Goal: Communication & Community: Answer question/provide support

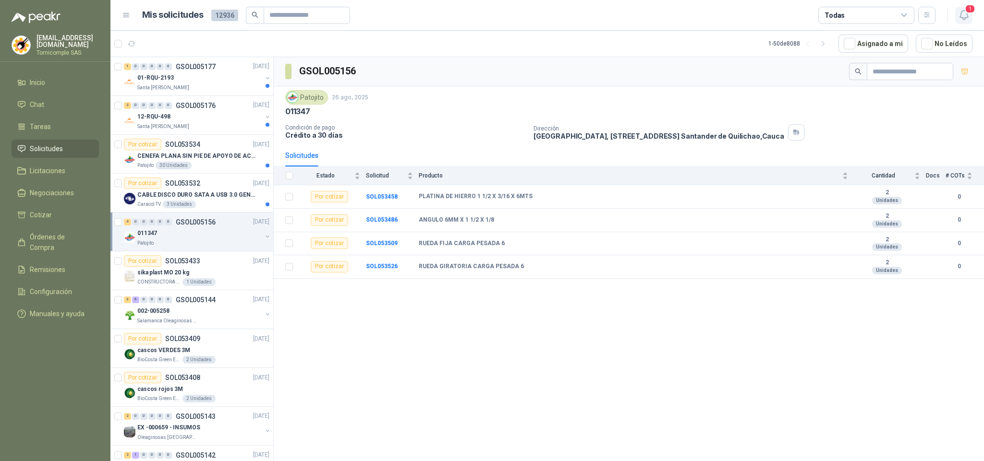
click at [965, 13] on icon "button" at bounding box center [964, 15] width 12 height 12
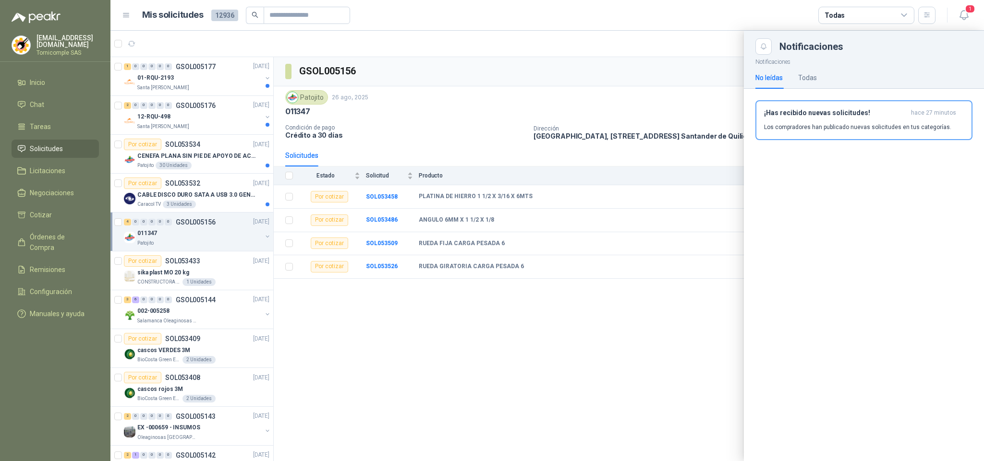
click at [884, 121] on div "¡Has recibido nuevas solicitudes! hace 27 minutos Los compradores han publicado…" at bounding box center [864, 120] width 200 height 23
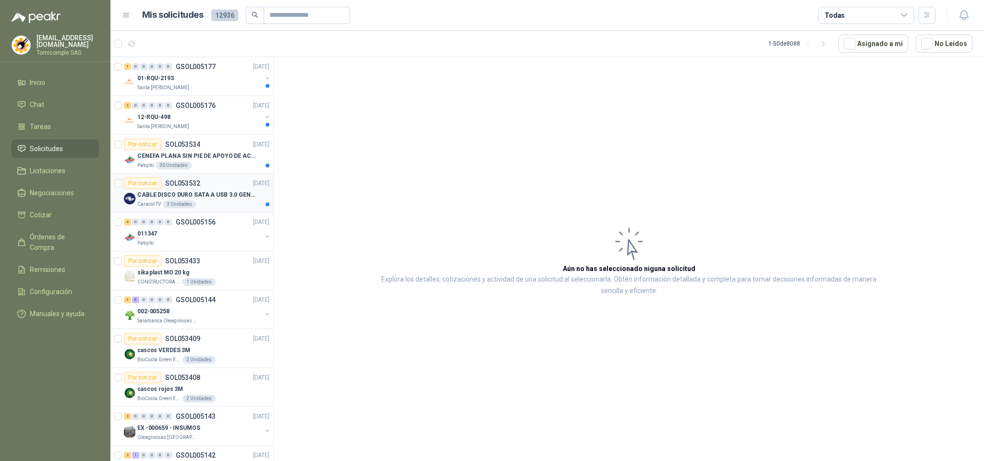
click at [196, 195] on p "CABLE DISCO DURO SATA A USB 3.0 GENERICO" at bounding box center [197, 195] width 120 height 9
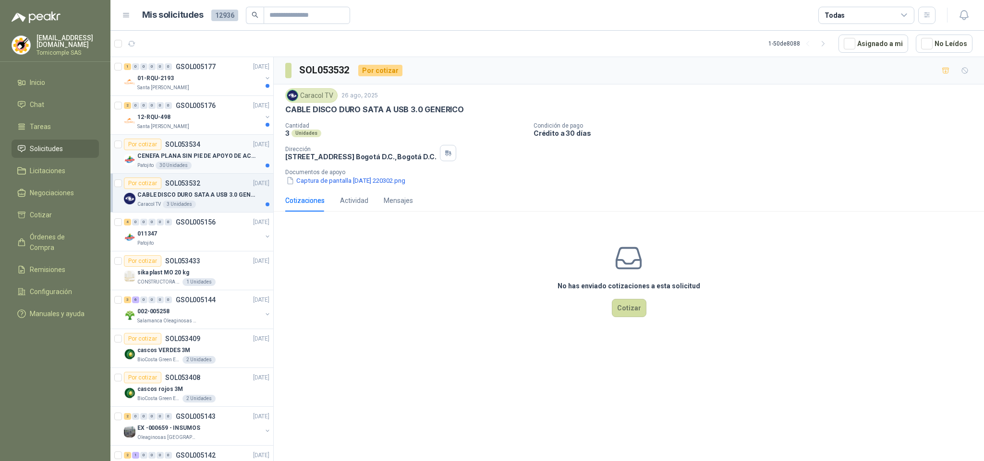
click at [196, 158] on p "CENEFA PLANA SIN PIE DE APOYO DE ACUERDO A LA IMAGEN ADJUNTA" at bounding box center [197, 156] width 120 height 9
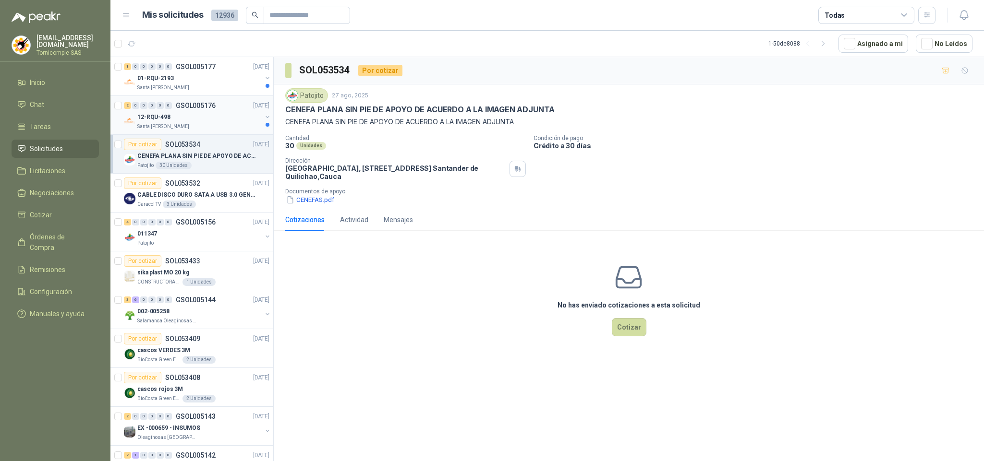
click at [244, 121] on div "12-RQU-498" at bounding box center [199, 117] width 124 height 12
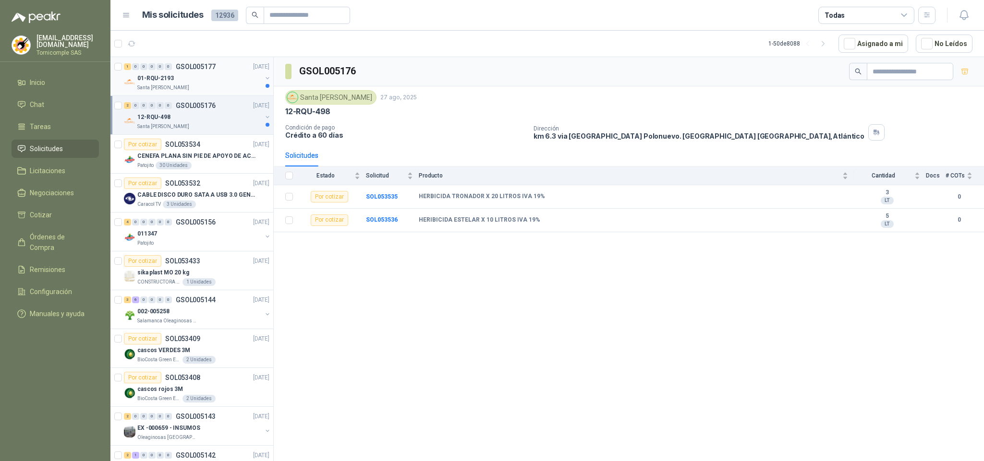
click at [179, 71] on div "1 0 0 0 0 0 GSOL005177 [DATE]" at bounding box center [197, 67] width 147 height 12
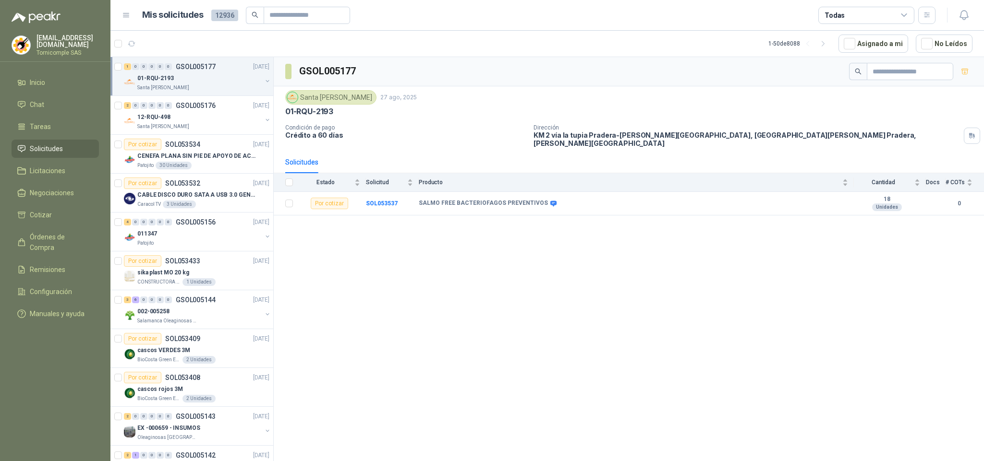
click at [58, 147] on span "Solicitudes" at bounding box center [46, 149] width 33 height 11
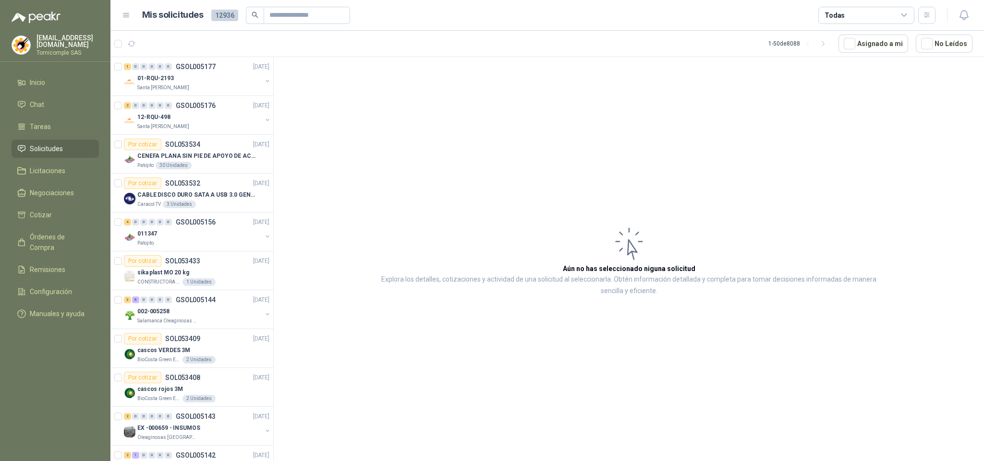
click at [54, 144] on span "Solicitudes" at bounding box center [46, 149] width 33 height 11
drag, startPoint x: 54, startPoint y: 141, endPoint x: 52, endPoint y: 96, distance: 44.7
click at [54, 136] on ul "Inicio Chat Tareas Solicitudes Licitaciones Negociaciones Cotizar Órdenes de Co…" at bounding box center [55, 199] width 110 height 253
click at [49, 84] on li "Inicio" at bounding box center [55, 82] width 76 height 11
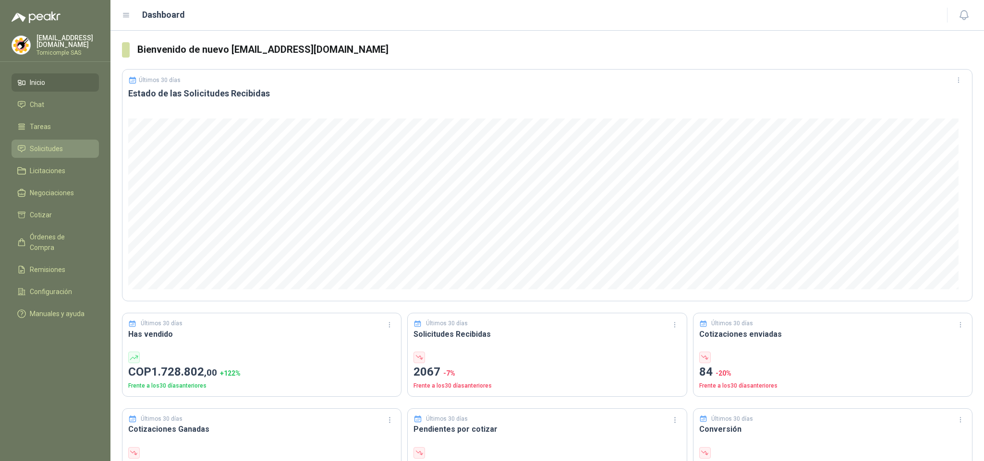
click at [66, 144] on li "Solicitudes" at bounding box center [55, 149] width 76 height 11
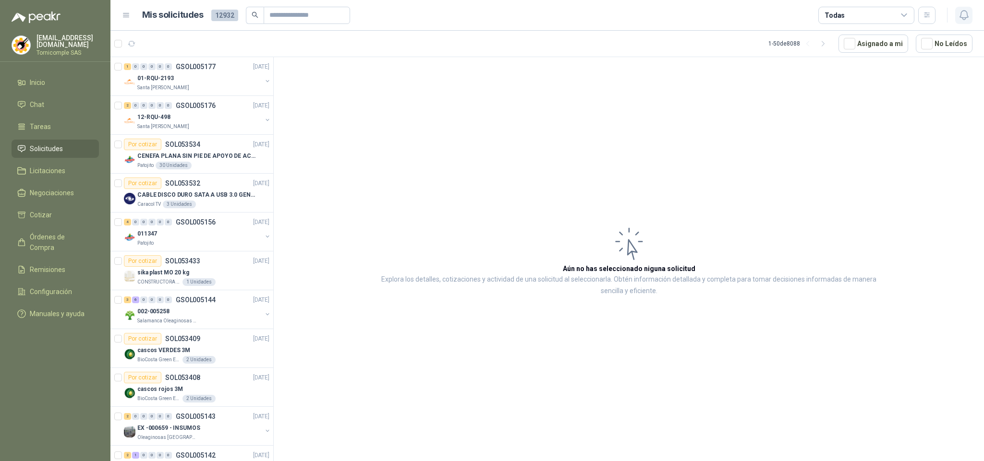
click at [963, 10] on icon "button" at bounding box center [964, 15] width 12 height 12
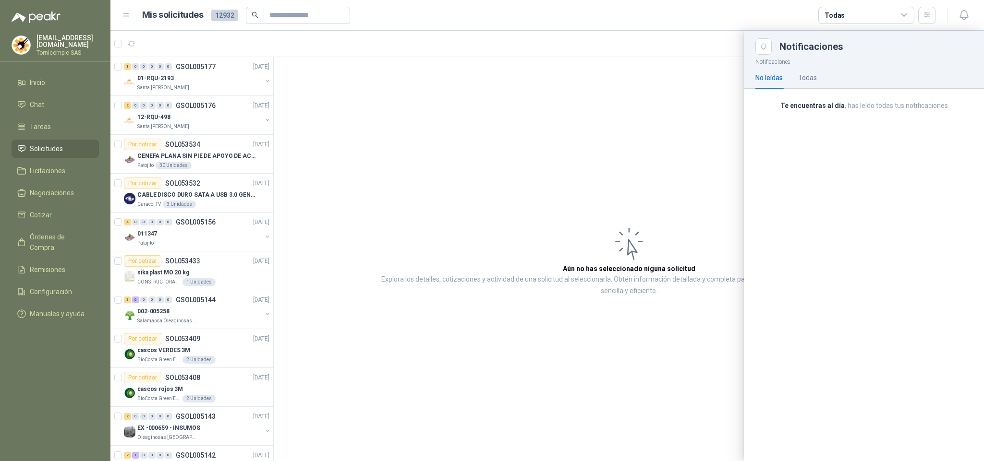
click at [595, 167] on div at bounding box center [546, 246] width 873 height 431
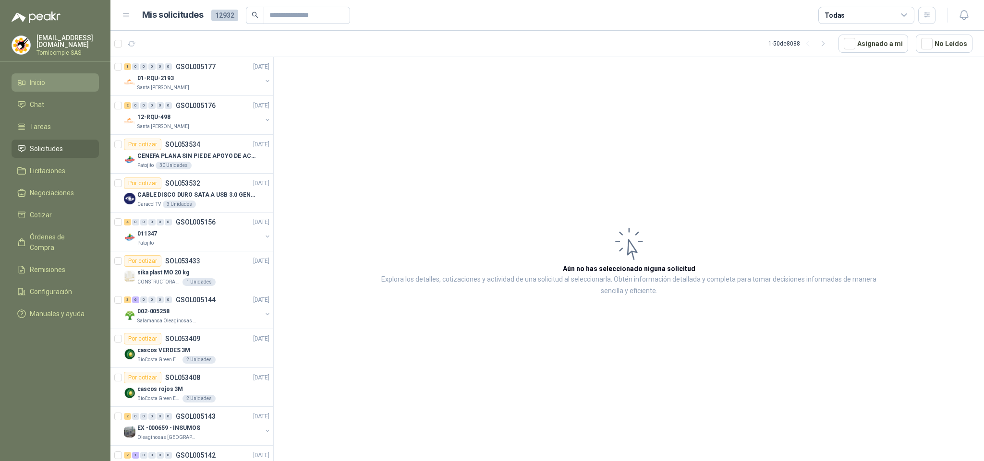
click at [49, 83] on li "Inicio" at bounding box center [55, 82] width 76 height 11
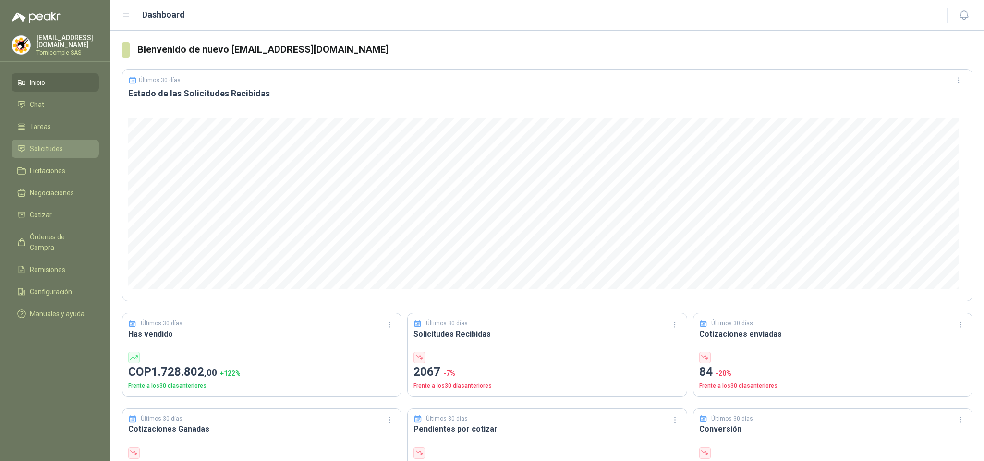
click at [58, 144] on span "Solicitudes" at bounding box center [46, 149] width 33 height 11
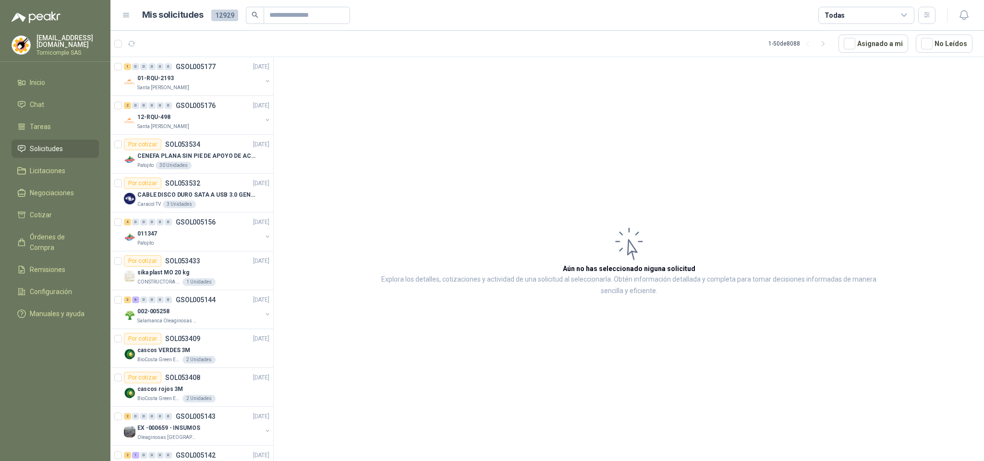
click at [41, 150] on span "Solicitudes" at bounding box center [46, 149] width 33 height 11
click at [51, 152] on span "Solicitudes" at bounding box center [46, 149] width 33 height 11
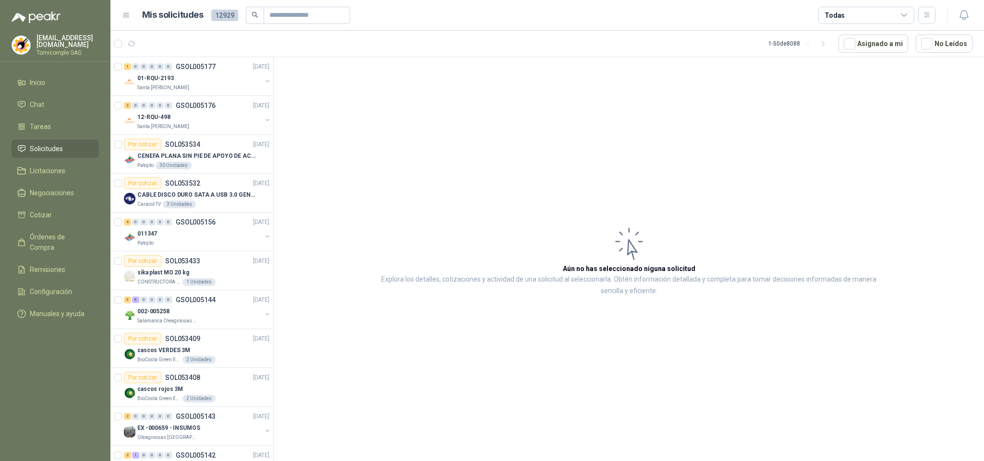
click at [51, 152] on span "Solicitudes" at bounding box center [46, 149] width 33 height 11
click at [48, 86] on link "Inicio" at bounding box center [55, 82] width 87 height 18
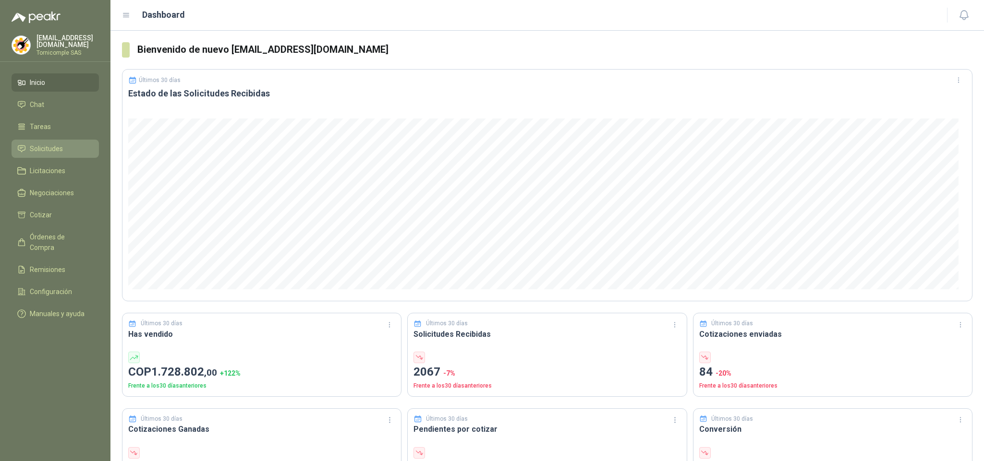
click at [62, 150] on span "Solicitudes" at bounding box center [46, 149] width 33 height 11
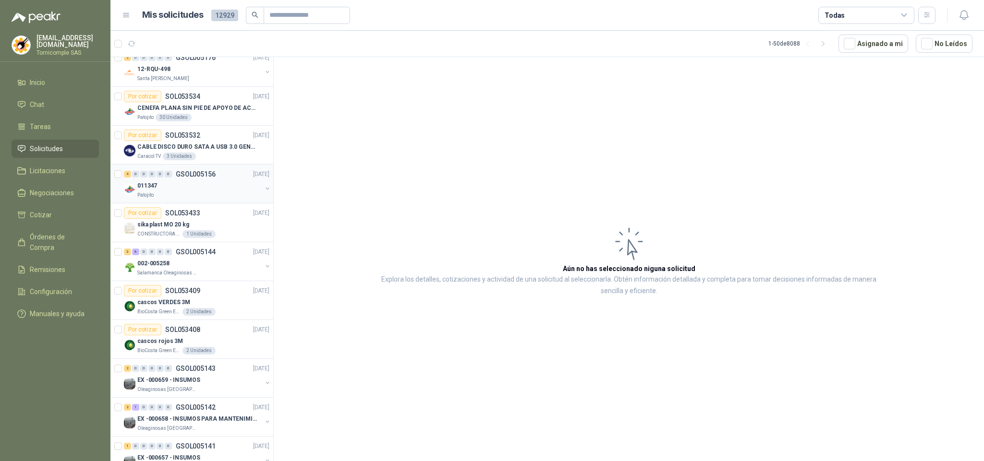
scroll to position [72, 0]
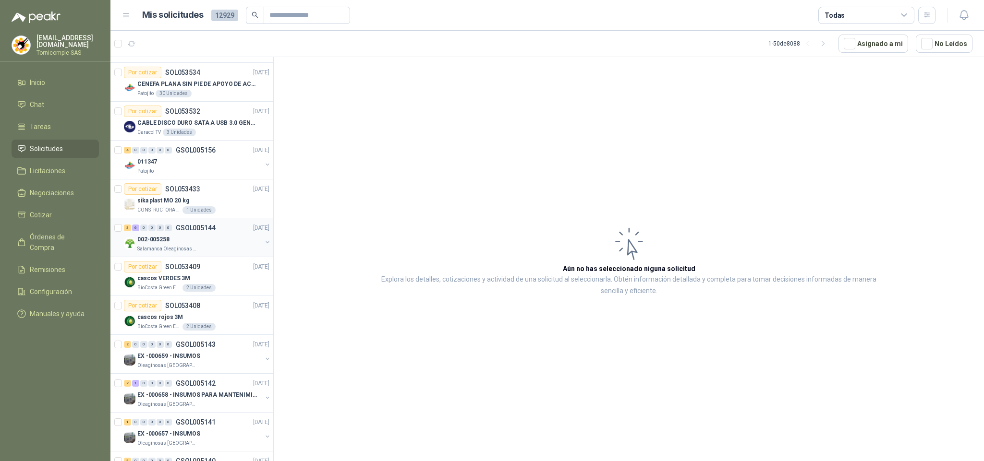
click at [153, 244] on p "002-005258" at bounding box center [153, 239] width 32 height 9
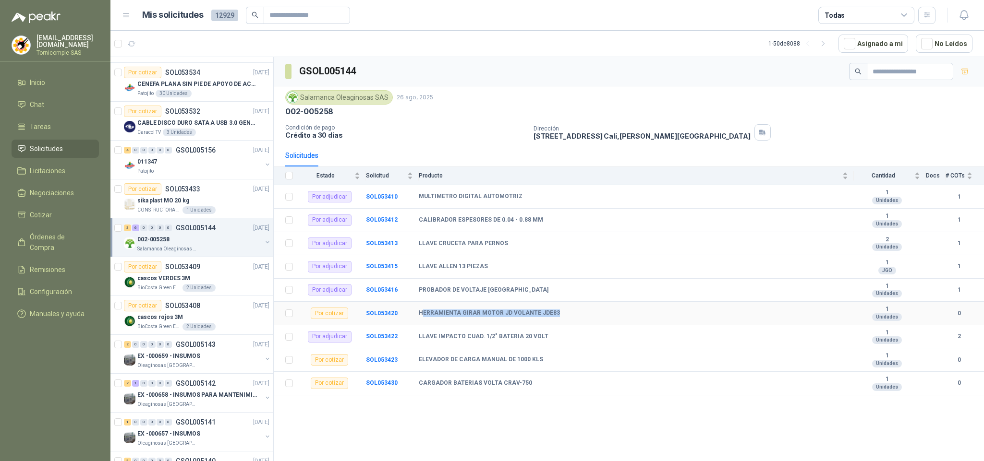
drag, startPoint x: 422, startPoint y: 324, endPoint x: 552, endPoint y: 332, distance: 129.3
click at [576, 317] on div "HERRAMIENTA GIRAR MOTOR JD VOLANTE JDE83" at bounding box center [633, 314] width 429 height 8
click at [518, 434] on div "GSOL005144 Salamanca Oleaginosas SAS [DATE] 002-005258 Condición de pago Crédit…" at bounding box center [629, 261] width 710 height 408
click at [60, 82] on li "Inicio" at bounding box center [55, 82] width 76 height 11
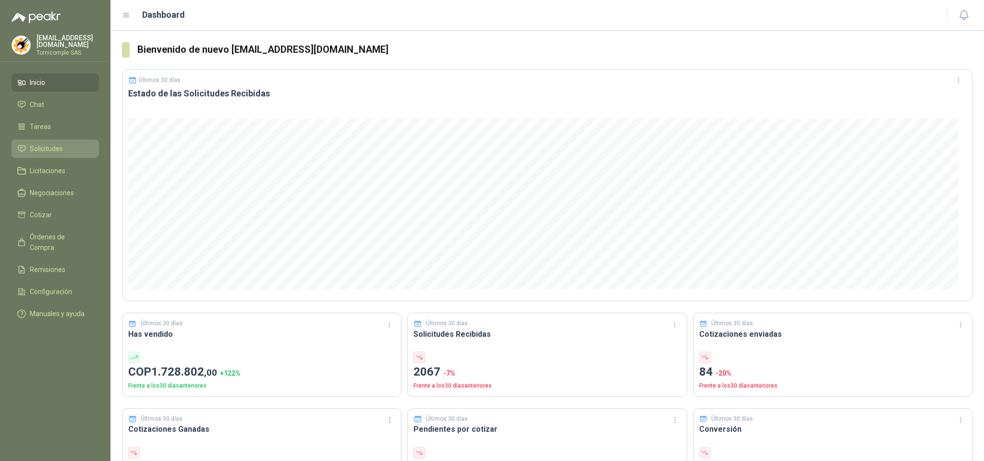
click at [58, 150] on span "Solicitudes" at bounding box center [46, 149] width 33 height 11
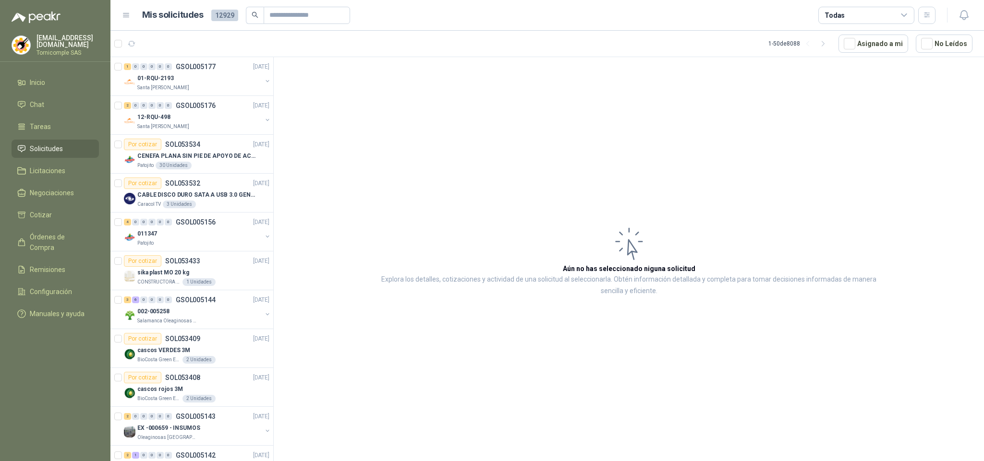
click at [42, 157] on ul "Inicio Chat Tareas Solicitudes Licitaciones Negociaciones Cotizar Órdenes de Co…" at bounding box center [55, 199] width 110 height 253
click at [41, 150] on span "Solicitudes" at bounding box center [46, 149] width 33 height 11
click at [42, 84] on span "Inicio" at bounding box center [37, 82] width 15 height 11
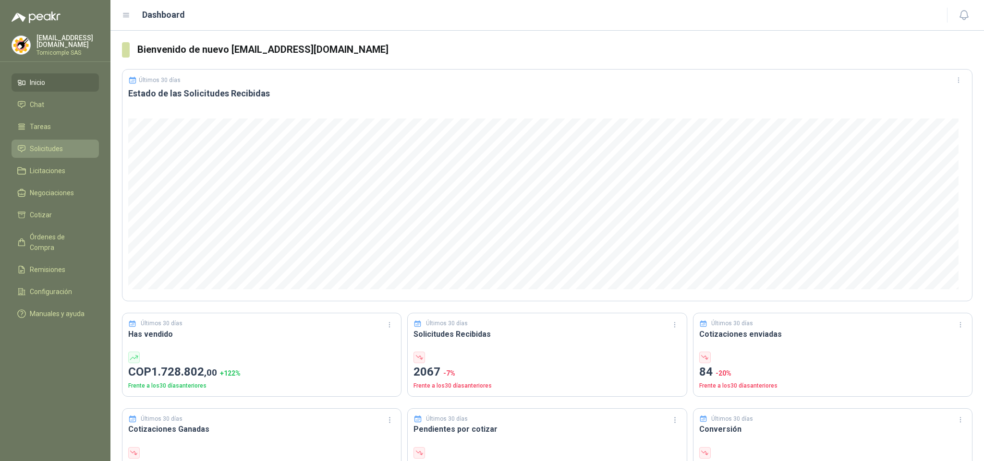
click at [72, 144] on li "Solicitudes" at bounding box center [55, 149] width 76 height 11
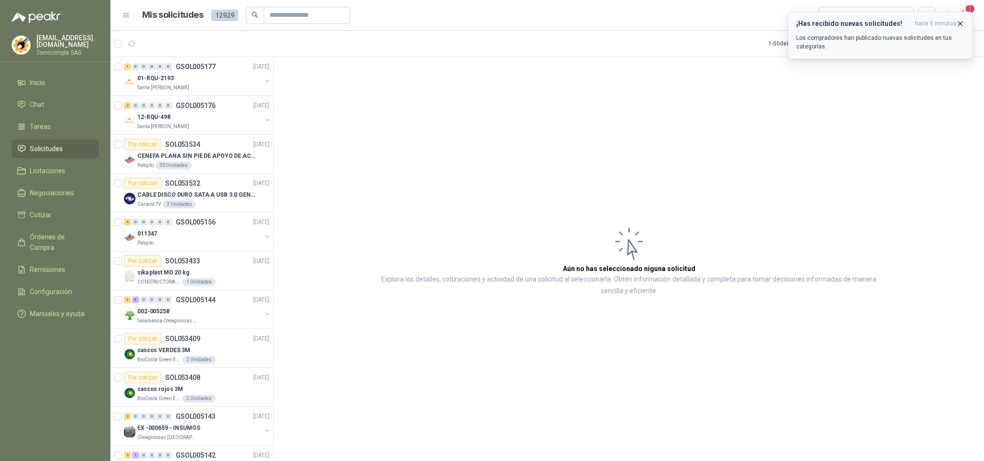
click at [961, 23] on icon "button" at bounding box center [960, 24] width 4 height 4
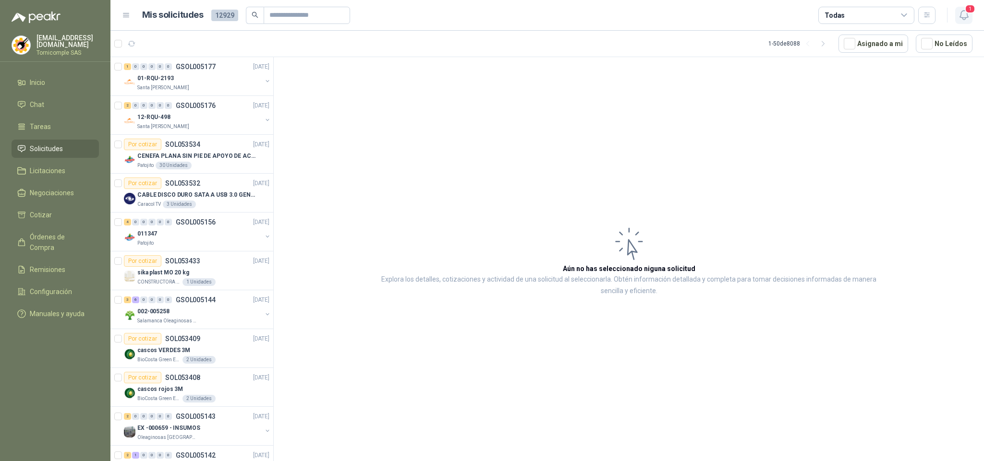
click at [962, 18] on icon "button" at bounding box center [963, 15] width 8 height 9
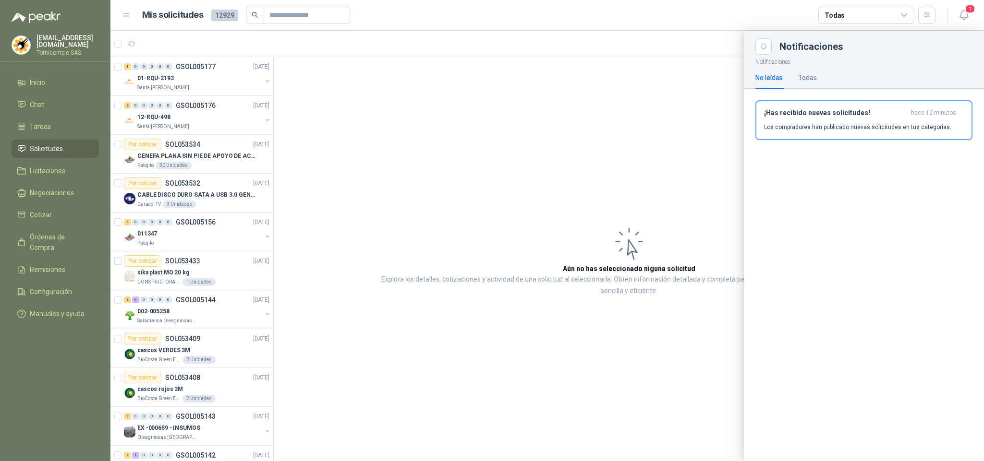
click at [884, 99] on div "¡Has recibido nuevas solicitudes! hace 12 minutos Los compradores han publicado…" at bounding box center [864, 124] width 240 height 71
click at [884, 110] on h3 "¡Has recibido nuevas solicitudes!" at bounding box center [835, 113] width 143 height 8
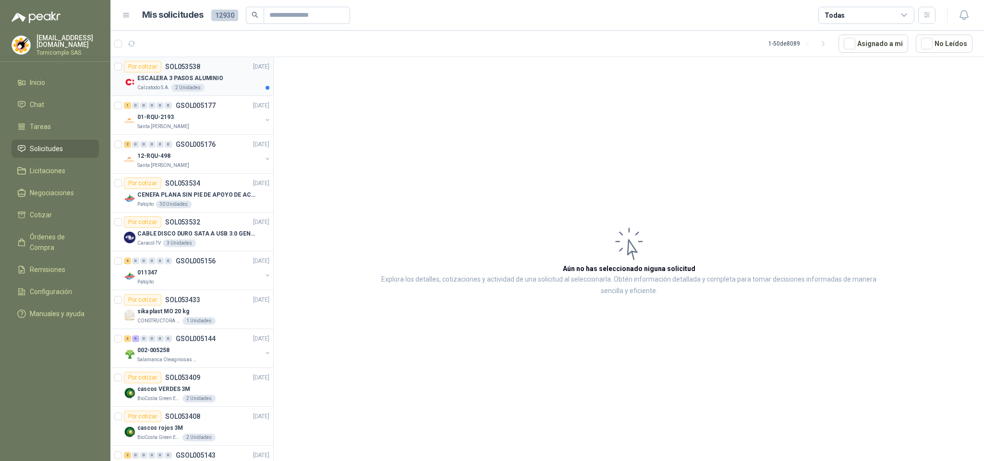
click at [246, 74] on div "ESCALERA 3 PASOS ALUMINIO" at bounding box center [203, 78] width 132 height 12
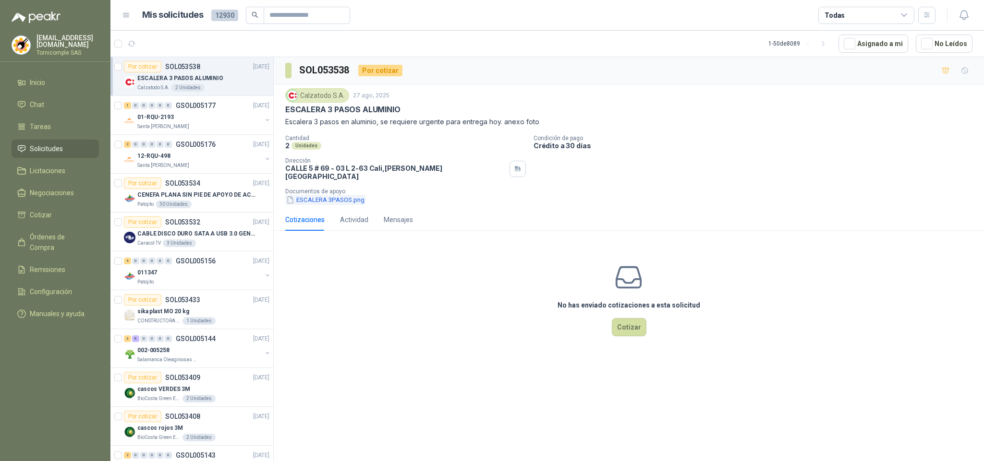
click at [314, 195] on button "ESCALERA 3PASOS.png" at bounding box center [325, 200] width 80 height 10
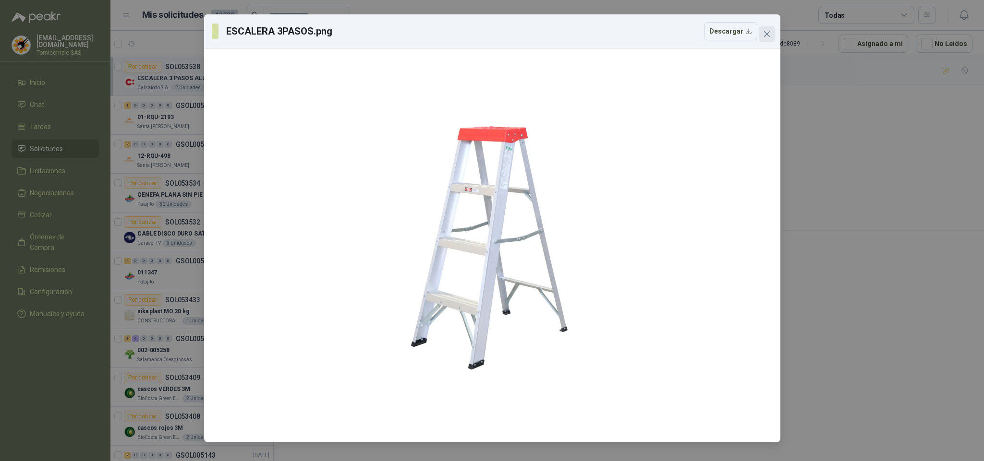
click at [768, 38] on button "Close" at bounding box center [766, 33] width 15 height 15
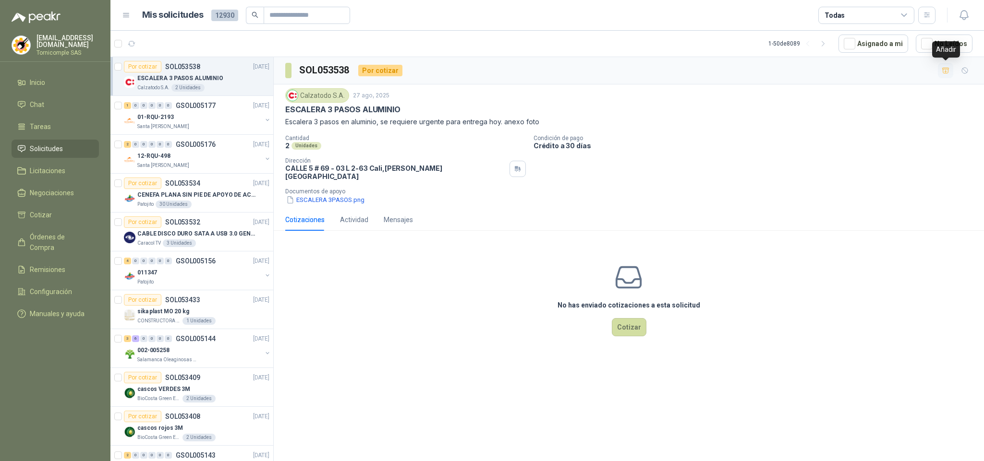
click at [948, 69] on icon "button" at bounding box center [945, 71] width 8 height 8
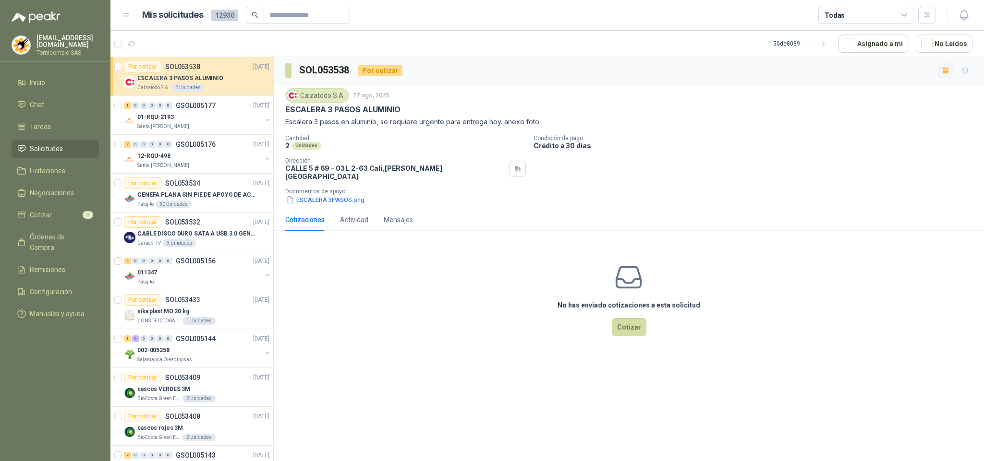
click at [52, 144] on span "Solicitudes" at bounding box center [46, 149] width 33 height 11
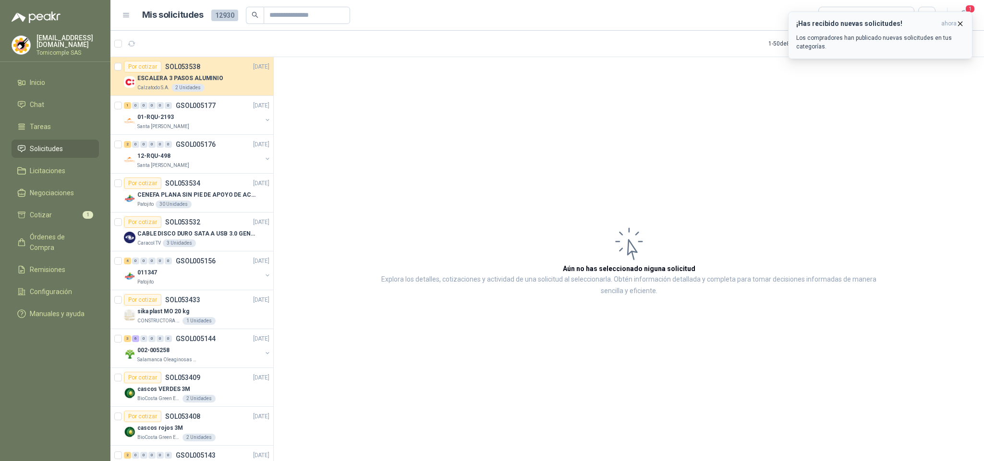
click at [956, 14] on button "¡Has recibido nuevas solicitudes! ahora Los compradores han publicado nuevas so…" at bounding box center [880, 36] width 184 height 48
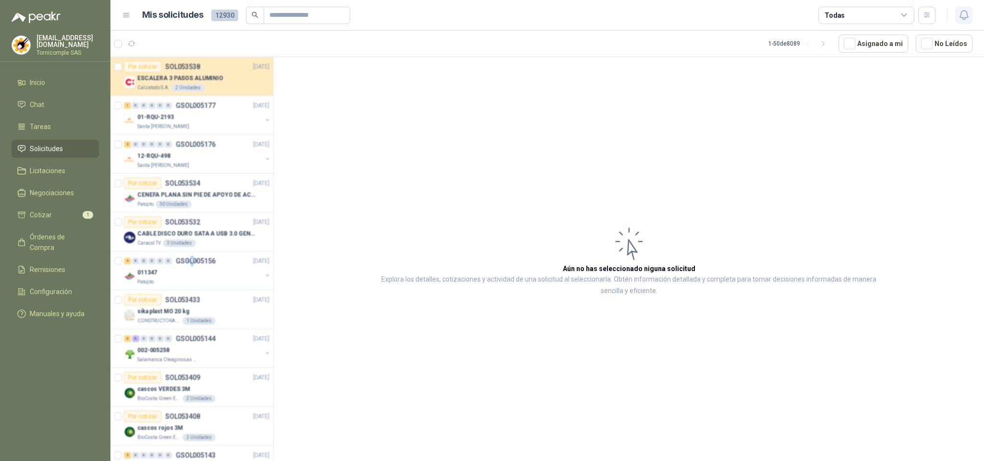
click at [962, 17] on icon "button" at bounding box center [963, 15] width 8 height 9
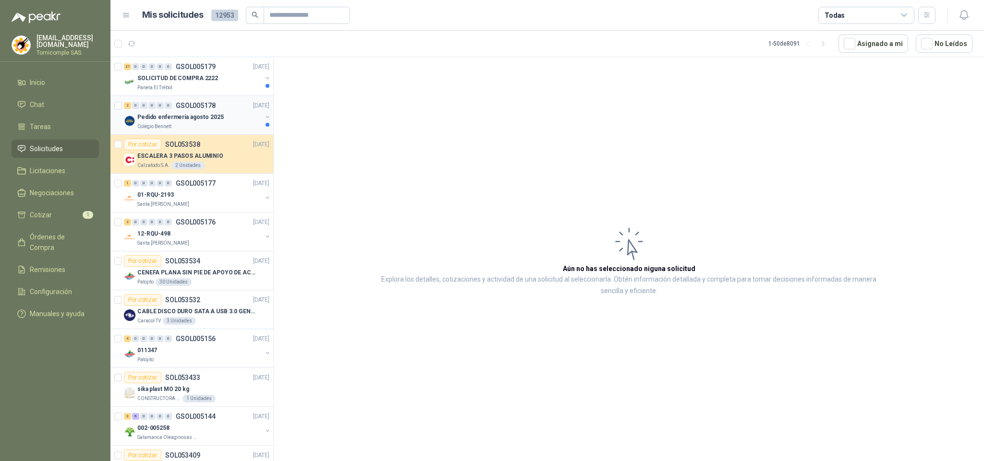
click at [206, 127] on div "Colegio Bennett" at bounding box center [199, 127] width 124 height 8
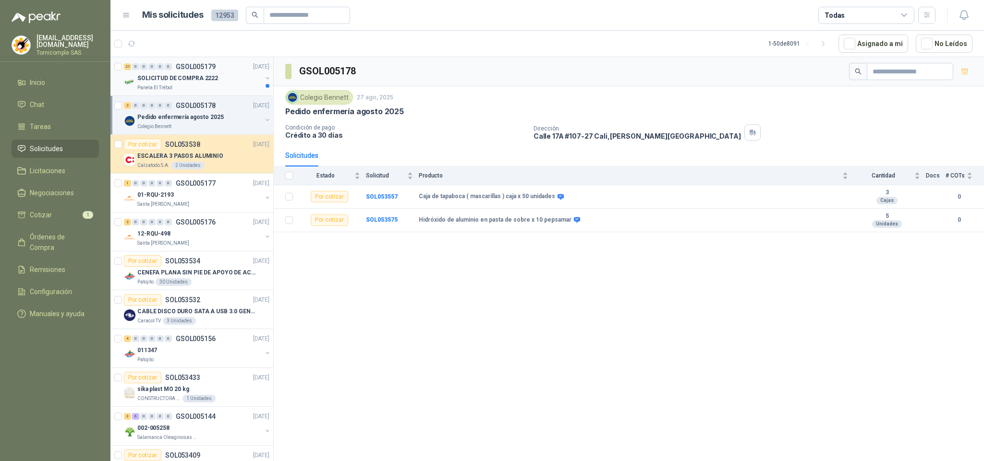
click at [215, 95] on div "21 0 0 0 0 0 GSOL005179 [DATE] SOLICITUD DE COMPRA 2222 Panela El Trébol" at bounding box center [191, 76] width 163 height 39
click at [210, 83] on p "SOLICITUD DE COMPRA 2222" at bounding box center [177, 78] width 81 height 9
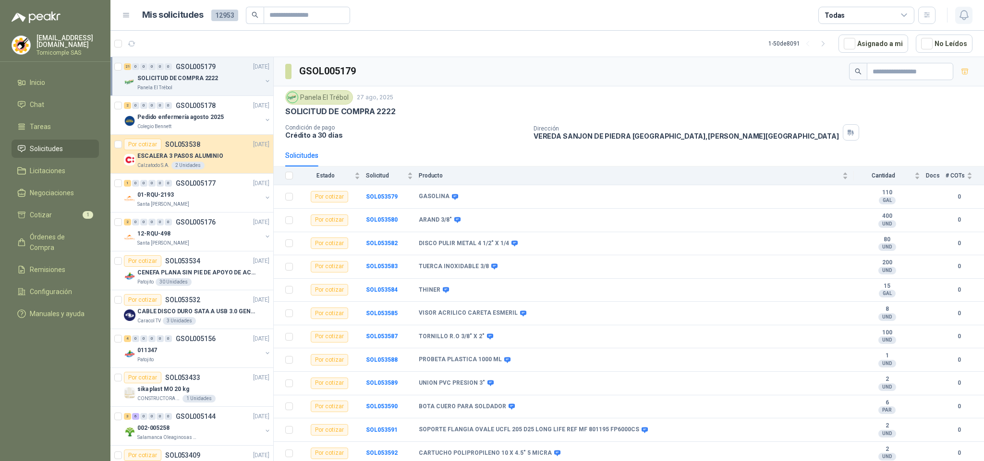
click at [959, 17] on icon "button" at bounding box center [964, 15] width 12 height 12
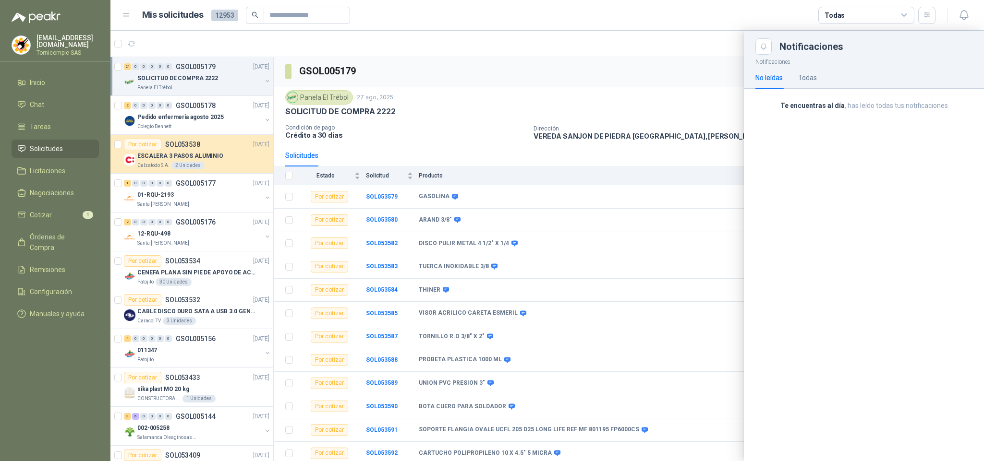
click at [867, 16] on div "Todas" at bounding box center [866, 15] width 96 height 17
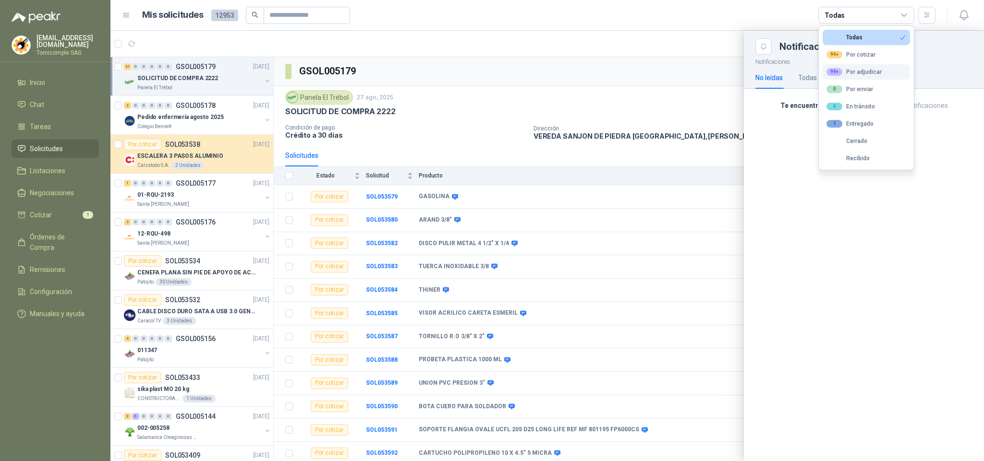
click at [847, 75] on div "99+ Por adjudicar" at bounding box center [853, 72] width 55 height 8
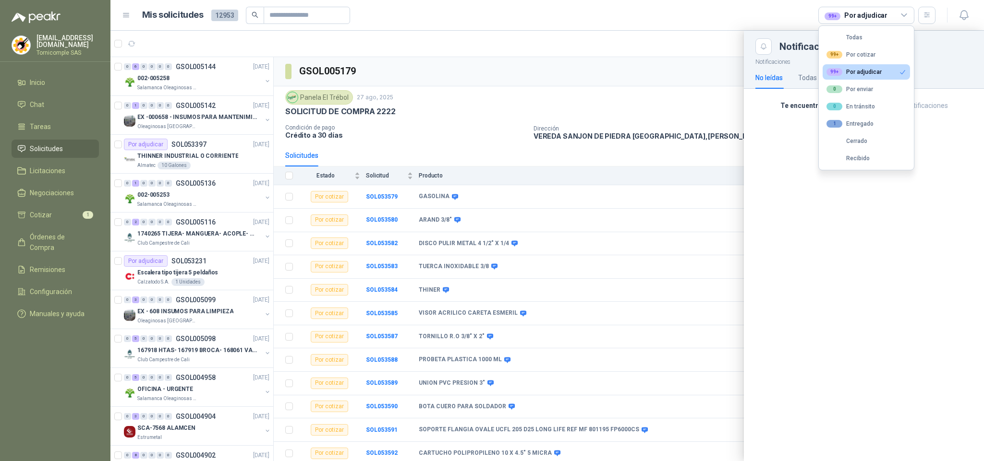
click at [54, 144] on span "Solicitudes" at bounding box center [46, 149] width 33 height 11
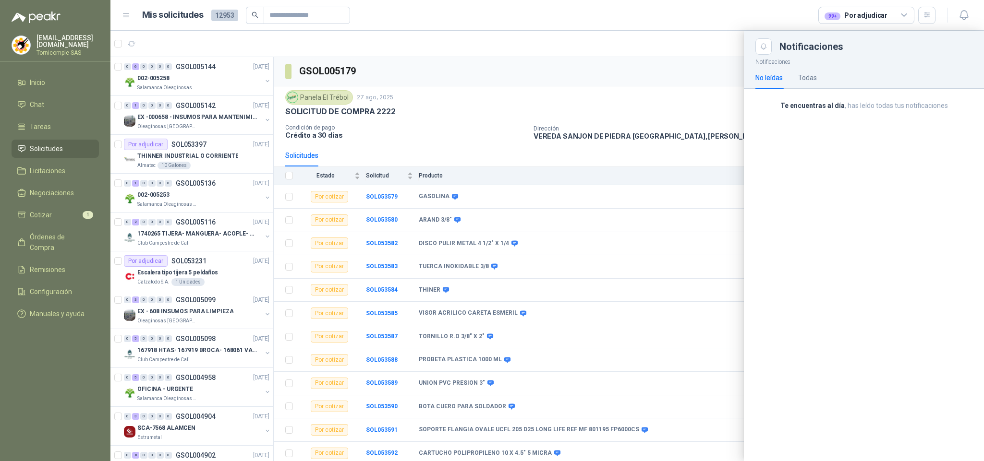
click at [54, 144] on span "Solicitudes" at bounding box center [46, 149] width 33 height 11
click at [57, 73] on link "Inicio" at bounding box center [55, 82] width 87 height 18
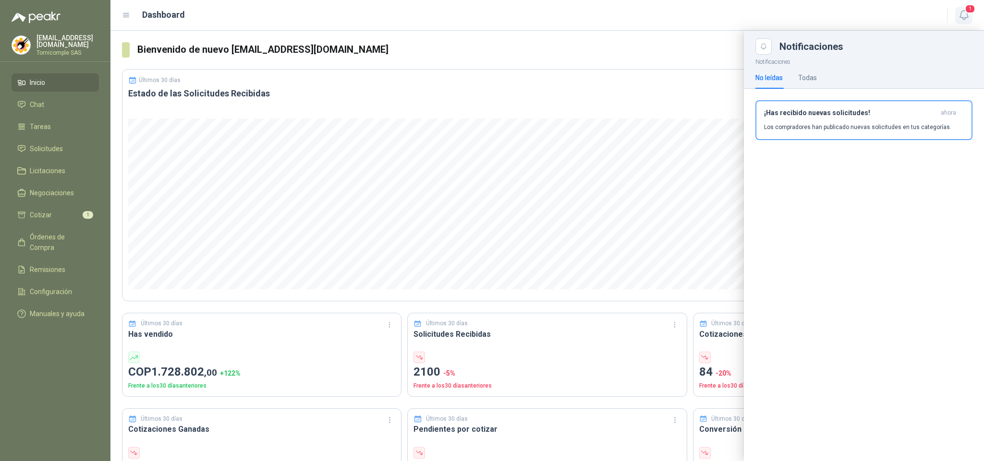
click at [956, 12] on button "1" at bounding box center [963, 15] width 17 height 17
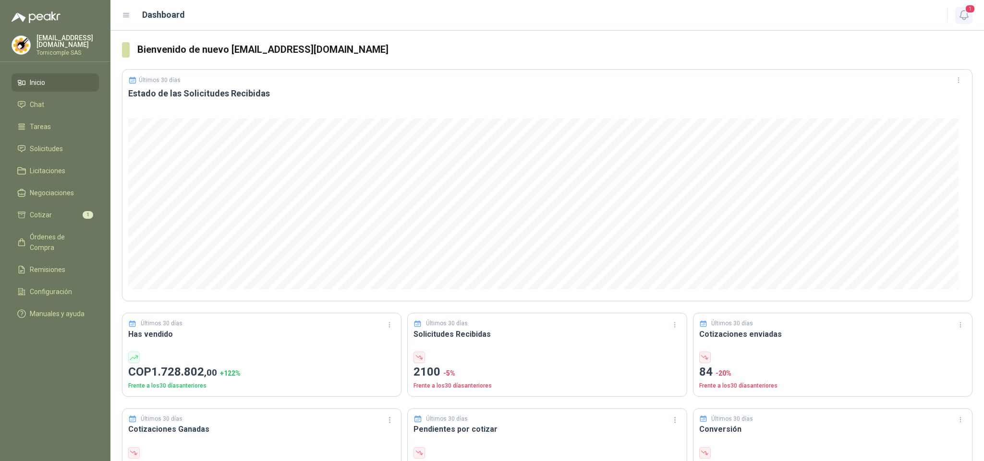
click at [961, 12] on icon "button" at bounding box center [964, 15] width 12 height 12
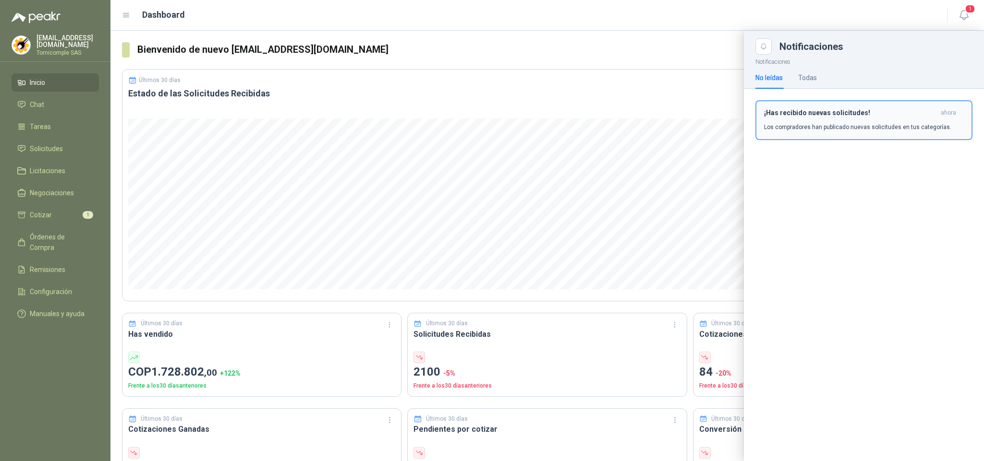
click at [892, 101] on button "¡Has recibido nuevas solicitudes! ahora Los compradores han publicado nuevas so…" at bounding box center [863, 120] width 217 height 40
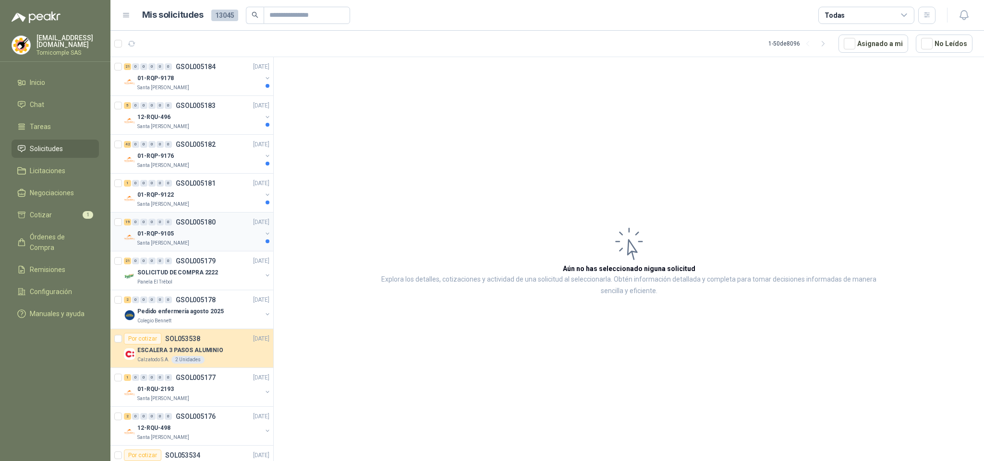
click at [244, 242] on div "Santa [PERSON_NAME]" at bounding box center [199, 244] width 124 height 8
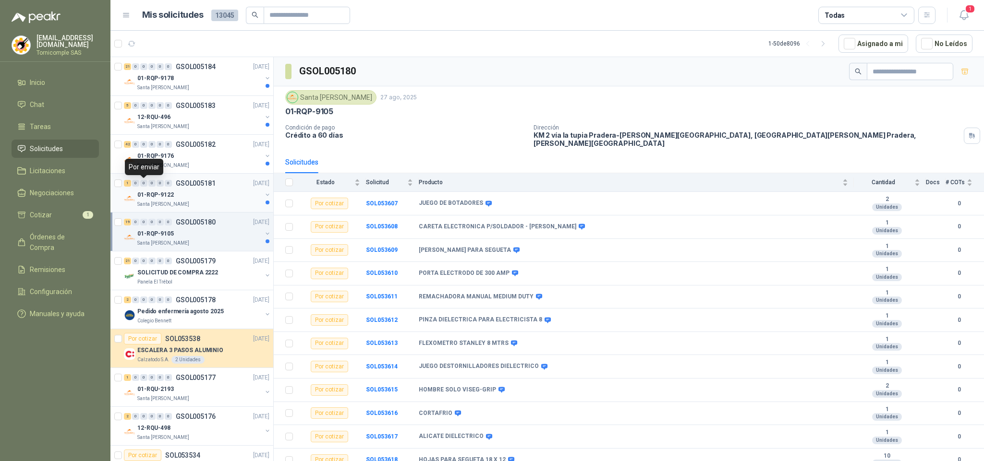
click at [151, 191] on div "01-RQP-9122" at bounding box center [199, 195] width 124 height 12
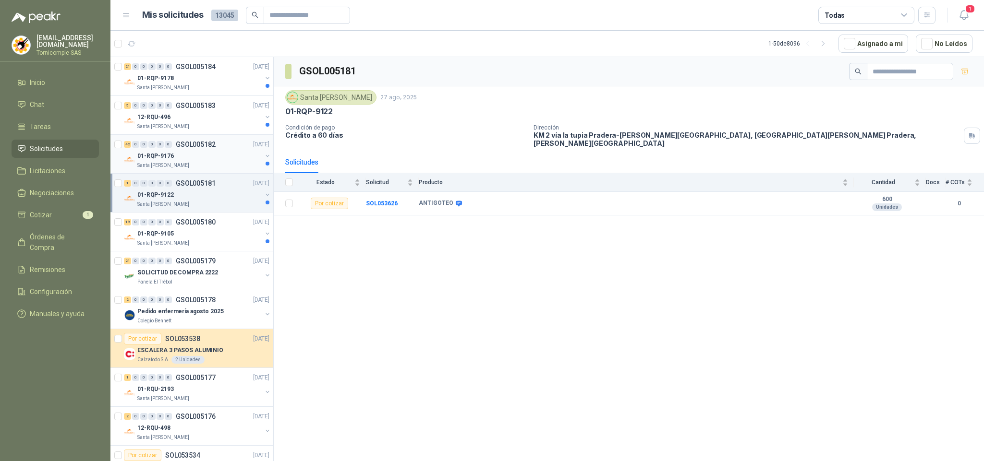
click at [193, 140] on div "42 0 0 0 0 0 GSOL005182 [DATE]" at bounding box center [197, 145] width 147 height 12
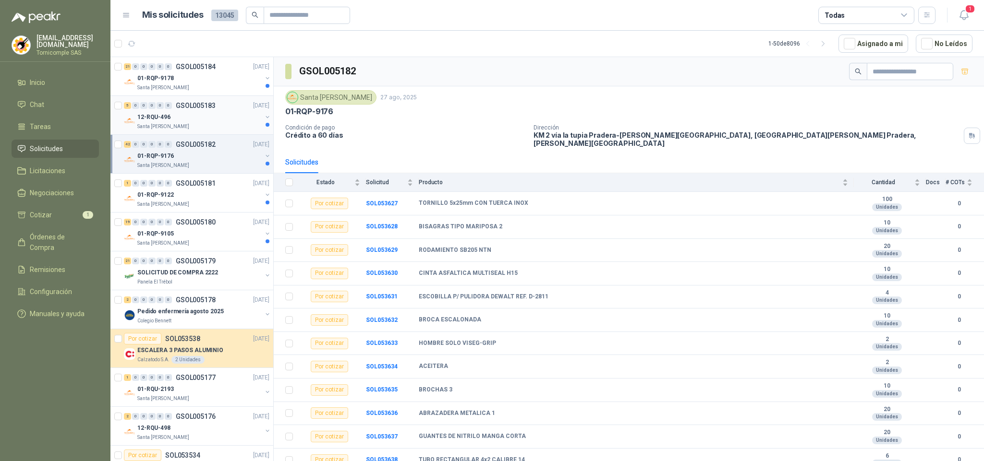
click at [199, 113] on div "12-RQU-496" at bounding box center [199, 117] width 124 height 12
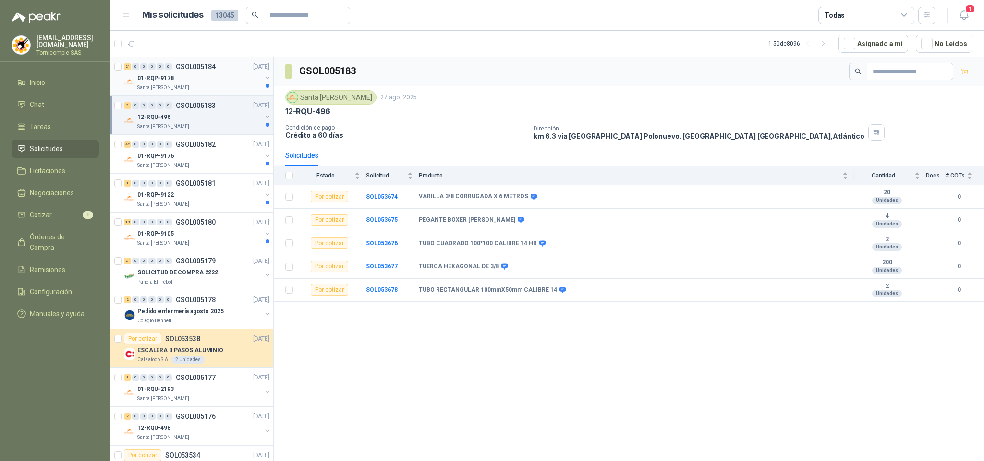
click at [206, 81] on div "01-RQP-9178" at bounding box center [199, 78] width 124 height 12
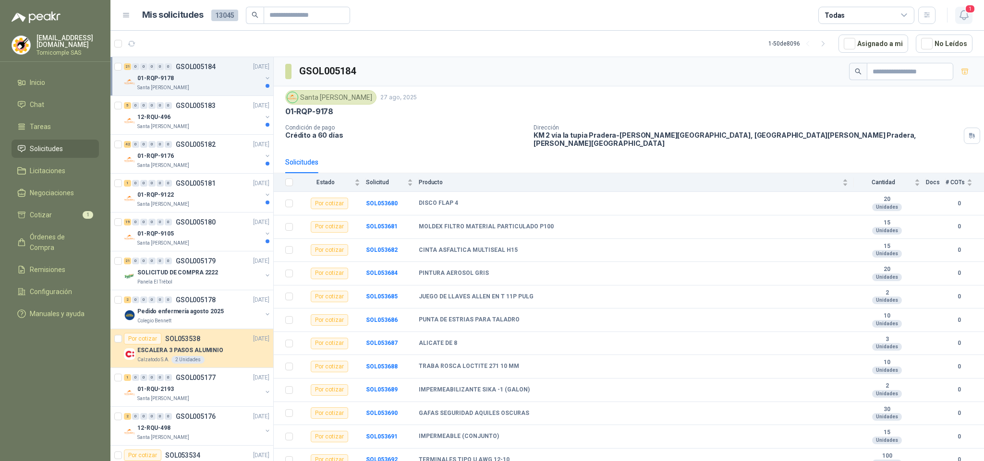
click at [961, 13] on icon "button" at bounding box center [963, 15] width 8 height 9
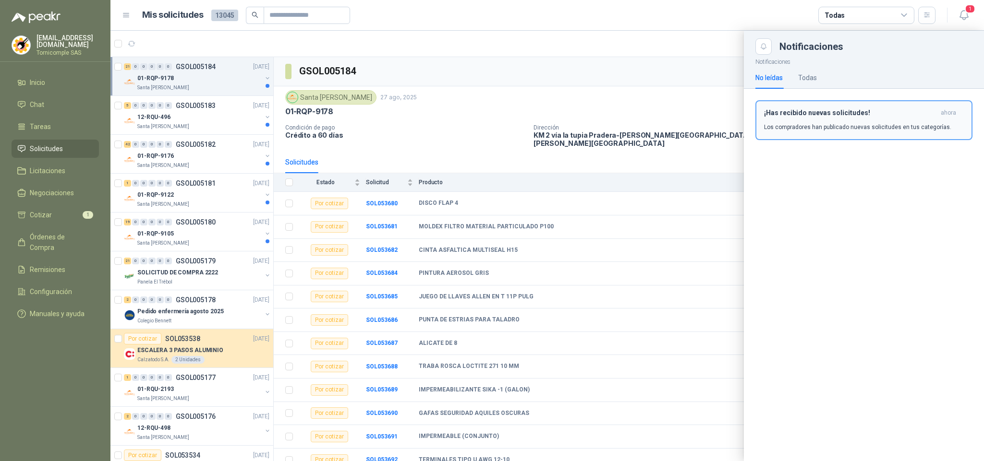
click at [887, 127] on p "Los compradores han publicado nuevas solicitudes en tus categorías." at bounding box center [857, 127] width 187 height 9
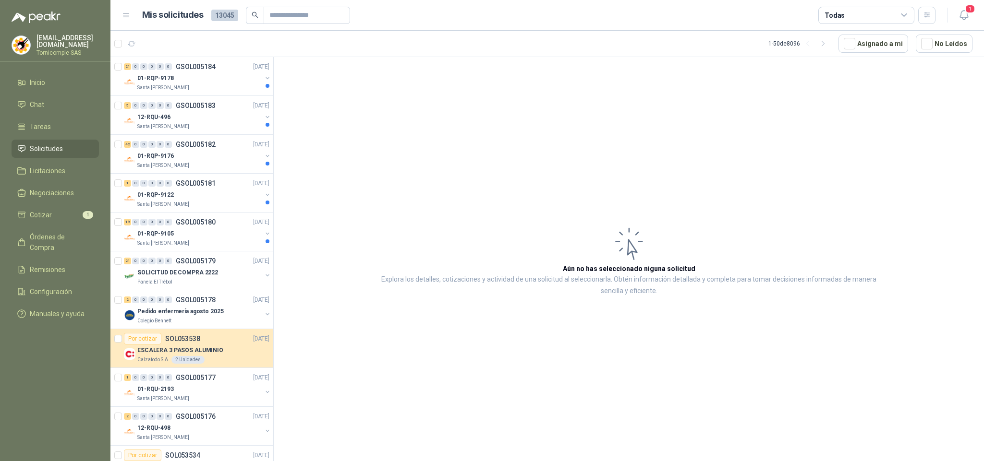
click at [79, 147] on li "Solicitudes" at bounding box center [55, 149] width 76 height 11
drag, startPoint x: 79, startPoint y: 147, endPoint x: 68, endPoint y: 215, distance: 69.1
click at [79, 150] on li "Solicitudes" at bounding box center [55, 149] width 76 height 11
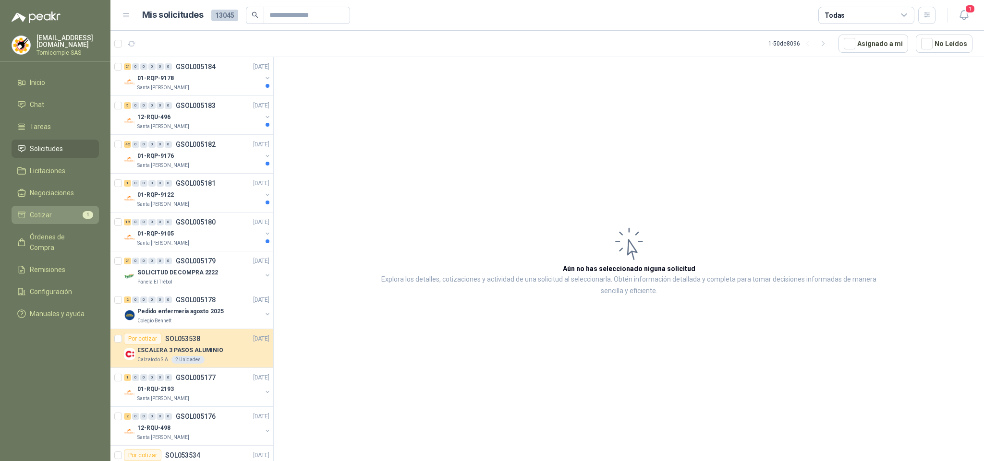
click at [67, 216] on li "Cotizar 1" at bounding box center [55, 215] width 76 height 11
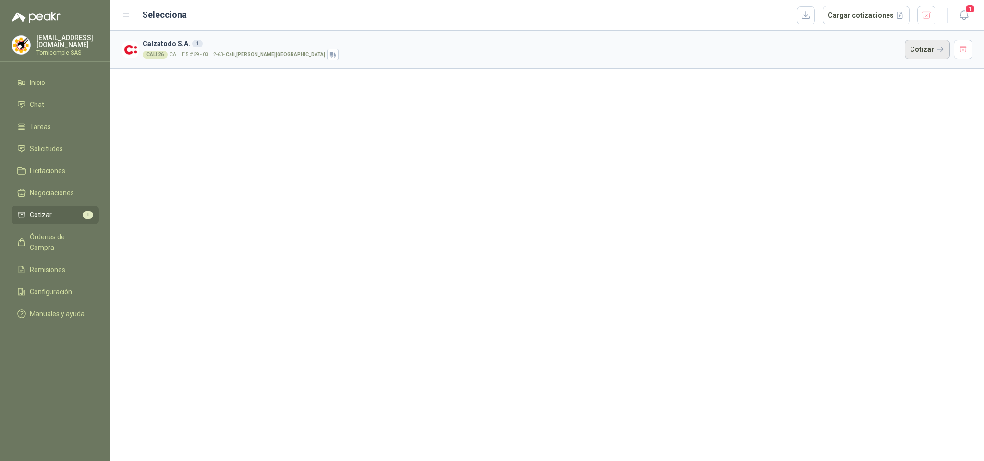
click at [939, 53] on button "Cotizar" at bounding box center [926, 49] width 45 height 19
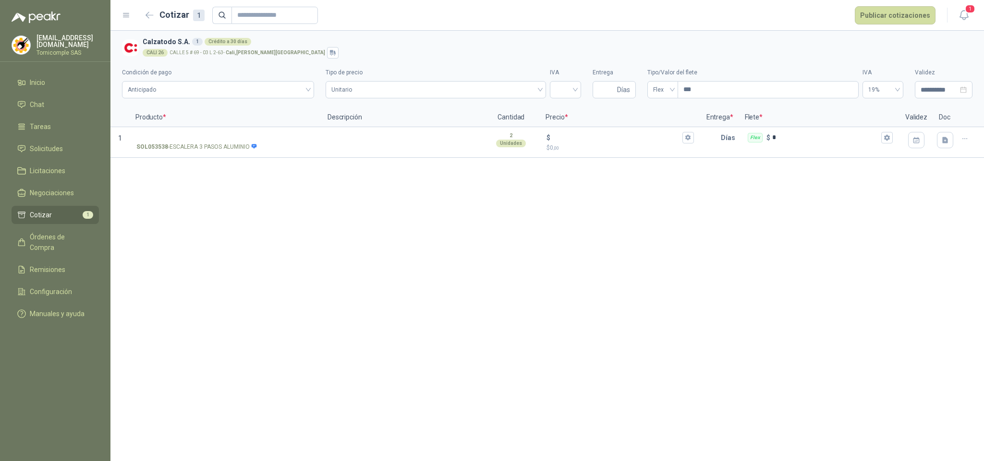
click at [971, 18] on button "1" at bounding box center [963, 15] width 17 height 17
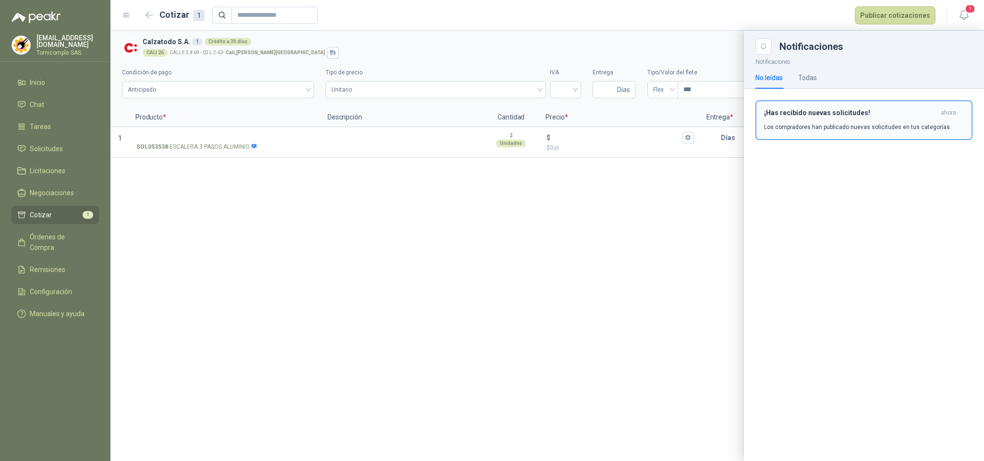
click at [899, 134] on button "¡Has recibido nuevas solicitudes! ahora Los compradores han publicado nuevas so…" at bounding box center [863, 120] width 217 height 40
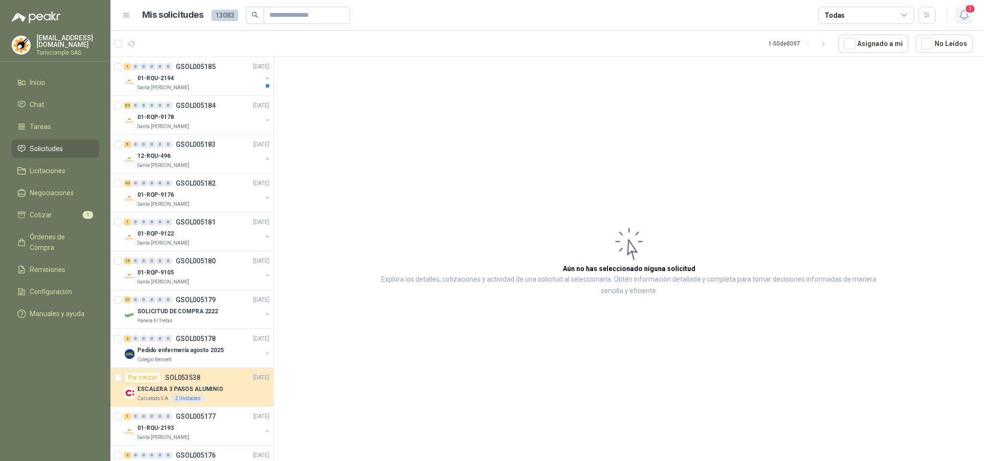
click at [973, 9] on span "1" at bounding box center [969, 8] width 11 height 9
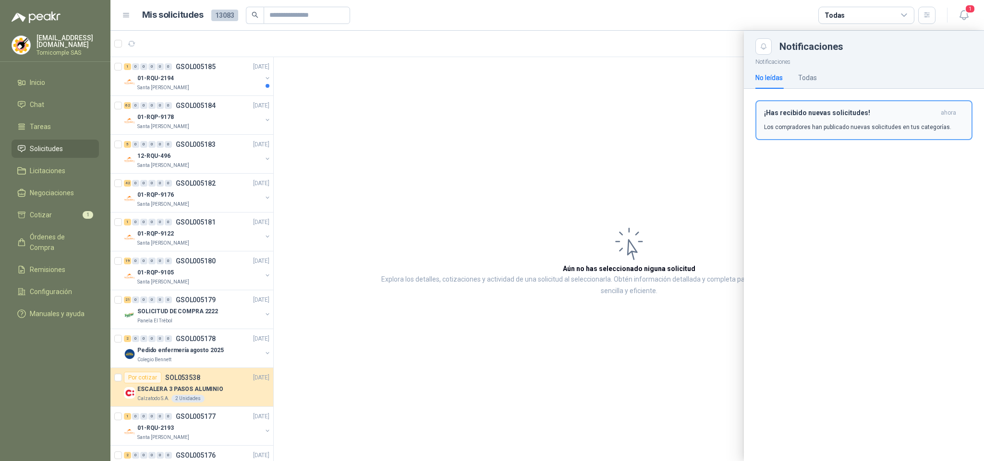
click at [838, 114] on h3 "¡Has recibido nuevas solicitudes!" at bounding box center [850, 113] width 173 height 8
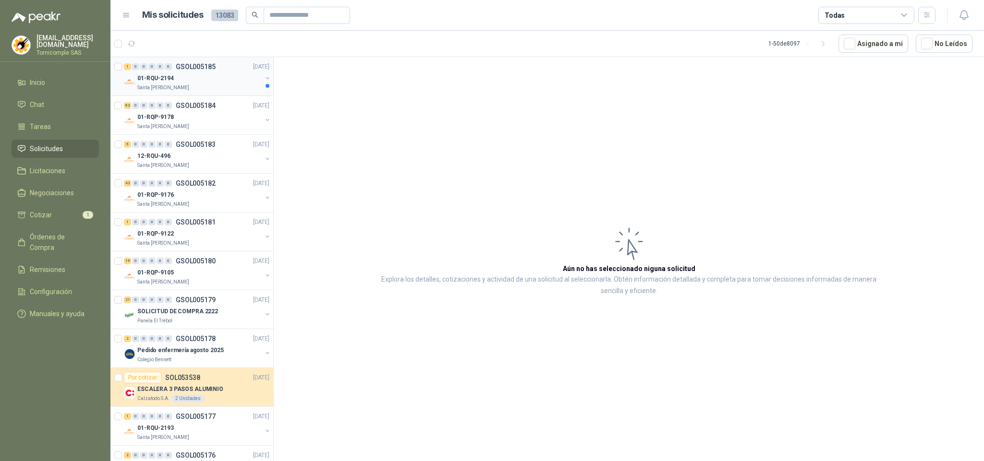
click at [188, 81] on div "01-RQU-2194" at bounding box center [199, 78] width 124 height 12
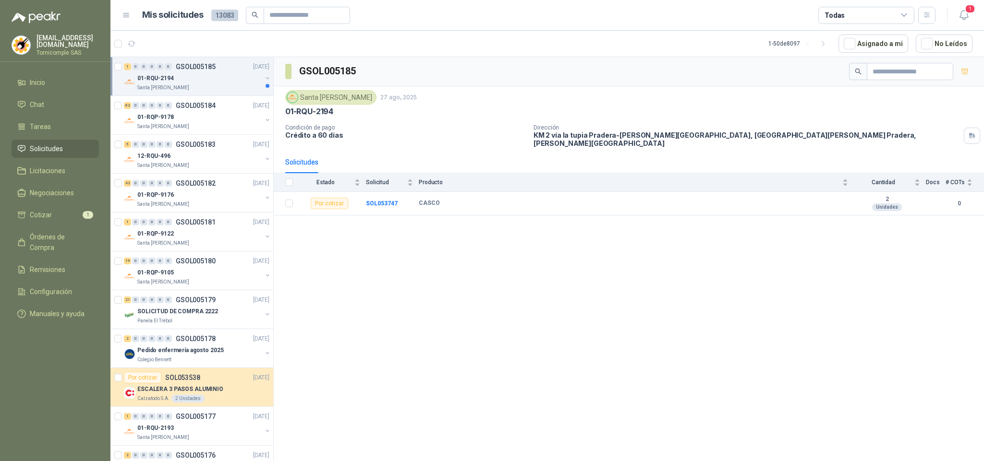
click at [887, 18] on div "Todas" at bounding box center [866, 15] width 96 height 17
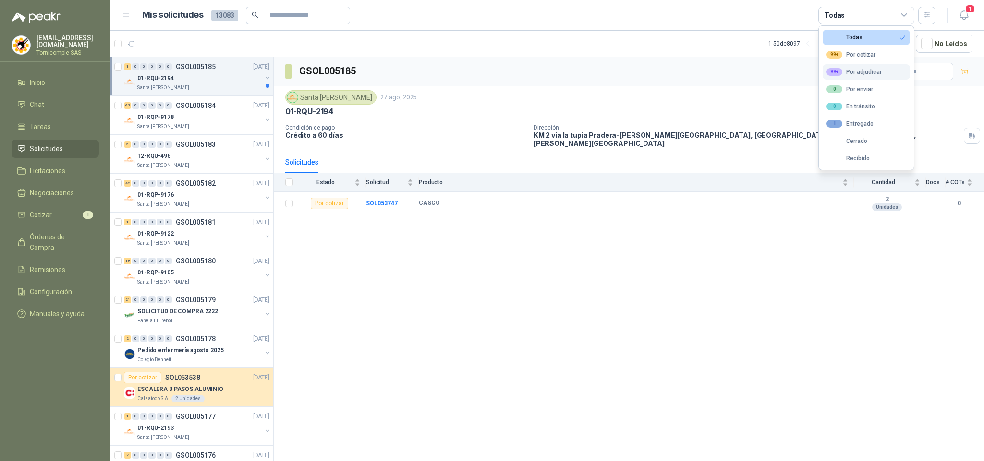
click at [843, 71] on div "99+ Por adjudicar" at bounding box center [853, 72] width 55 height 8
click at [971, 14] on button "1" at bounding box center [963, 15] width 17 height 17
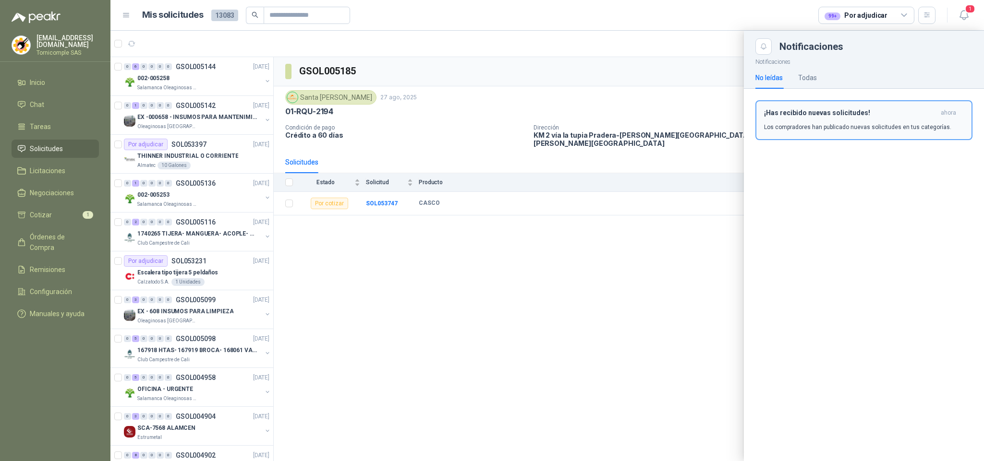
click at [916, 102] on button "¡Has recibido nuevas solicitudes! ahora Los compradores han publicado nuevas so…" at bounding box center [863, 120] width 217 height 40
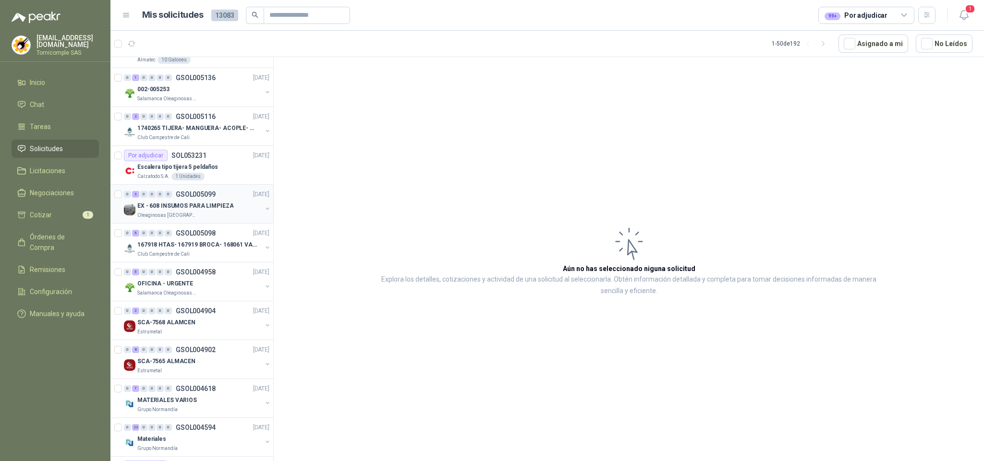
scroll to position [144, 0]
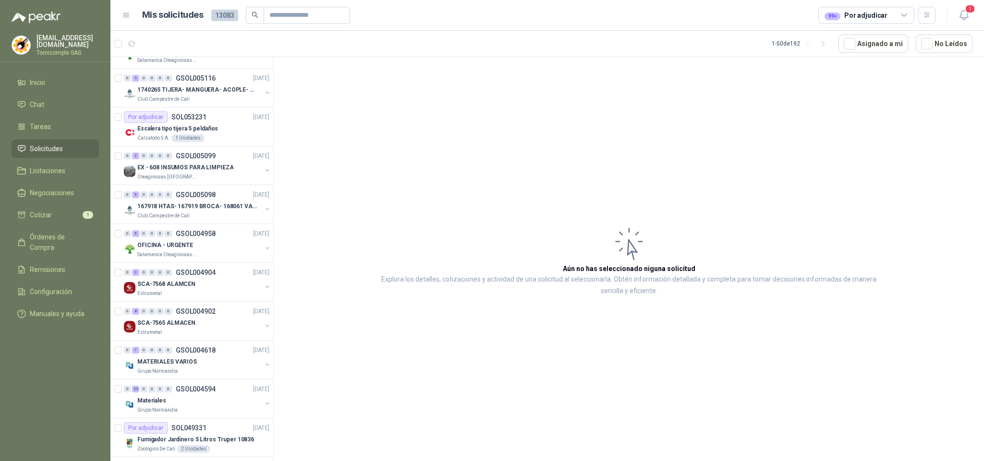
click at [958, 7] on div "1" at bounding box center [963, 15] width 17 height 17
click at [961, 11] on icon "button" at bounding box center [964, 15] width 12 height 12
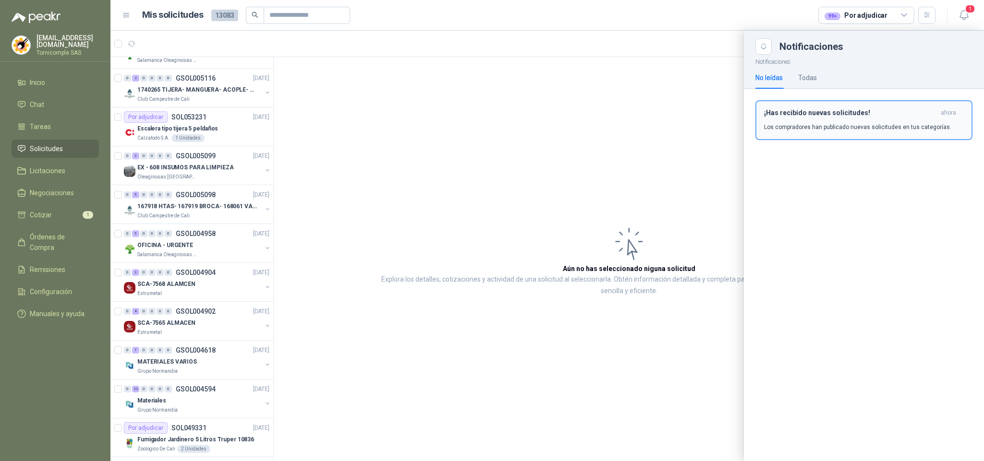
click at [909, 116] on h3 "¡Has recibido nuevas solicitudes!" at bounding box center [850, 113] width 173 height 8
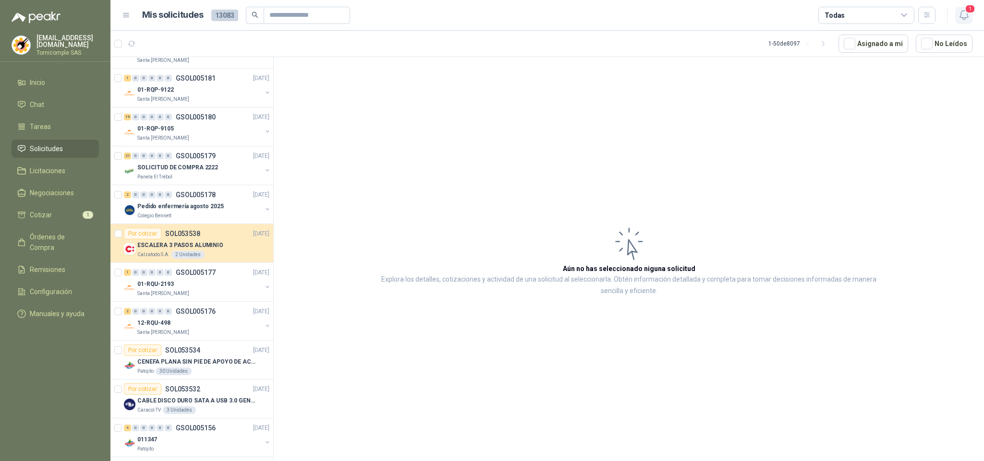
drag, startPoint x: 950, startPoint y: 20, endPoint x: 962, endPoint y: 20, distance: 12.0
click at [952, 20] on div "1" at bounding box center [953, 15] width 37 height 15
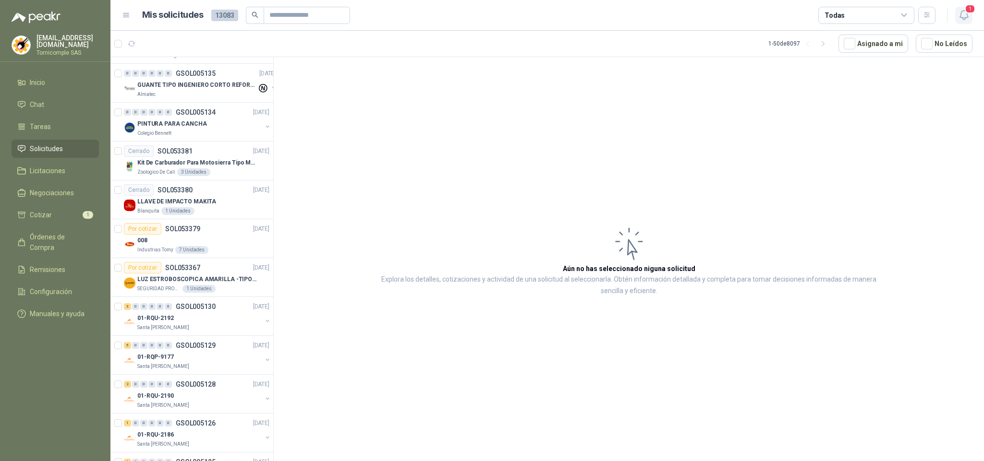
click at [963, 22] on button "1" at bounding box center [963, 15] width 17 height 17
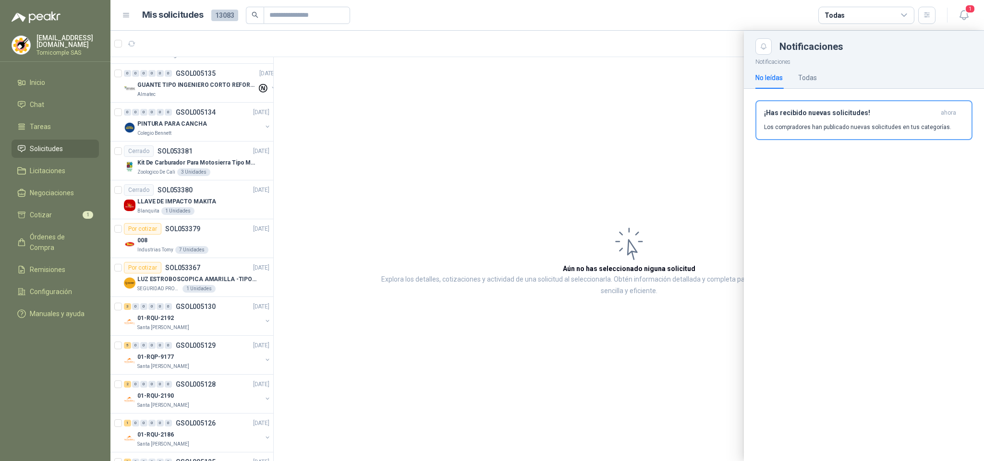
drag, startPoint x: 267, startPoint y: 268, endPoint x: 268, endPoint y: 65, distance: 202.6
click at [268, 65] on div at bounding box center [546, 246] width 873 height 431
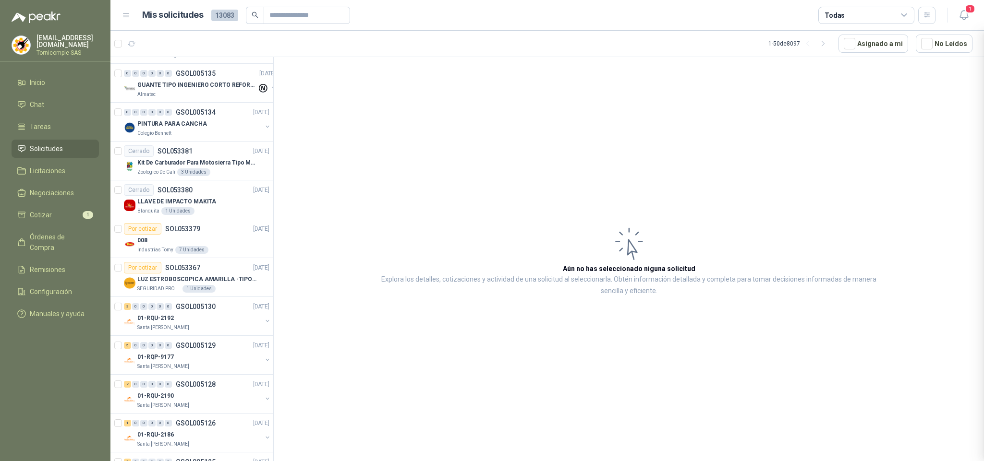
click at [268, 65] on div at bounding box center [546, 246] width 873 height 431
click at [967, 12] on span "1" at bounding box center [969, 8] width 11 height 9
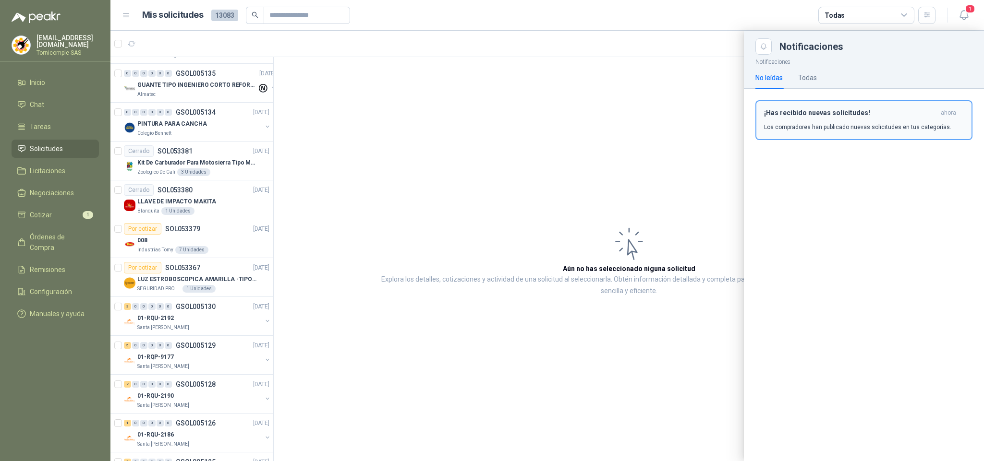
click at [939, 117] on div "¡Has recibido nuevas solicitudes! ahora Los compradores han publicado nuevas so…" at bounding box center [864, 120] width 200 height 23
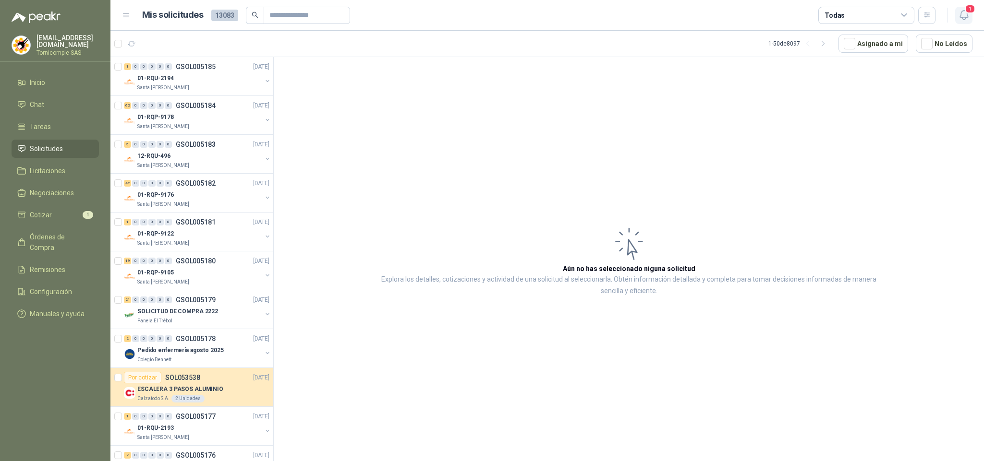
click at [971, 9] on span "1" at bounding box center [969, 8] width 11 height 9
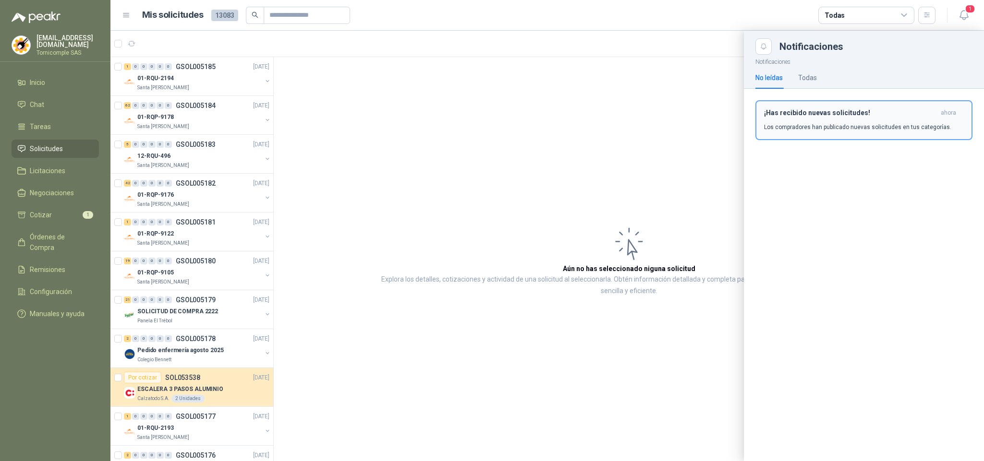
click at [926, 130] on p "Los compradores han publicado nuevas solicitudes en tus categorías." at bounding box center [857, 127] width 187 height 9
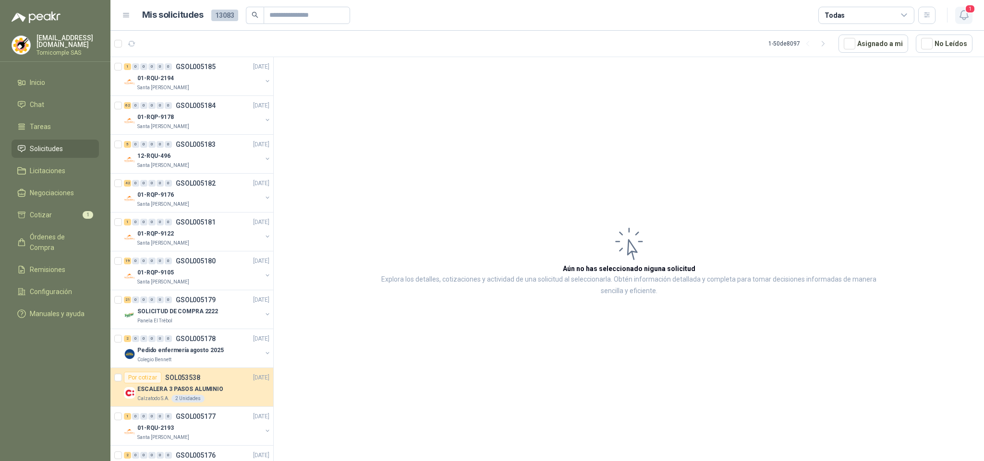
click at [955, 19] on button "1" at bounding box center [963, 15] width 17 height 17
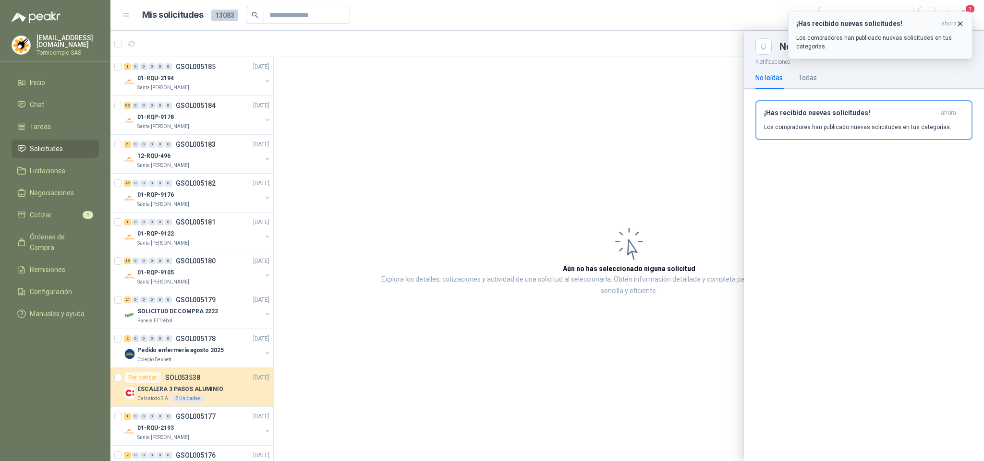
click at [951, 30] on div "¡Has recibido nuevas solicitudes! ahora Los compradores han publicado nuevas so…" at bounding box center [880, 35] width 168 height 31
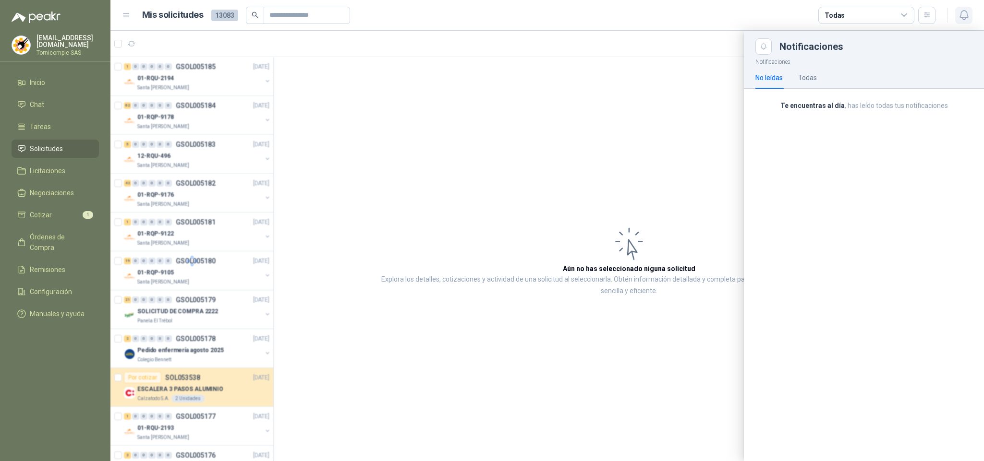
click at [958, 19] on icon "button" at bounding box center [964, 15] width 12 height 12
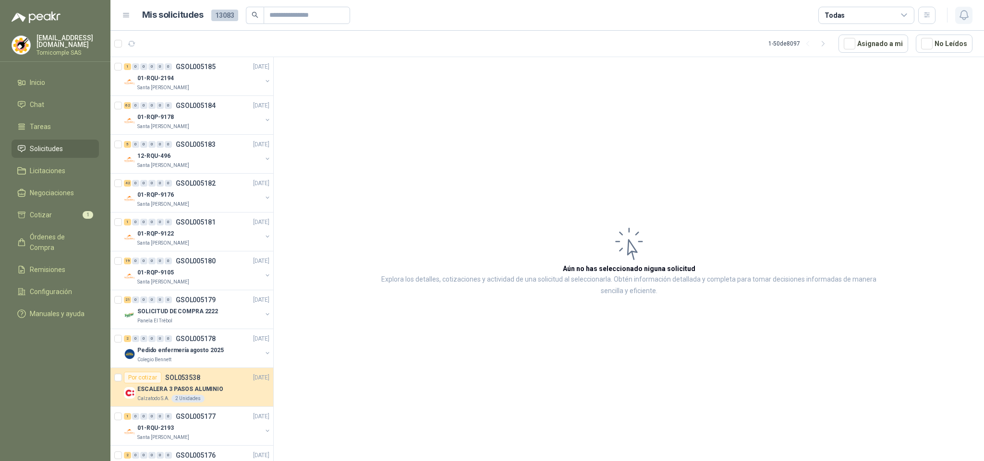
click at [958, 19] on icon "button" at bounding box center [964, 15] width 12 height 12
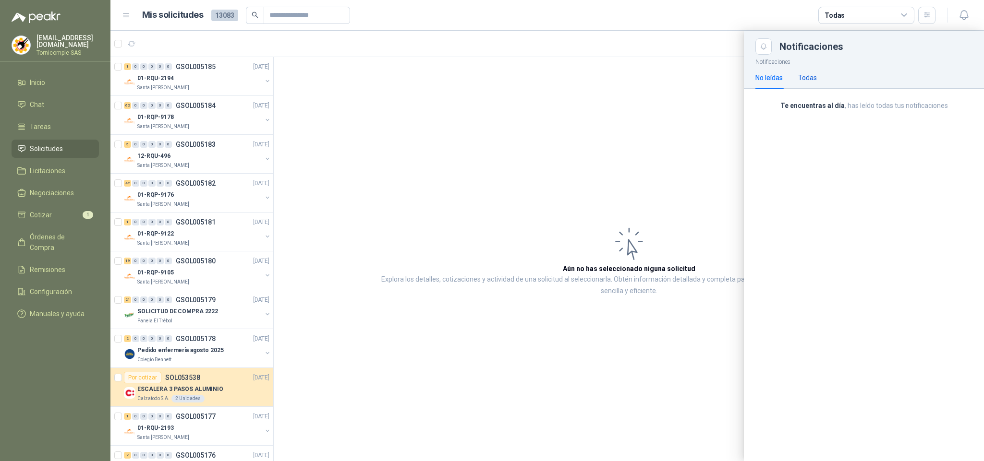
click at [815, 78] on div "Todas" at bounding box center [807, 77] width 19 height 11
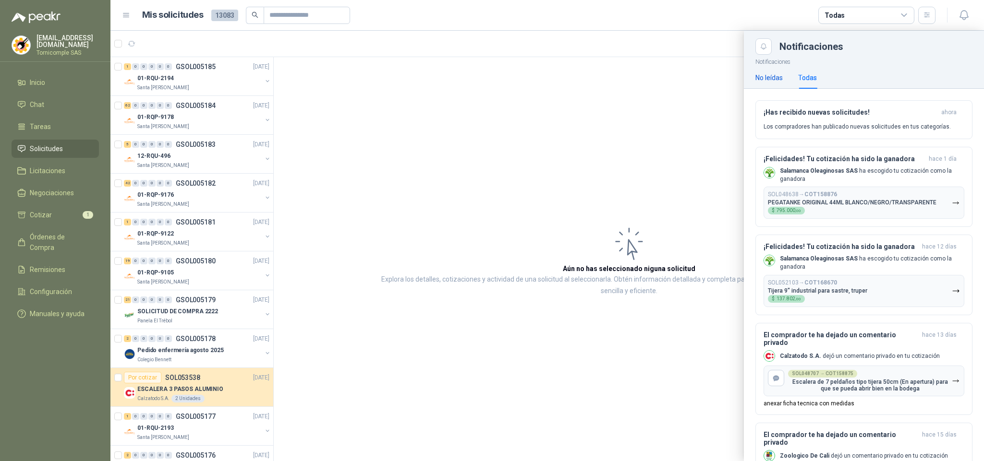
click at [764, 83] on div "No leídas" at bounding box center [768, 77] width 27 height 11
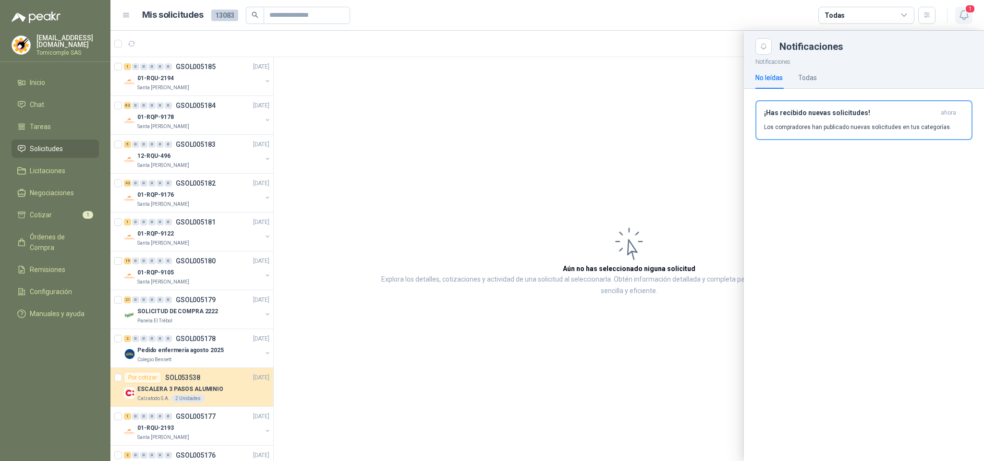
click at [956, 23] on button "1" at bounding box center [963, 15] width 17 height 17
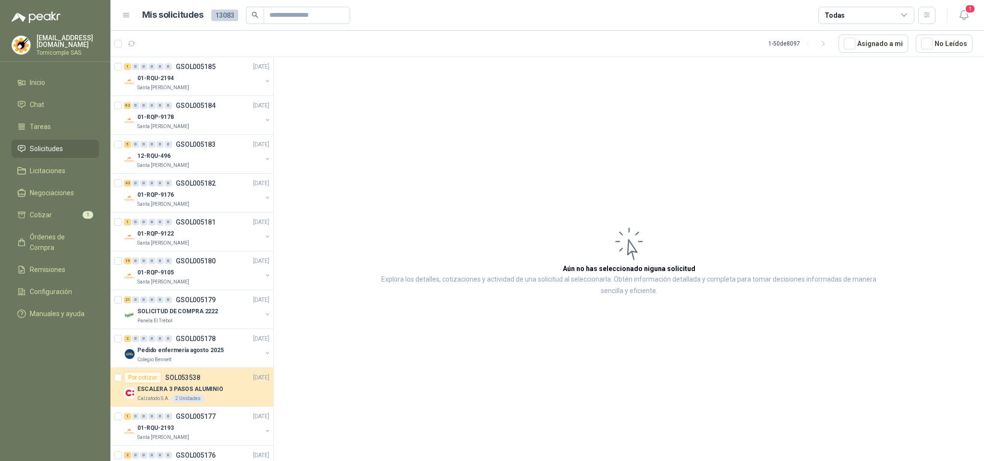
click at [954, 25] on header "Mis solicitudes 13083 Todas 1" at bounding box center [546, 15] width 873 height 31
click at [966, 16] on icon "button" at bounding box center [964, 15] width 12 height 12
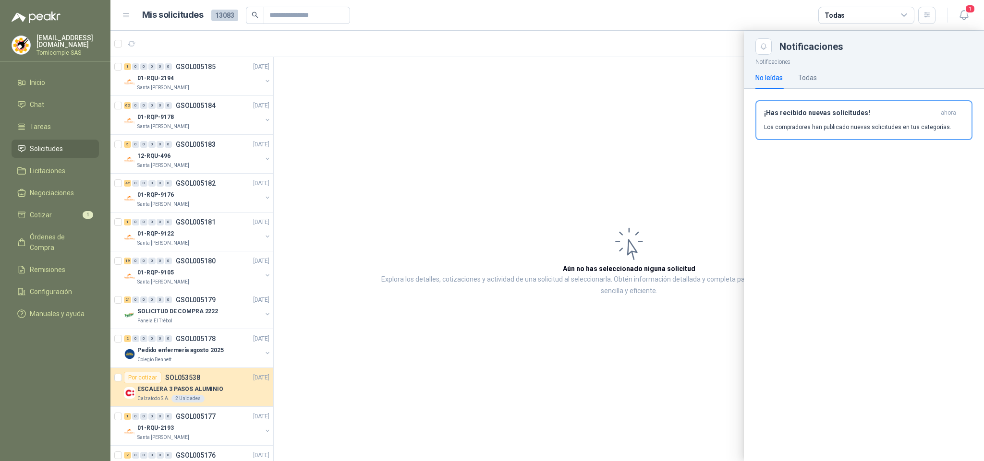
click at [915, 120] on div "¡Has recibido nuevas solicitudes! ahora Los compradores han publicado nuevas so…" at bounding box center [864, 120] width 200 height 23
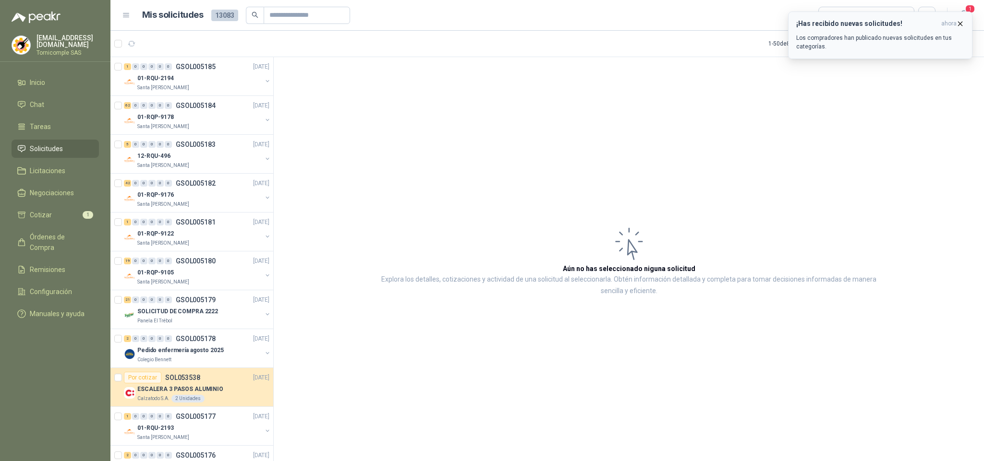
click at [947, 28] on div "¡Has recibido nuevas solicitudes! ahora Los compradores han publicado nuevas so…" at bounding box center [880, 35] width 168 height 31
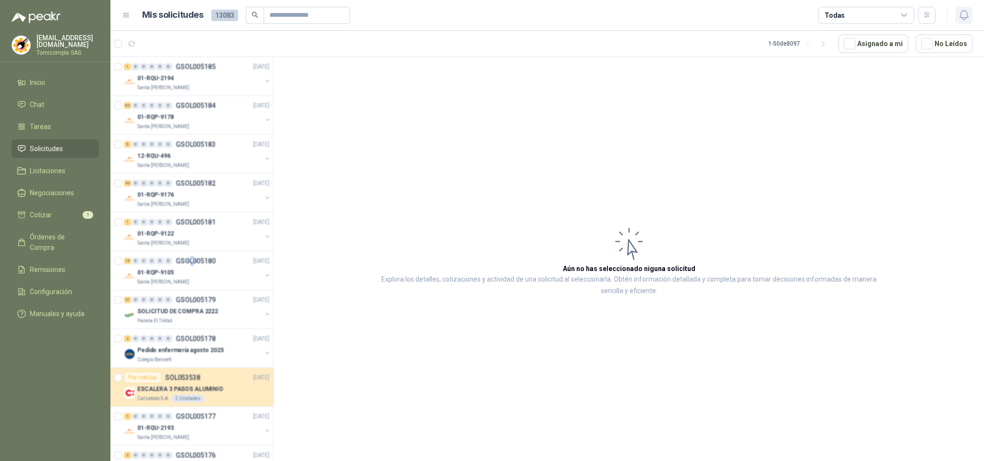
click at [962, 16] on icon "button" at bounding box center [964, 15] width 12 height 12
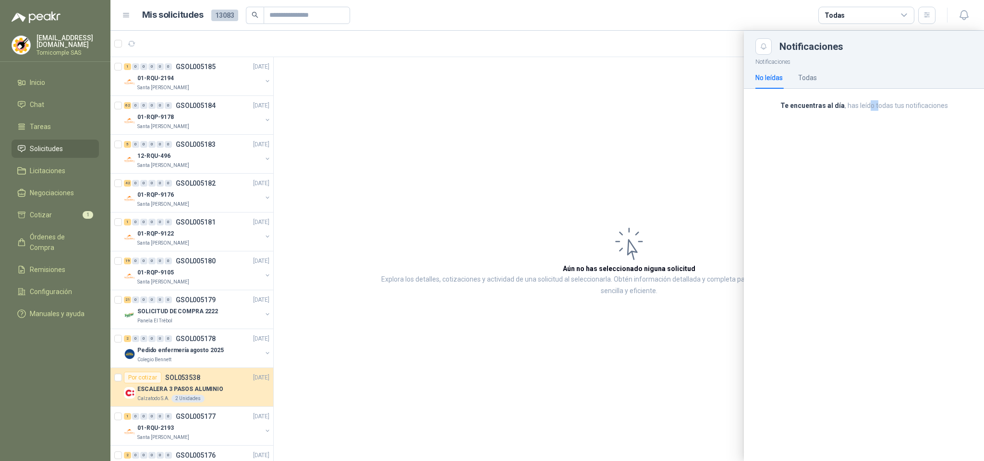
drag, startPoint x: 876, startPoint y: 170, endPoint x: 834, endPoint y: 185, distance: 44.2
click at [842, 182] on div "Notificaciones No leídas Todas Te encuentras al día , has leído todas tus notif…" at bounding box center [864, 258] width 240 height 407
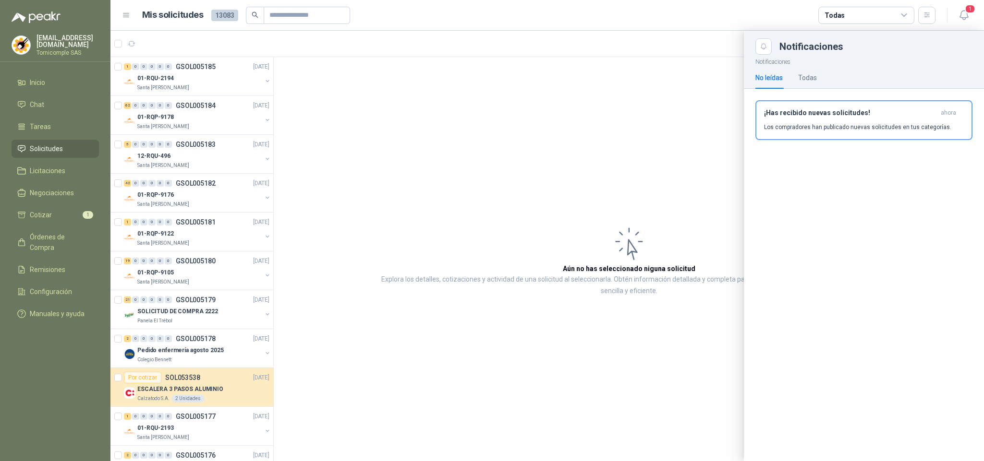
click at [975, 21] on header "Mis solicitudes 13083 Todas 1" at bounding box center [546, 15] width 873 height 31
click at [971, 18] on button "1" at bounding box center [963, 15] width 17 height 17
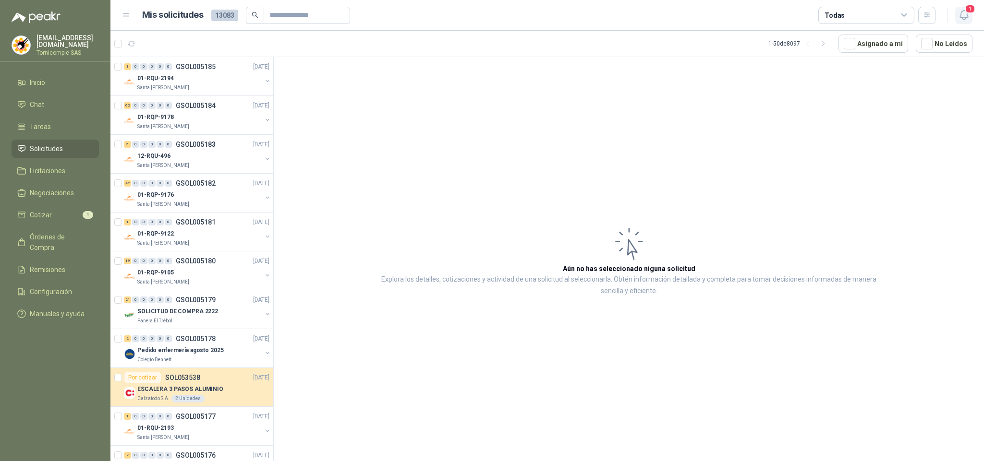
click at [966, 22] on button "1" at bounding box center [963, 15] width 17 height 17
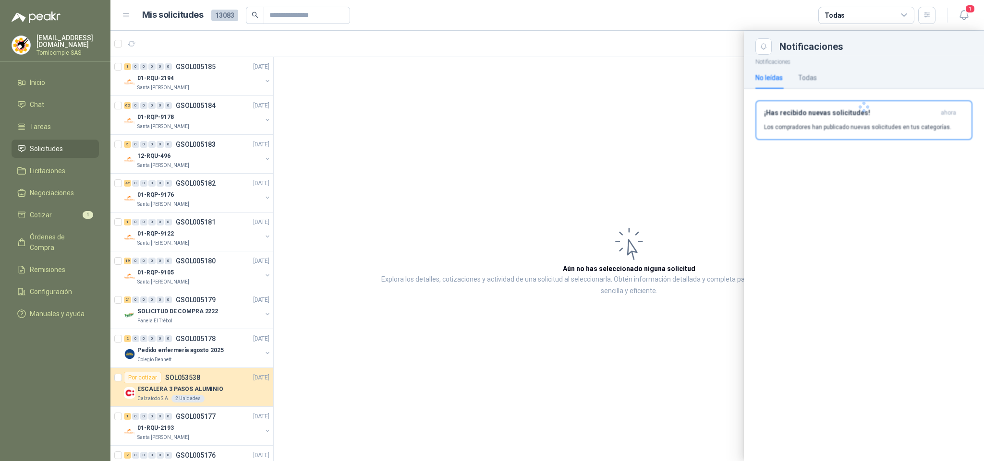
click at [913, 120] on div at bounding box center [864, 107] width 240 height 105
click at [913, 120] on div "¡Has recibido nuevas solicitudes! ahora Los compradores han publicado nuevas so…" at bounding box center [864, 120] width 200 height 23
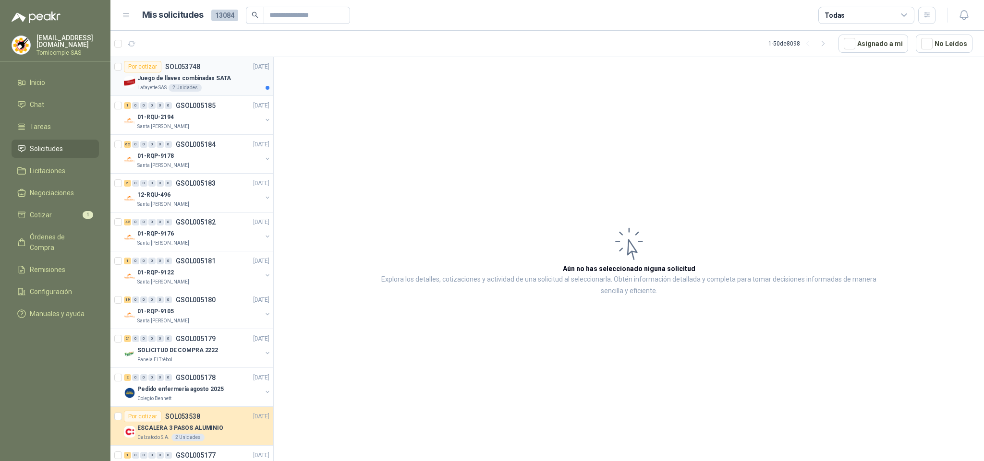
click at [207, 91] on div "Lafayette SAS 2 Unidades" at bounding box center [203, 88] width 132 height 8
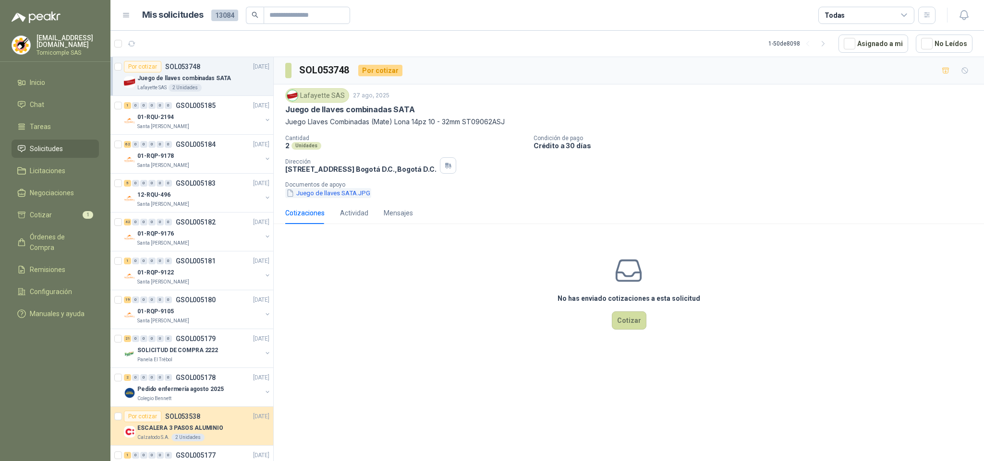
click at [312, 197] on button "Juego de llaves SATA.JPG" at bounding box center [328, 193] width 86 height 10
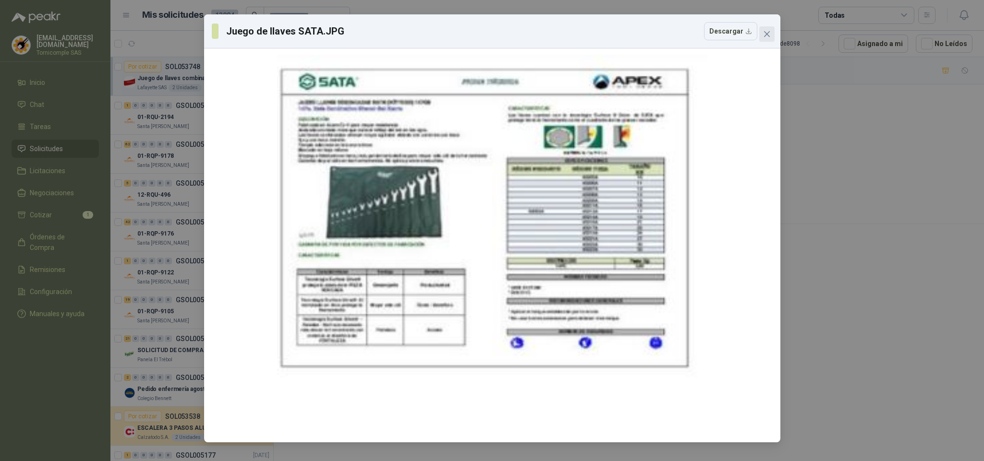
click at [766, 36] on icon "close" at bounding box center [767, 34] width 8 height 8
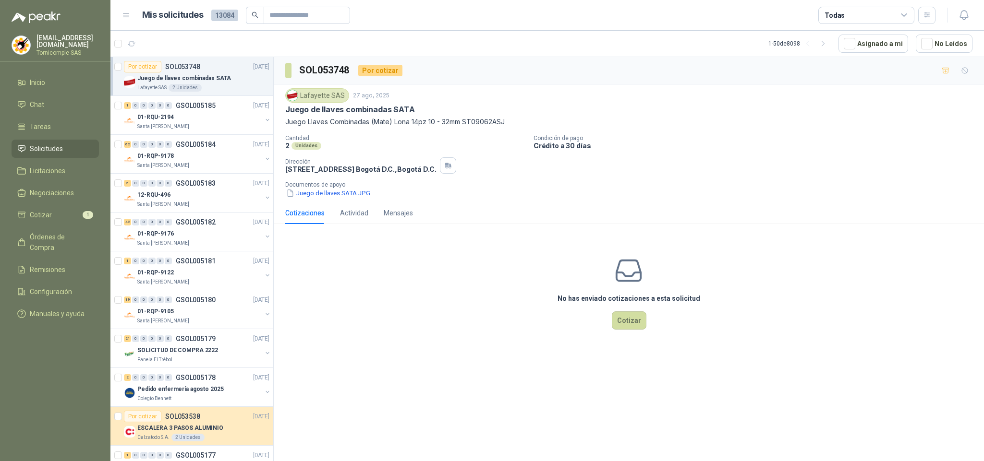
click at [59, 144] on span "Solicitudes" at bounding box center [46, 149] width 33 height 11
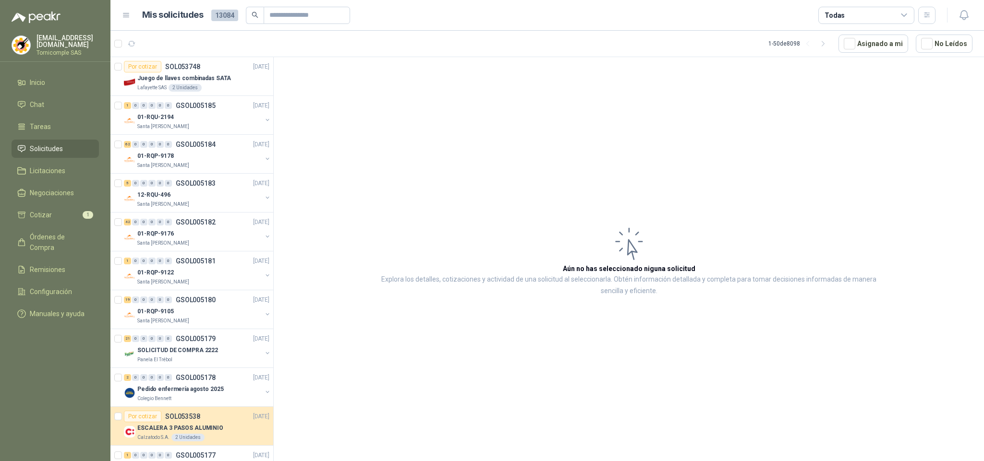
click at [52, 144] on span "Solicitudes" at bounding box center [46, 149] width 33 height 11
click at [57, 210] on li "Cotizar 1" at bounding box center [55, 215] width 76 height 11
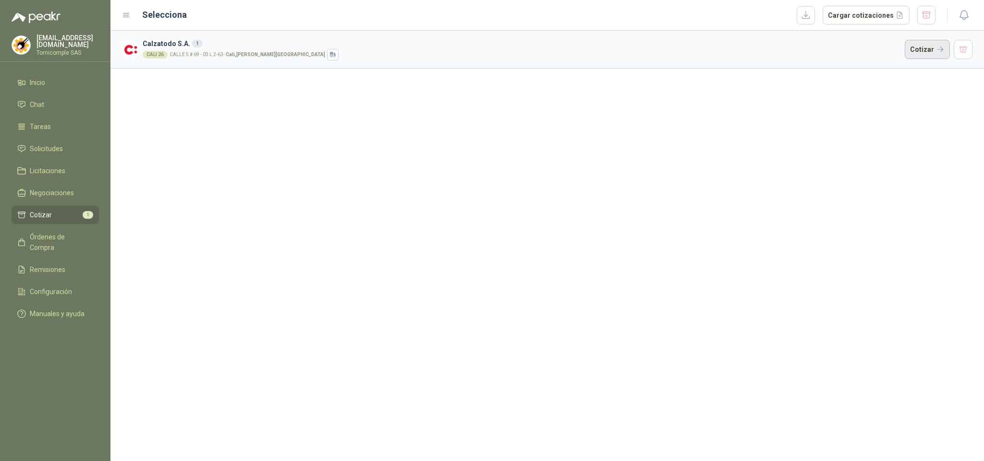
click at [906, 45] on button "Cotizar" at bounding box center [926, 49] width 45 height 19
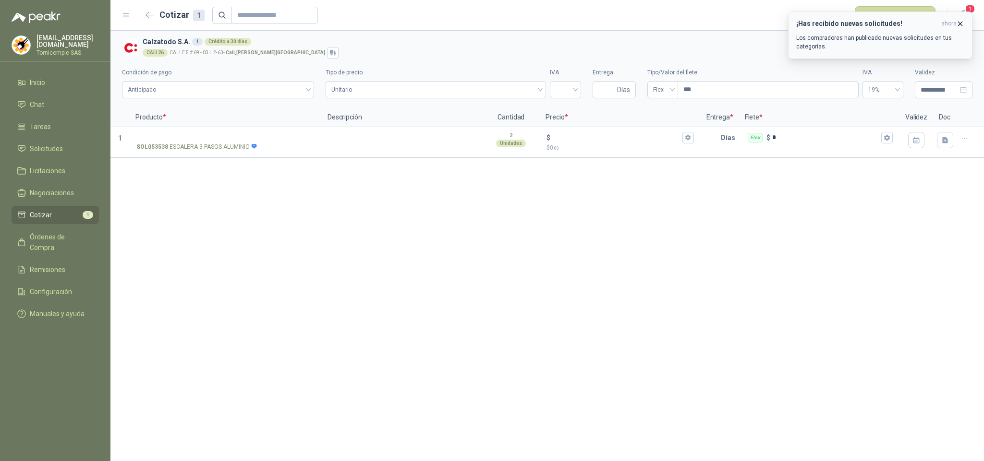
click at [929, 36] on p "Los compradores han publicado nuevas solicitudes en tus categorías." at bounding box center [880, 42] width 168 height 17
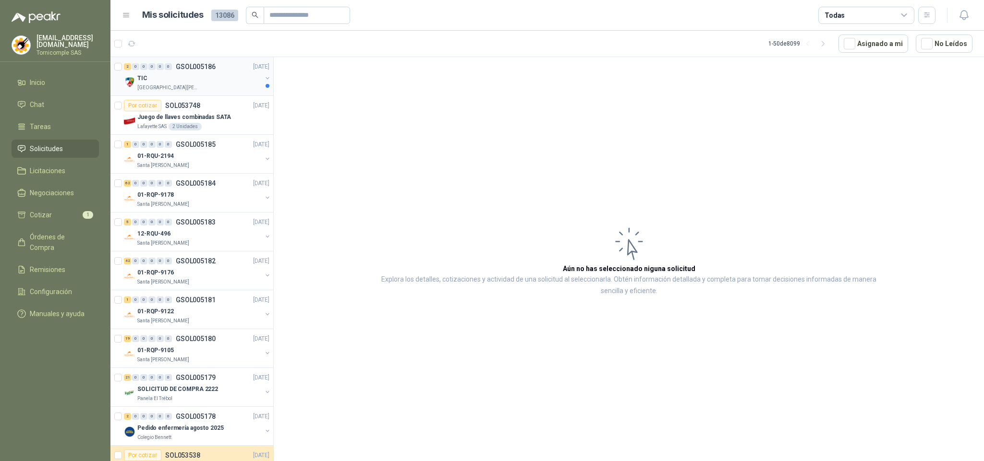
click at [225, 74] on div "TIC" at bounding box center [199, 78] width 124 height 12
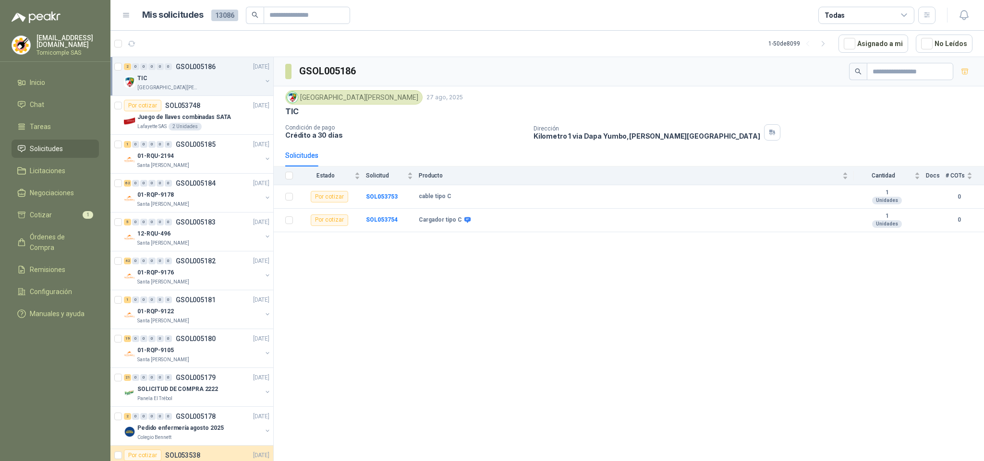
click at [363, 288] on div "GSOL005186 [GEOGRAPHIC_DATA][PERSON_NAME] [DATE] TIC Condición de pago Crédito …" at bounding box center [629, 261] width 710 height 408
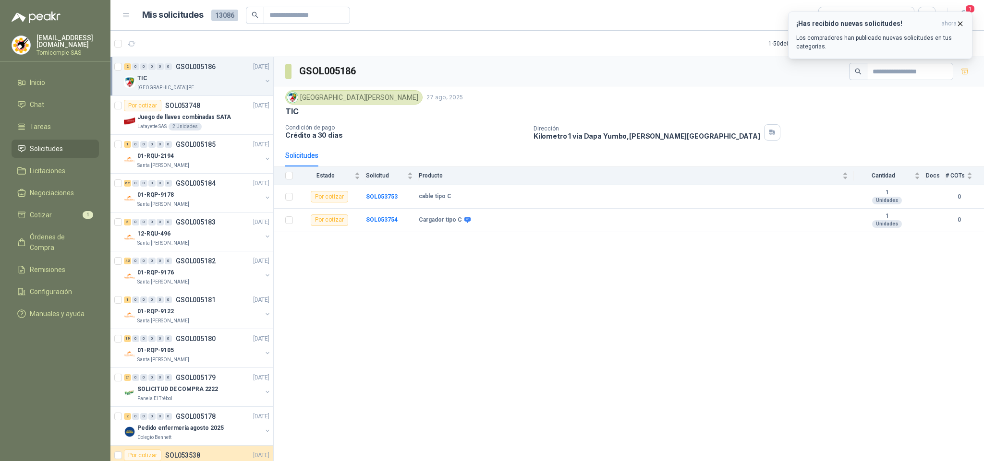
click at [906, 47] on p "Los compradores han publicado nuevas solicitudes en tus categorías." at bounding box center [880, 42] width 168 height 17
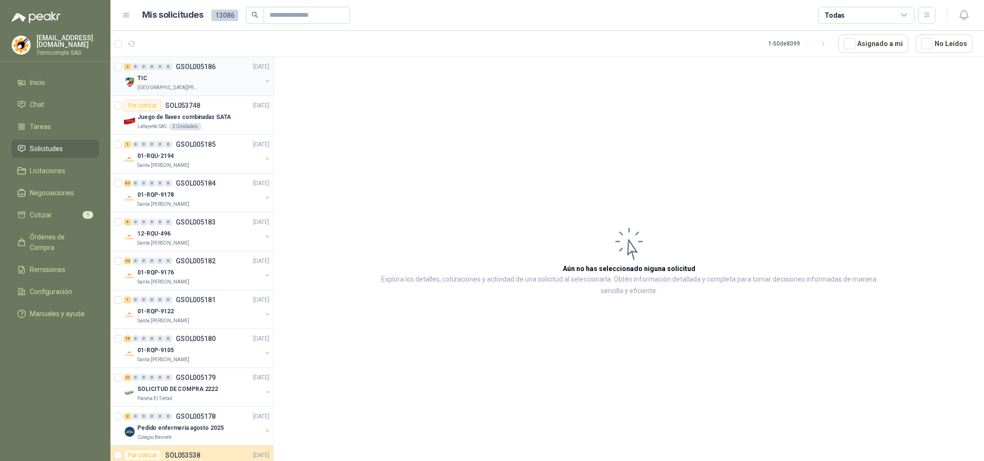
click at [196, 94] on div "2 0 0 0 0 0 GSOL005186 [DATE] [GEOGRAPHIC_DATA][PERSON_NAME]" at bounding box center [191, 76] width 163 height 39
click at [64, 152] on li "Solicitudes" at bounding box center [55, 149] width 76 height 11
click at [68, 214] on li "Cotizar 1" at bounding box center [55, 215] width 76 height 11
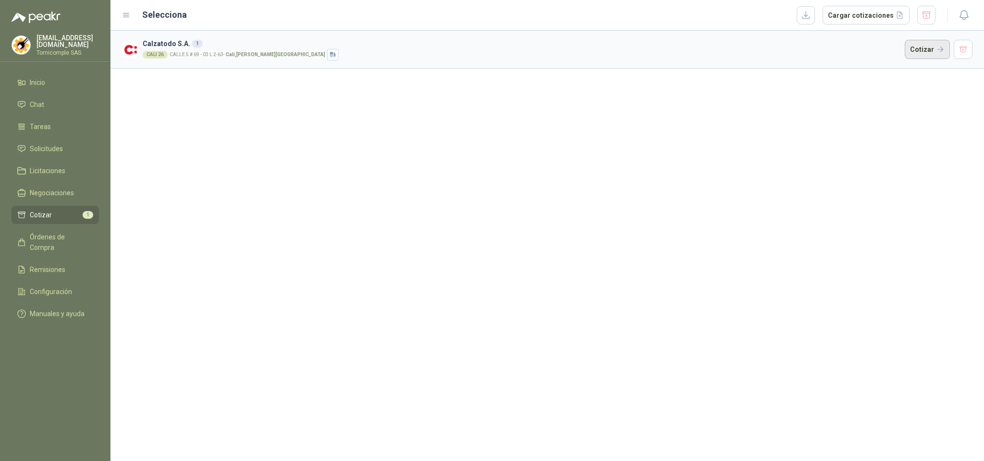
click at [940, 45] on button "Cotizar" at bounding box center [926, 49] width 45 height 19
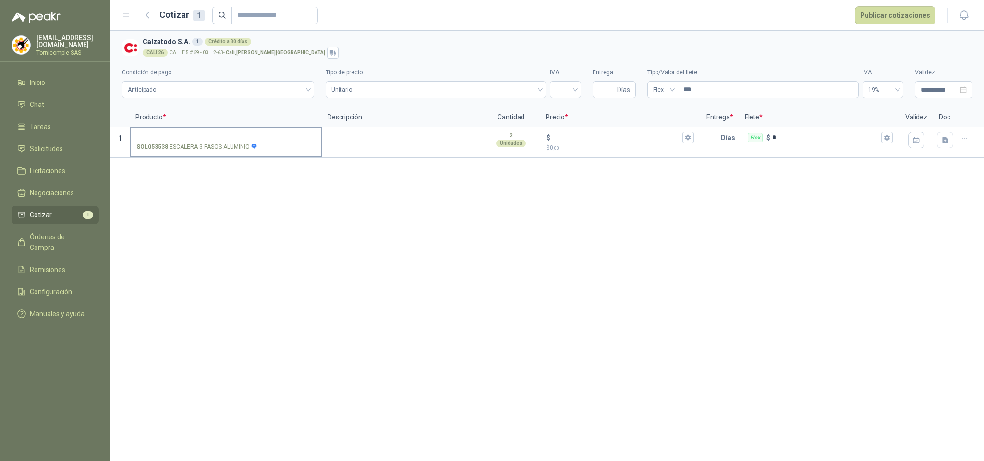
click at [255, 147] on div "SOL053538 - ESCALERA 3 PASOS ALUMINIO" at bounding box center [225, 147] width 179 height 9
click at [255, 142] on input "SOL053538 - ESCALERA 3 PASOS ALUMINIO" at bounding box center [225, 137] width 179 height 7
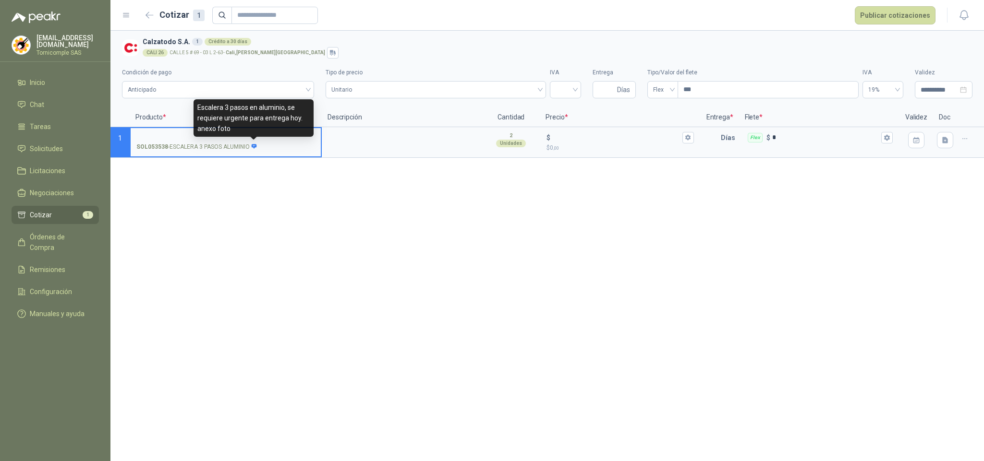
click at [255, 147] on icon at bounding box center [254, 146] width 5 height 5
click at [255, 142] on input "SOL053538 - ESCALERA 3 PASOS ALUMINIO" at bounding box center [225, 137] width 179 height 7
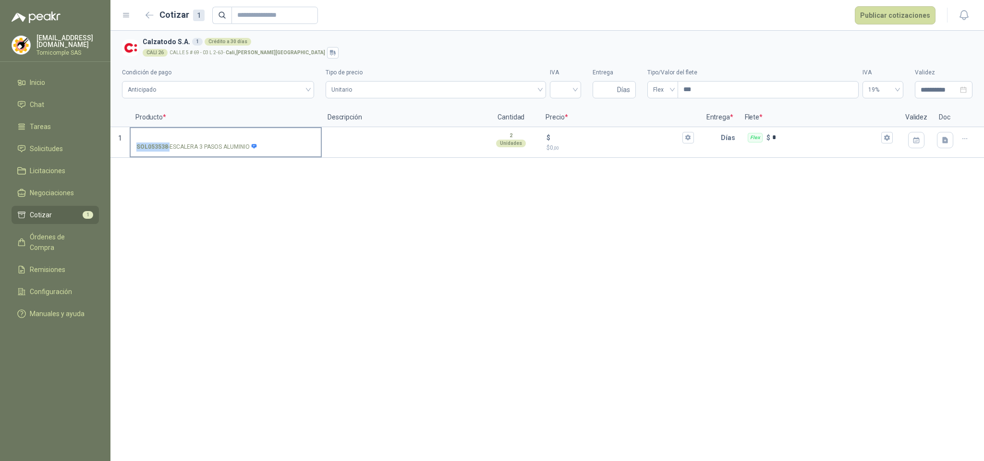
drag, startPoint x: 136, startPoint y: 147, endPoint x: 167, endPoint y: 146, distance: 31.2
click at [167, 146] on p "SOL053538 - ESCALERA 3 PASOS ALUMINIO" at bounding box center [196, 147] width 121 height 9
click at [162, 146] on strong "SOL053538" at bounding box center [152, 147] width 32 height 9
click at [162, 142] on input "SOL053538 - ESCALERA 3 PASOS ALUMINIO" at bounding box center [225, 137] width 179 height 7
drag, startPoint x: 137, startPoint y: 145, endPoint x: 166, endPoint y: 147, distance: 29.3
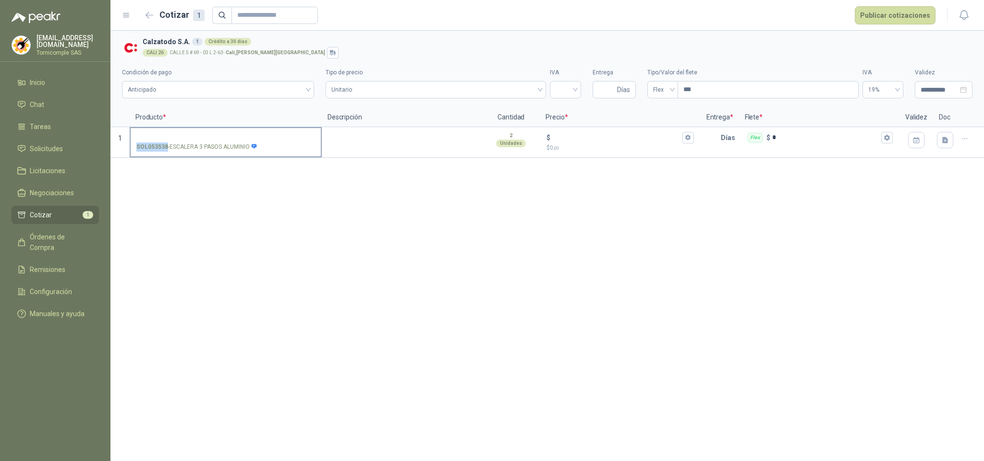
click at [166, 147] on p "SOL053538 - ESCALERA 3 PASOS ALUMINIO" at bounding box center [196, 147] width 121 height 9
drag, startPoint x: 163, startPoint y: 147, endPoint x: 268, endPoint y: 10, distance: 172.5
click at [268, 10] on input "text" at bounding box center [270, 15] width 67 height 16
click at [287, 16] on input "text" at bounding box center [270, 15] width 67 height 16
drag, startPoint x: 142, startPoint y: 149, endPoint x: 166, endPoint y: 148, distance: 24.5
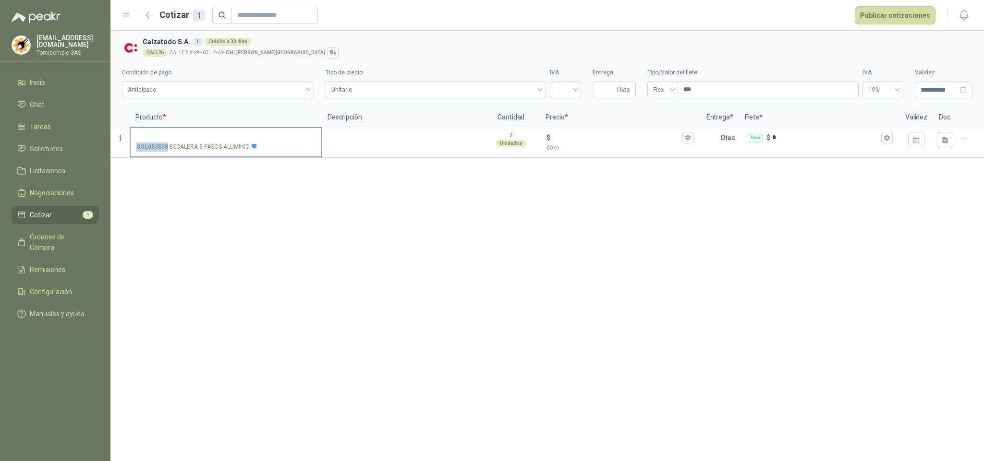
click at [166, 148] on label "SOL053538 - ESCALERA 3 PASOS ALUMINIO" at bounding box center [226, 141] width 190 height 27
copy strong "SOL053538"
drag, startPoint x: 276, startPoint y: 3, endPoint x: 276, endPoint y: 12, distance: 8.2
click at [276, 4] on header "Cotizar 1 Publicar cotizaciones" at bounding box center [546, 15] width 873 height 31
click at [276, 12] on input "text" at bounding box center [270, 15] width 67 height 16
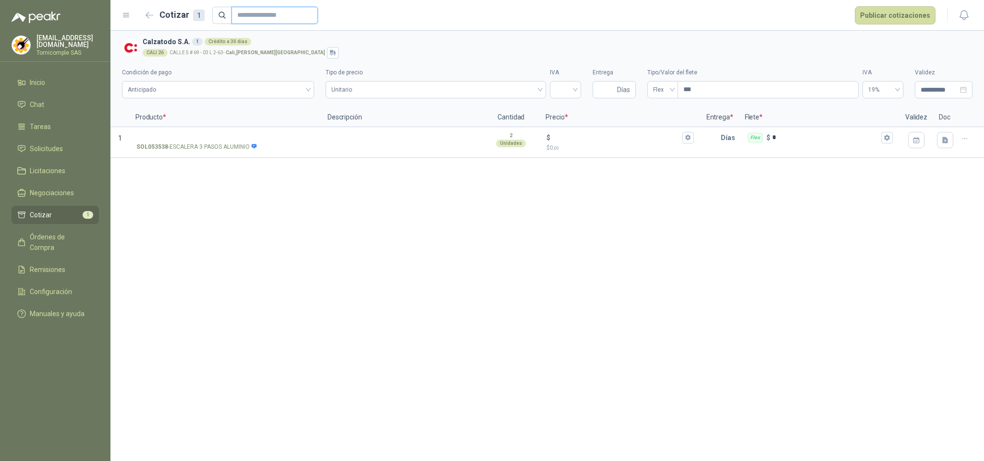
paste input "*********"
type input "*********"
click at [854, 6] on button "Publicar cotizaciones" at bounding box center [894, 15] width 81 height 18
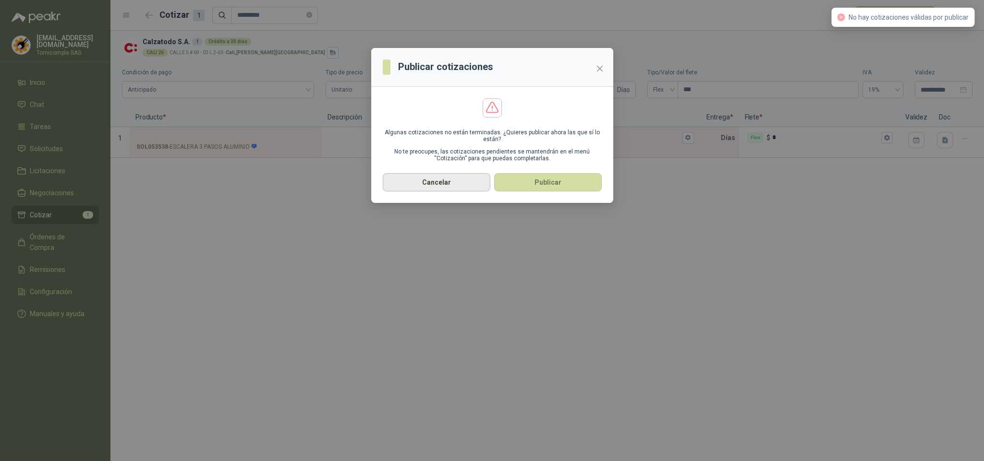
click at [467, 181] on button "Cancelar" at bounding box center [437, 182] width 108 height 18
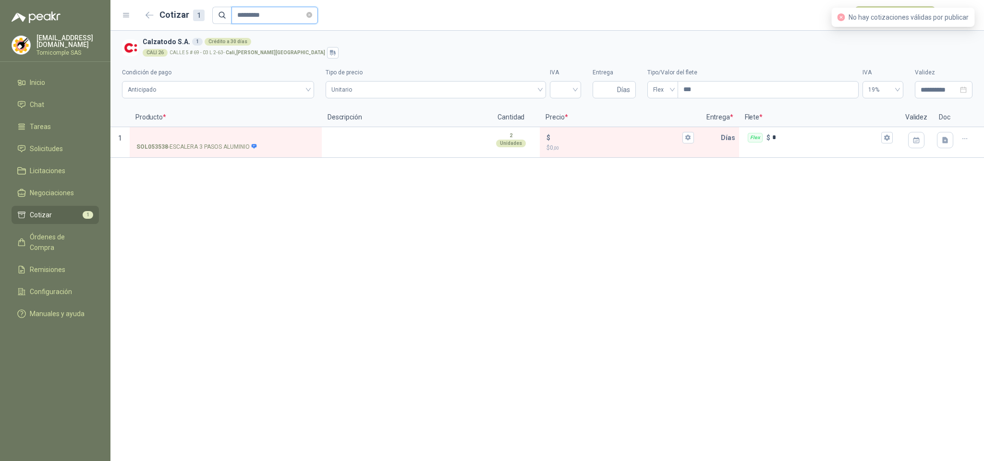
click at [281, 19] on input "*********" at bounding box center [270, 15] width 67 height 16
click at [36, 83] on span "Inicio" at bounding box center [37, 82] width 15 height 11
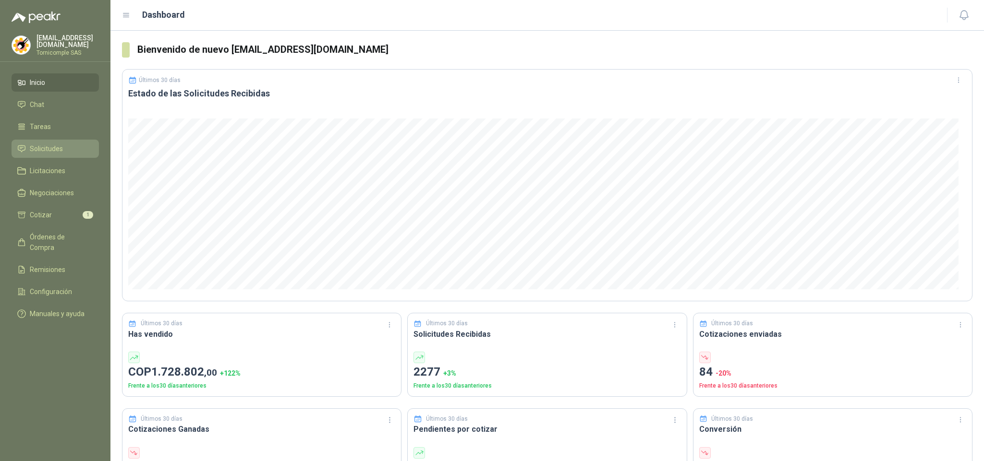
click at [80, 144] on li "Solicitudes" at bounding box center [55, 149] width 76 height 11
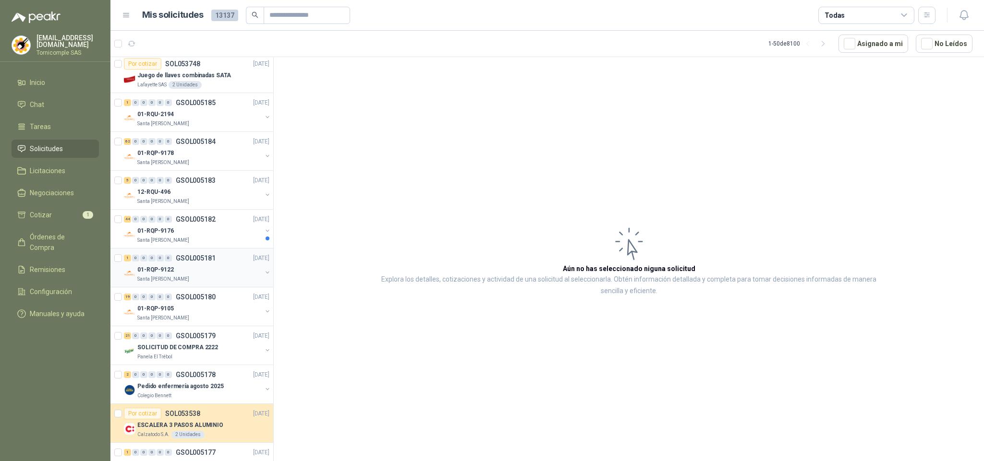
scroll to position [144, 0]
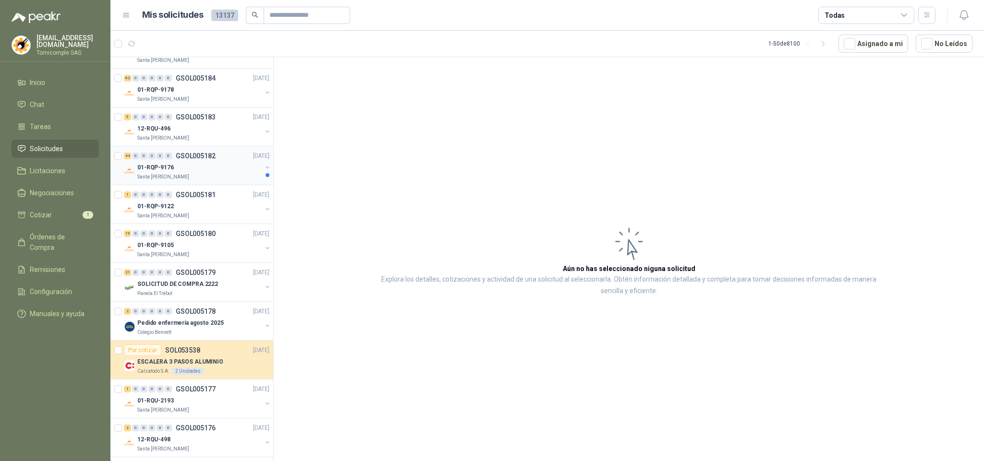
click at [216, 173] on div "01-RQP-9176" at bounding box center [199, 168] width 124 height 12
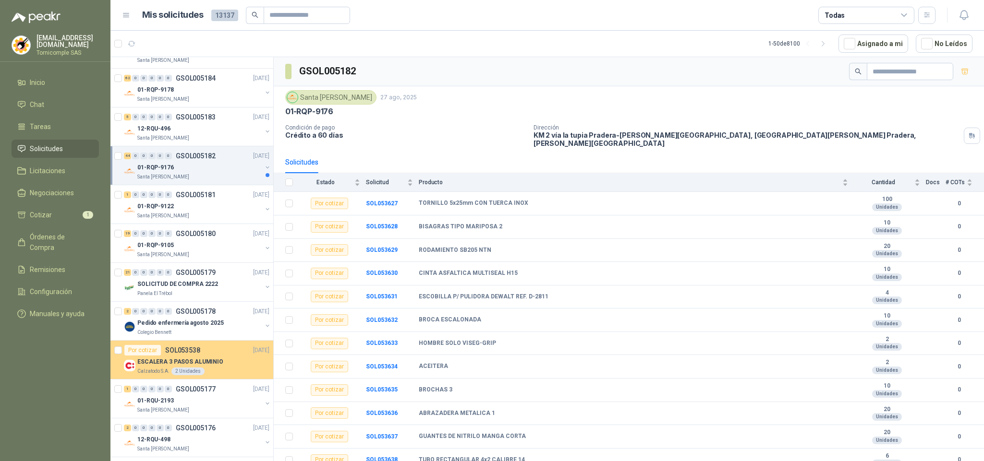
click at [214, 354] on div "Por cotizar SOL053538 [DATE]" at bounding box center [196, 351] width 145 height 12
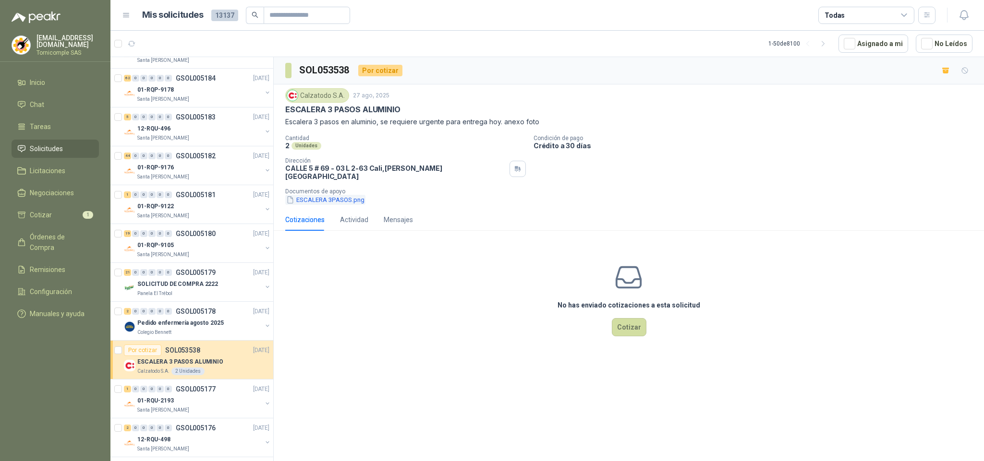
click at [323, 196] on button "ESCALERA 3PASOS.png" at bounding box center [325, 200] width 80 height 10
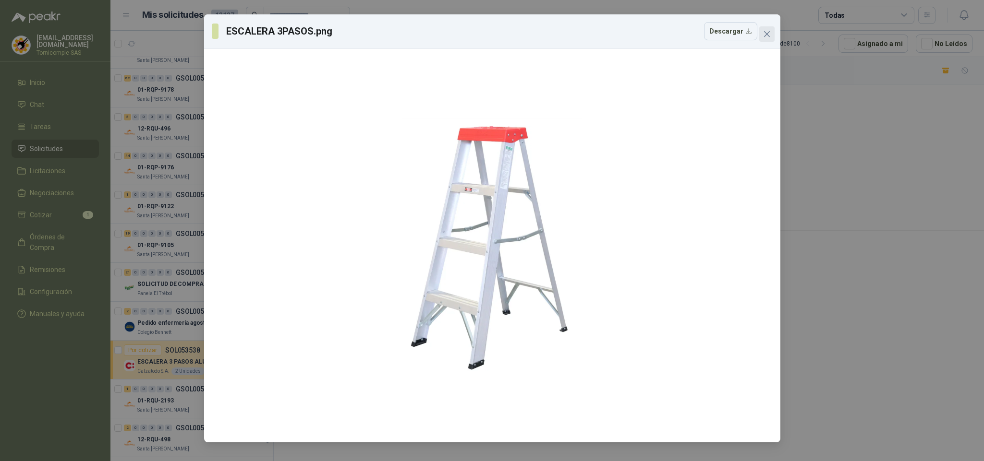
click at [767, 32] on icon "close" at bounding box center [767, 34] width 8 height 8
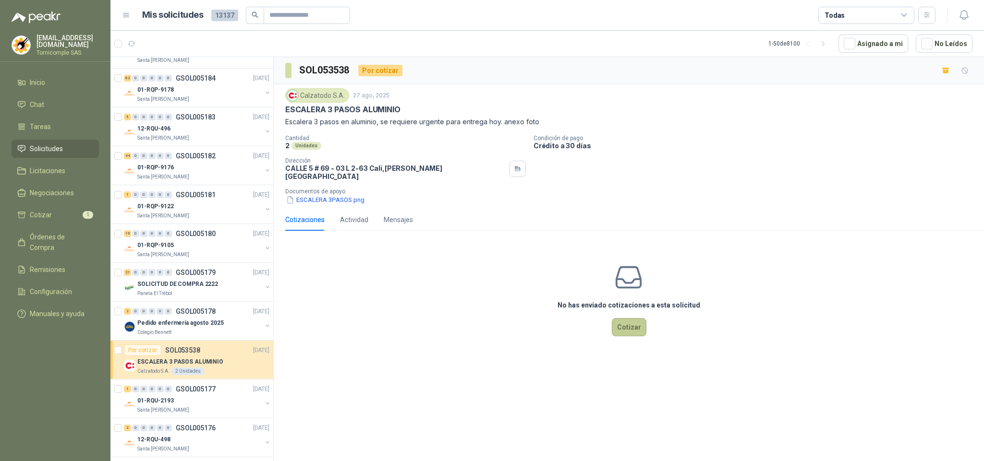
click at [637, 331] on button "Cotizar" at bounding box center [629, 327] width 35 height 18
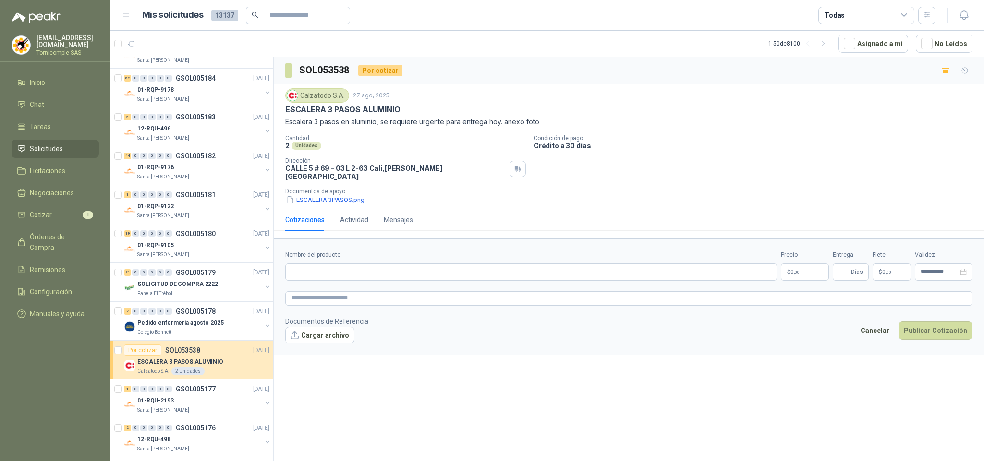
click at [373, 258] on div "Nombre del producto" at bounding box center [531, 266] width 492 height 30
click at [374, 264] on input "Nombre del producto" at bounding box center [531, 272] width 492 height 17
paste input "**********"
type input "**********"
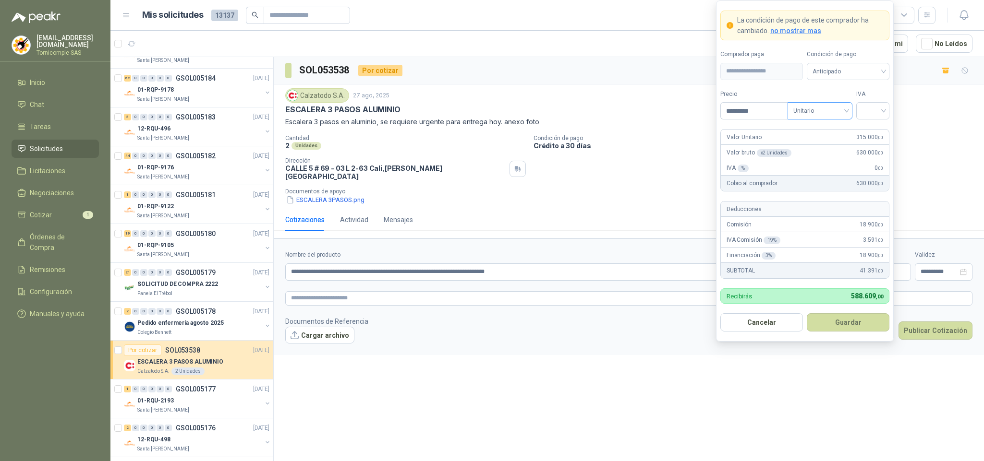
click at [831, 115] on span "Unitario" at bounding box center [819, 111] width 53 height 14
type input "*********"
click at [829, 147] on div "Unitario con IVA" at bounding box center [819, 145] width 49 height 11
click at [865, 111] on input "search" at bounding box center [873, 110] width 22 height 14
click at [865, 132] on div "19%" at bounding box center [873, 129] width 18 height 11
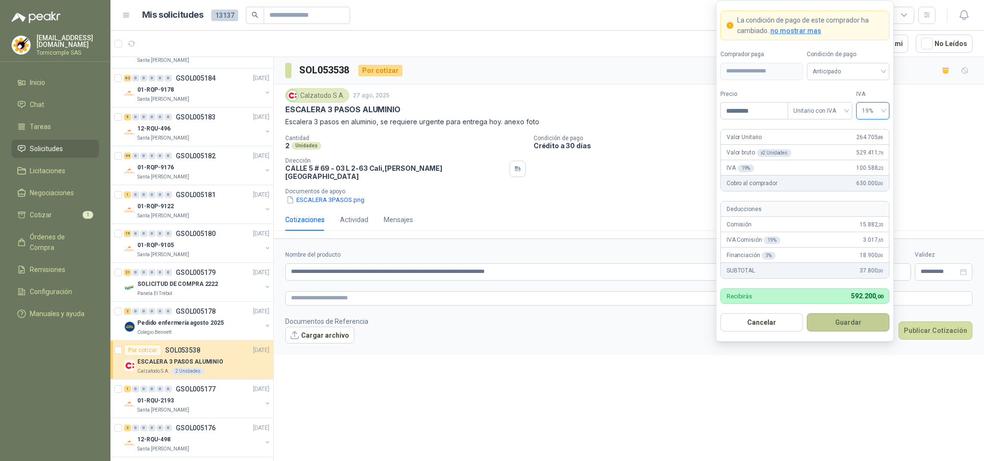
click at [831, 325] on button "Guardar" at bounding box center [847, 322] width 83 height 18
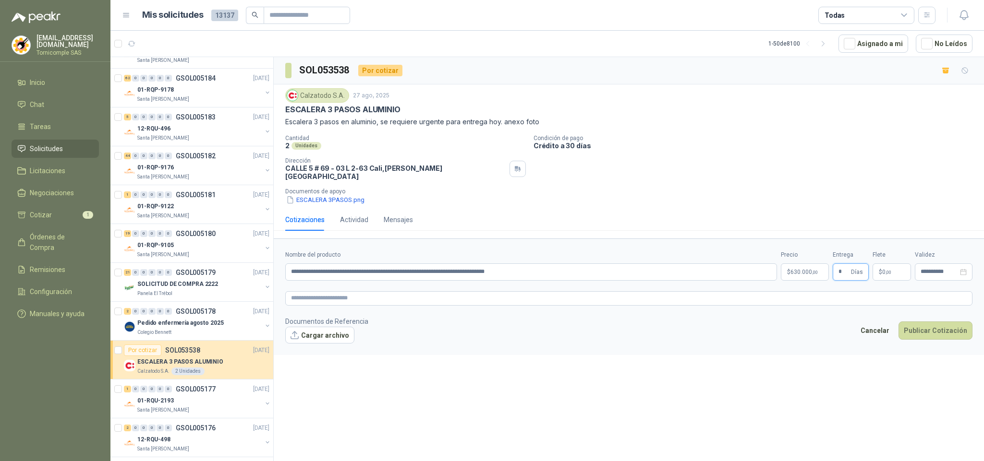
type input "*"
click at [878, 272] on p "$ 0 ,00" at bounding box center [891, 272] width 38 height 17
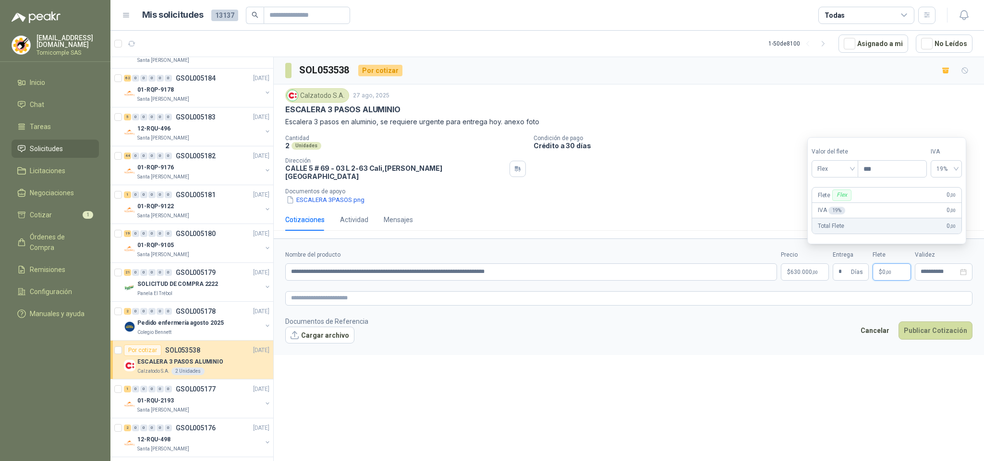
click at [855, 180] on section "Valor del flete Flex Precio *** IVA 19% Flete Flex 0 ,00 IVA 19 % 0 ,00 Total F…" at bounding box center [886, 190] width 159 height 107
click at [852, 175] on span "Flex" at bounding box center [834, 169] width 35 height 14
click at [844, 204] on div "Incluido" at bounding box center [836, 204] width 35 height 11
click at [785, 360] on div "**********" at bounding box center [629, 261] width 710 height 408
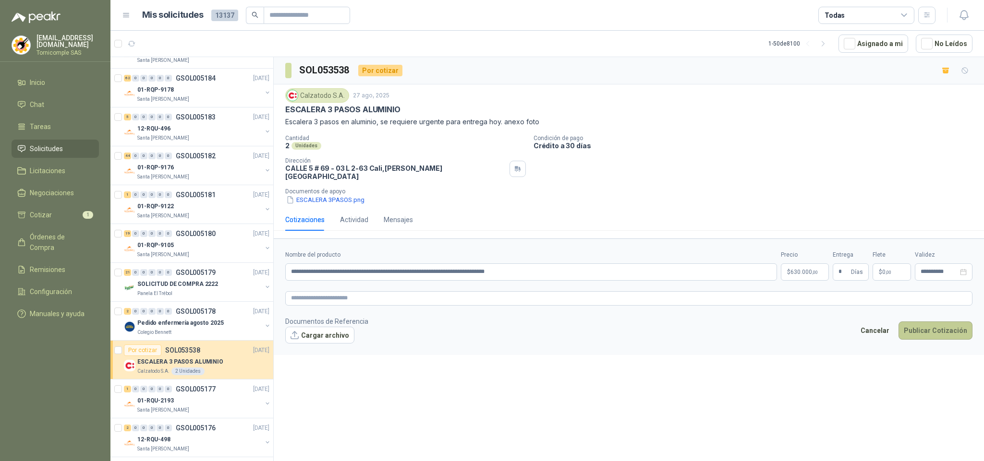
click at [940, 323] on button "Publicar Cotización" at bounding box center [935, 331] width 74 height 18
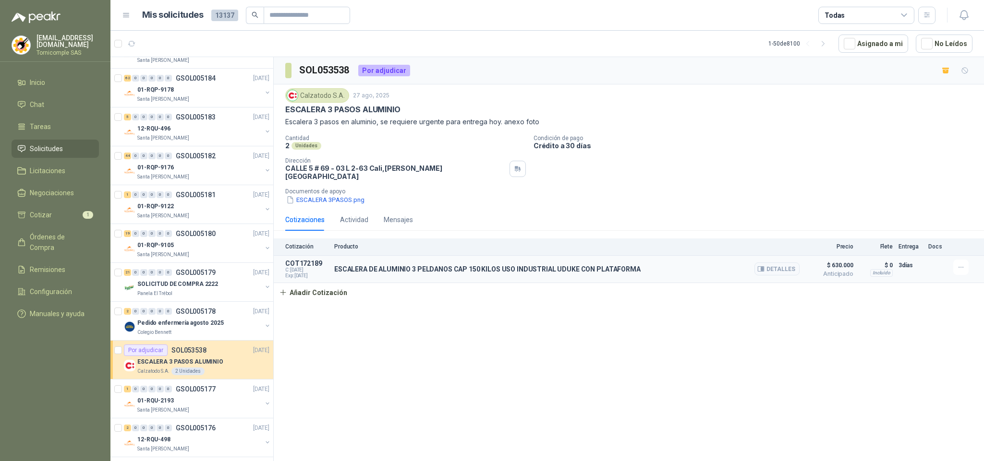
click at [310, 274] on span "Exp: [DATE]" at bounding box center [306, 276] width 43 height 6
click at [383, 266] on p "ESCALERA DE ALUMINIO 3 PELDANOS CAP 150 KILOS USO INDUSTRIAL UDUKE CON PLATAFOR…" at bounding box center [487, 269] width 306 height 8
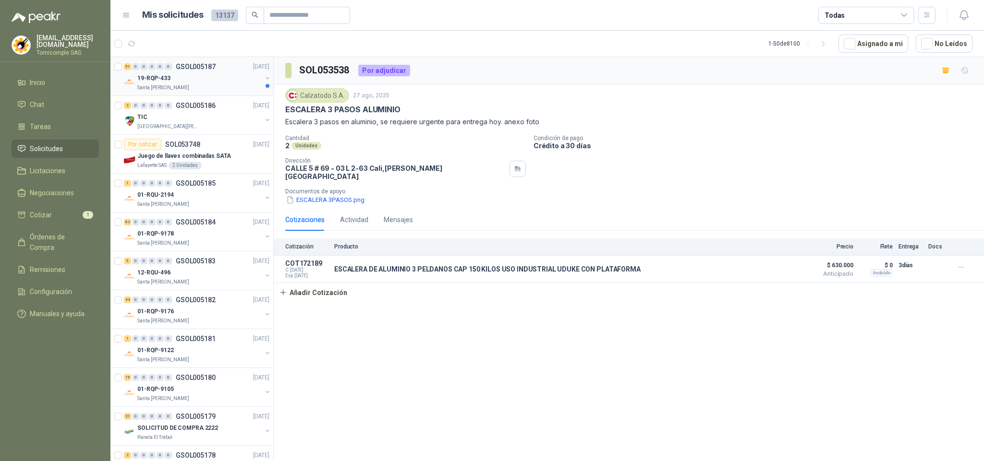
click at [218, 87] on div "Santa [PERSON_NAME]" at bounding box center [199, 88] width 124 height 8
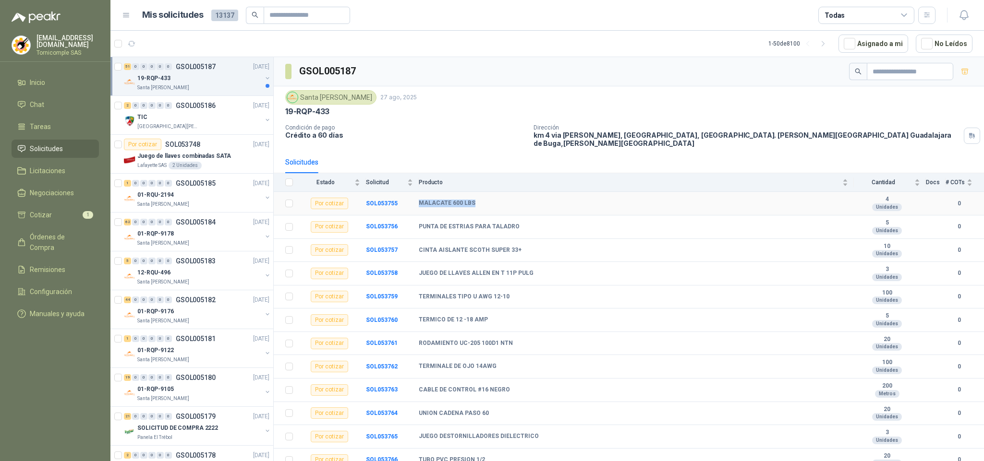
drag, startPoint x: 425, startPoint y: 201, endPoint x: 490, endPoint y: 202, distance: 64.8
click at [490, 202] on div "MALACATE 600 LBS" at bounding box center [633, 204] width 429 height 8
click at [458, 135] on p "Crédito a 60 días" at bounding box center [405, 135] width 240 height 8
click at [233, 159] on div "Juego de llaves combinadas SATA" at bounding box center [203, 156] width 132 height 12
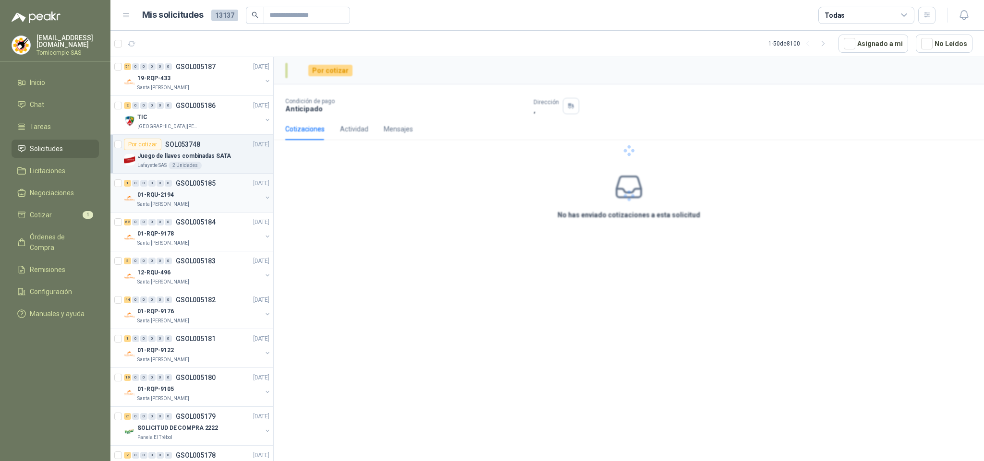
click at [212, 192] on div "01-RQU-2194" at bounding box center [199, 195] width 124 height 12
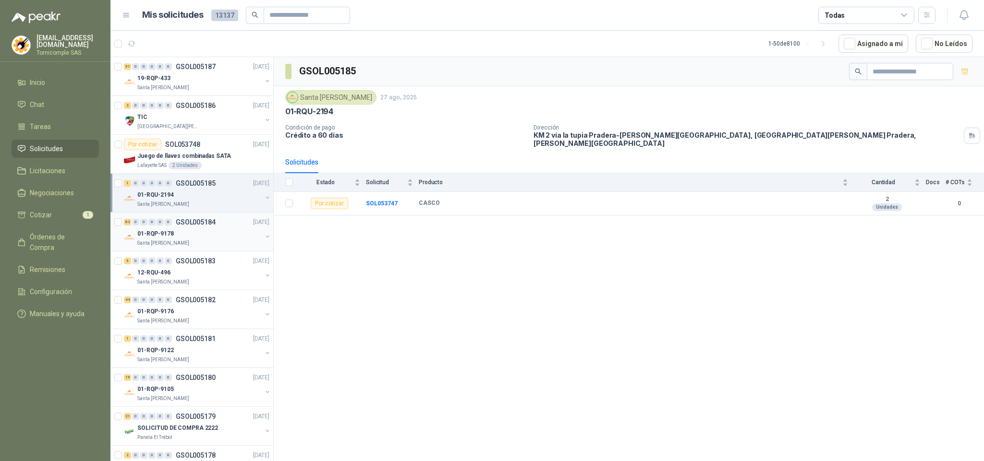
click at [234, 240] on div "01-RQP-9178" at bounding box center [199, 234] width 124 height 12
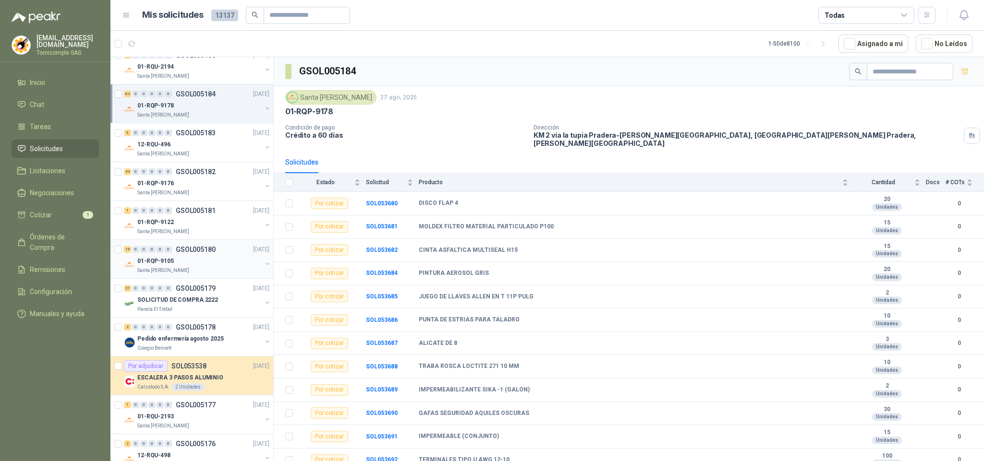
scroll to position [144, 0]
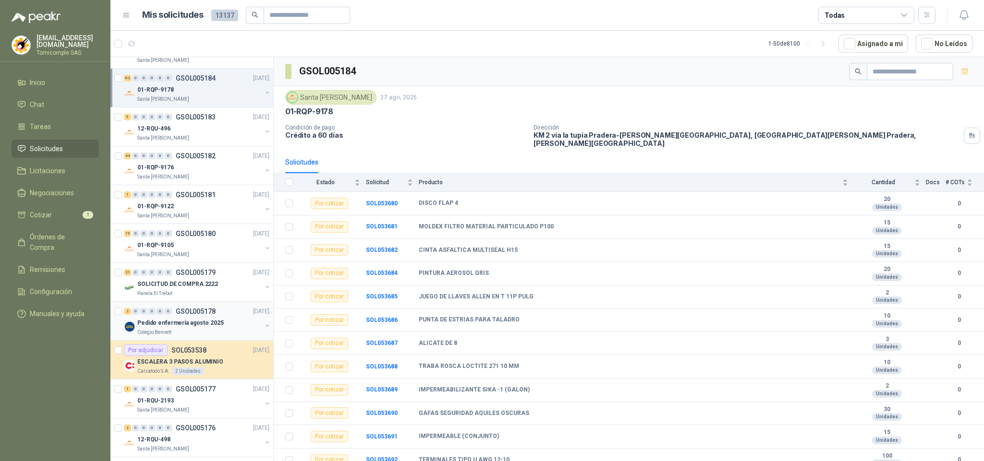
click at [158, 324] on p "Pedido enfermería agosto 2025" at bounding box center [180, 323] width 86 height 9
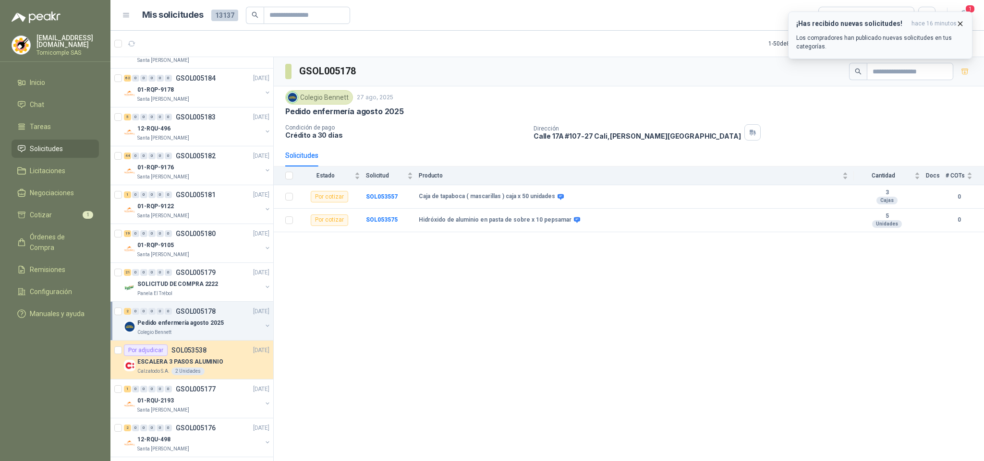
click at [889, 24] on h3 "¡Has recibido nuevas solicitudes!" at bounding box center [851, 24] width 111 height 8
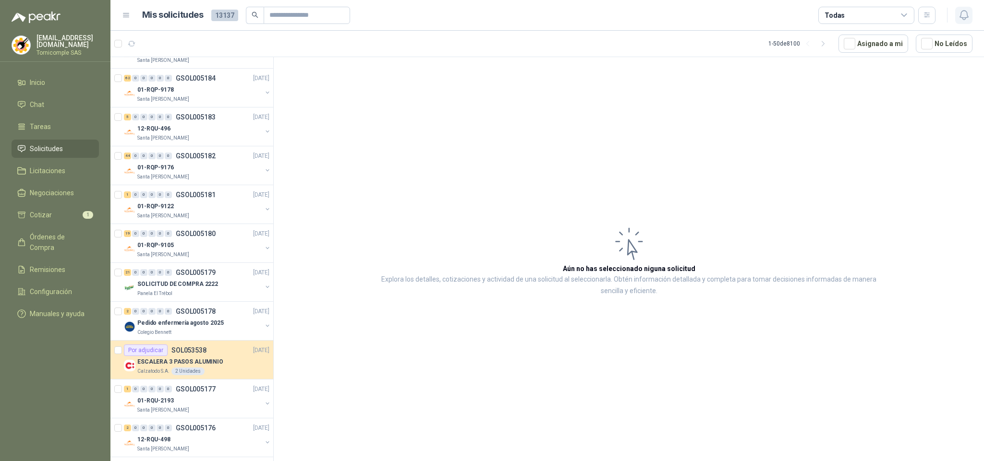
click at [968, 10] on icon "button" at bounding box center [964, 15] width 12 height 12
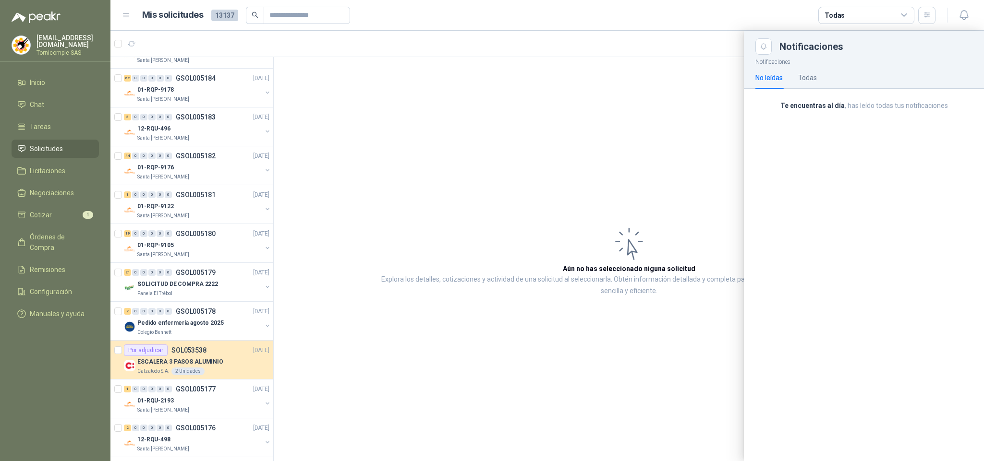
click at [860, 120] on div "Te encuentras al día , has leído todas tus notificaciones" at bounding box center [864, 109] width 240 height 41
click at [52, 210] on li "Cotizar 1" at bounding box center [55, 215] width 76 height 11
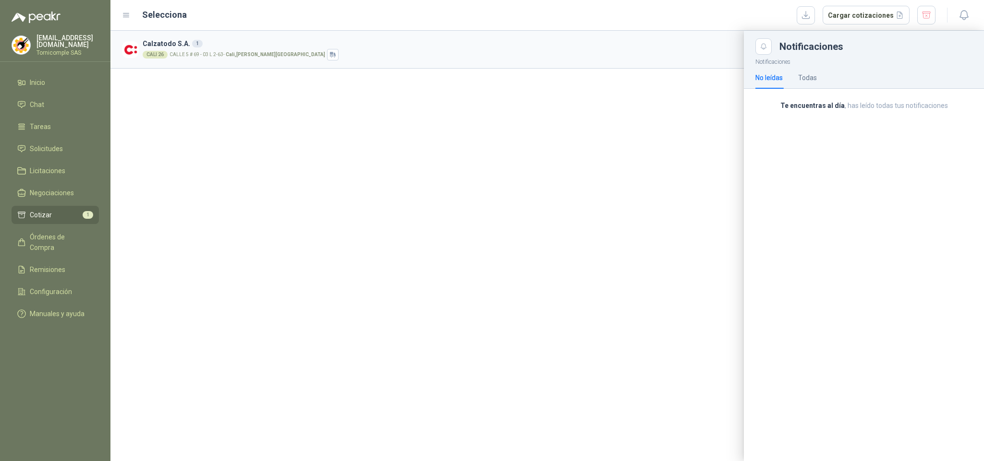
click at [713, 73] on div at bounding box center [546, 246] width 873 height 431
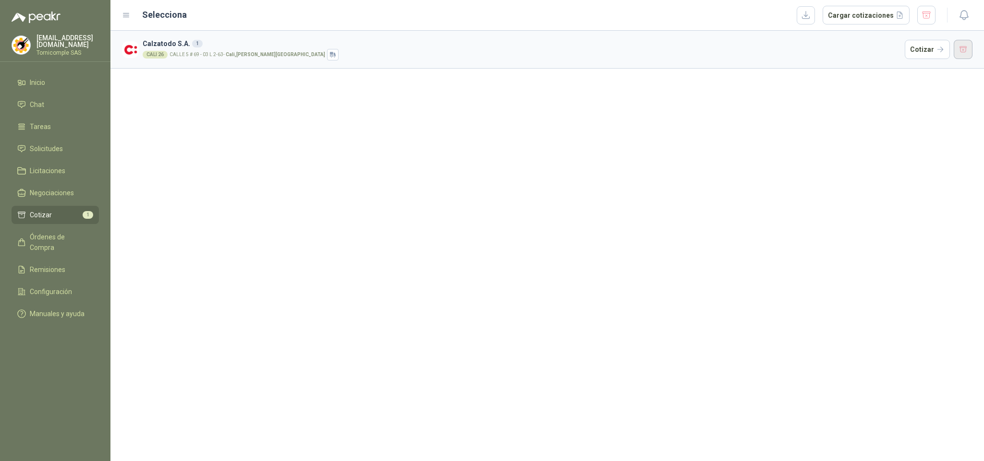
click at [955, 53] on button "button" at bounding box center [962, 49] width 19 height 19
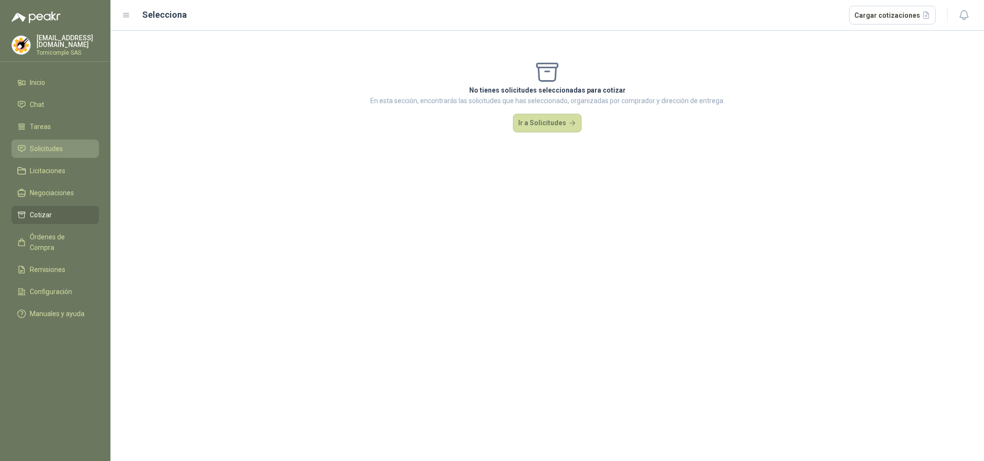
click at [50, 147] on span "Solicitudes" at bounding box center [46, 149] width 33 height 11
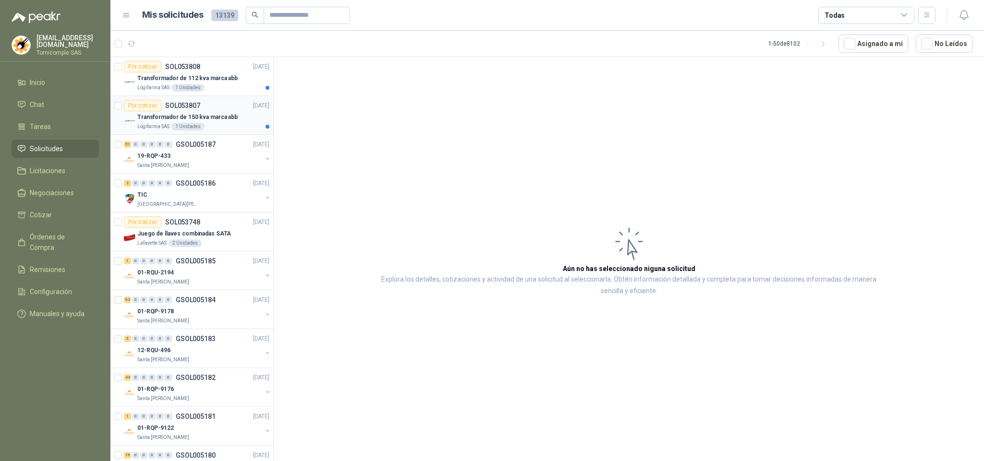
click at [220, 106] on div "Por cotizar SOL053807 [DATE]" at bounding box center [196, 106] width 145 height 12
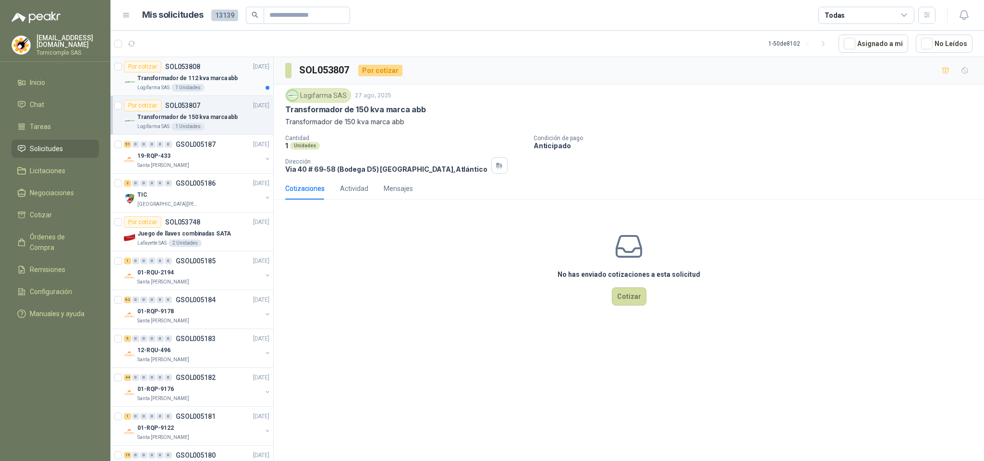
click at [230, 84] on div "Logifarma SAS 1 Unidades" at bounding box center [203, 88] width 132 height 8
click at [81, 144] on li "Solicitudes" at bounding box center [55, 149] width 76 height 11
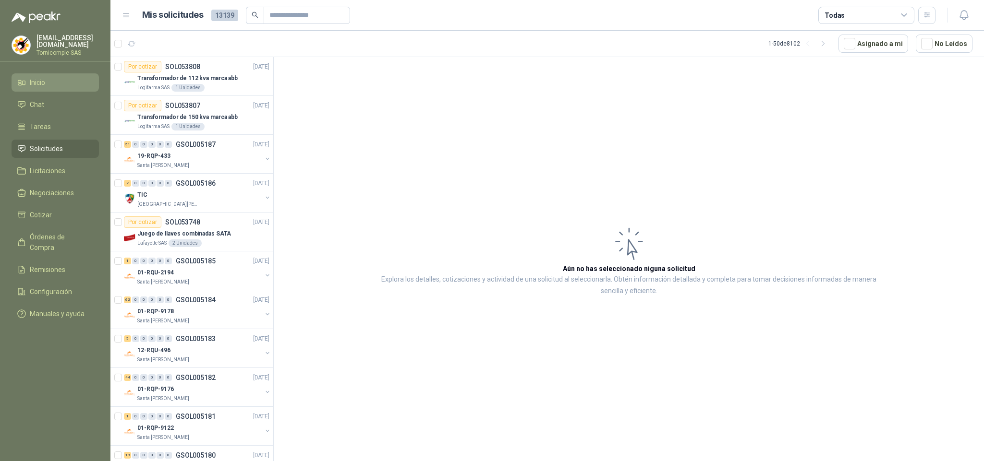
click at [71, 81] on li "Inicio" at bounding box center [55, 82] width 76 height 11
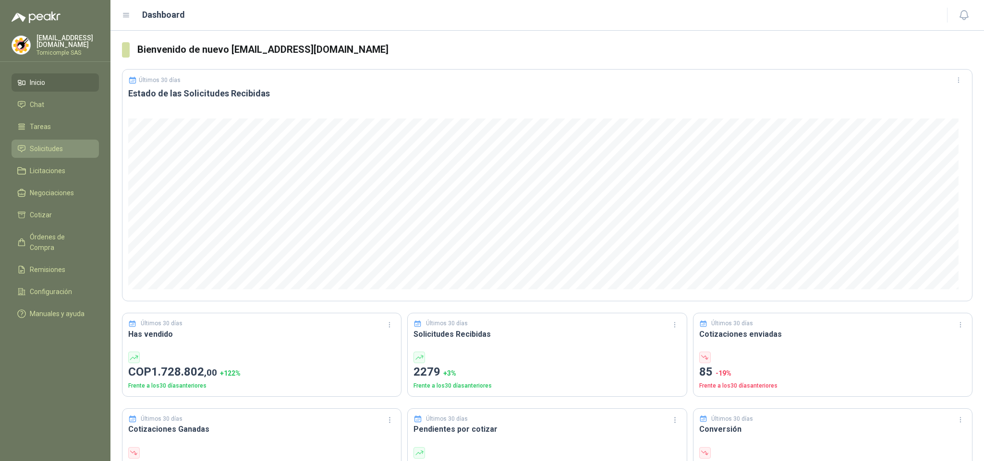
click at [49, 144] on span "Solicitudes" at bounding box center [46, 149] width 33 height 11
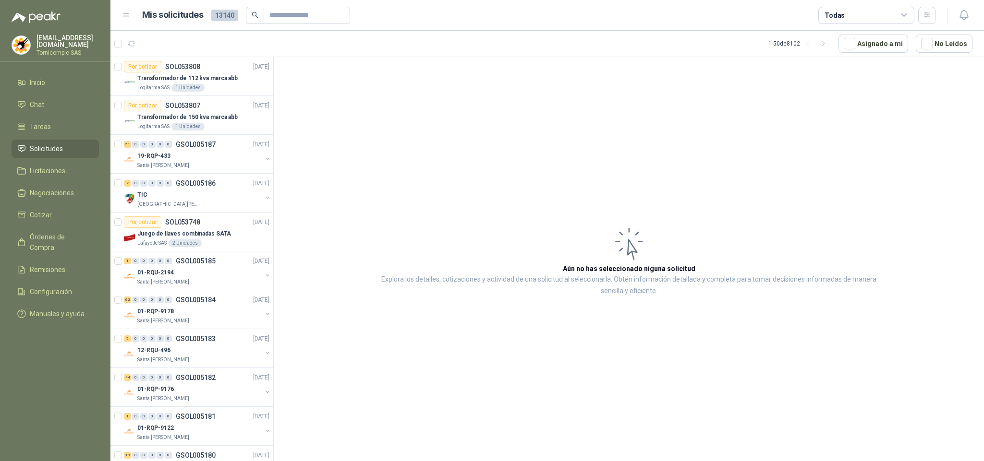
click at [36, 156] on ul "Inicio Chat Tareas Solicitudes Licitaciones Negociaciones Cotizar Órdenes de Co…" at bounding box center [55, 199] width 110 height 253
click at [419, 192] on article "Aún no has seleccionado niguna solicitud Explora los detalles, cotizaciones y a…" at bounding box center [629, 261] width 710 height 408
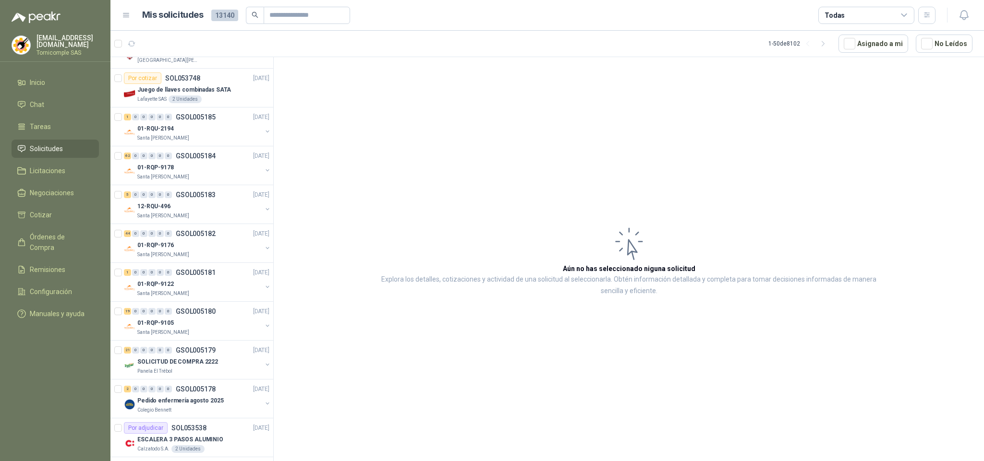
click at [979, 21] on header "Mis solicitudes 13140 Todas" at bounding box center [546, 15] width 873 height 31
click at [971, 18] on button "button" at bounding box center [963, 15] width 17 height 17
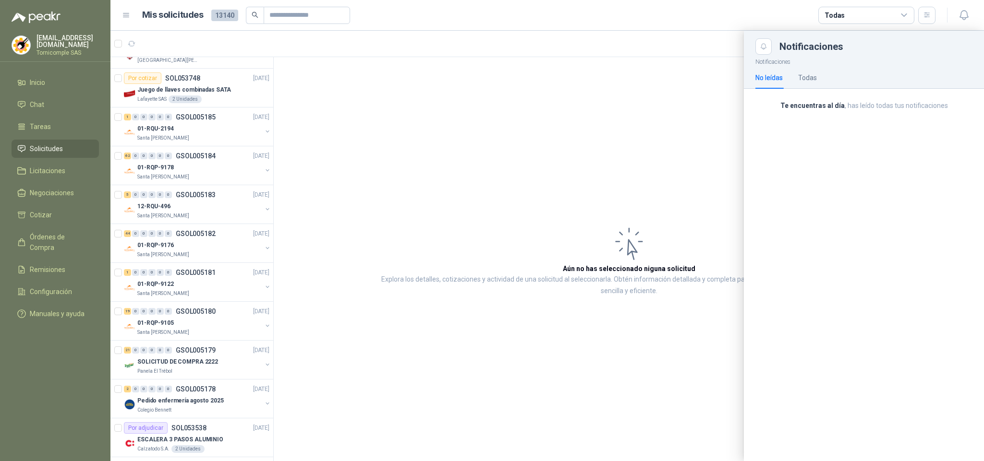
click at [399, 118] on div at bounding box center [546, 246] width 873 height 431
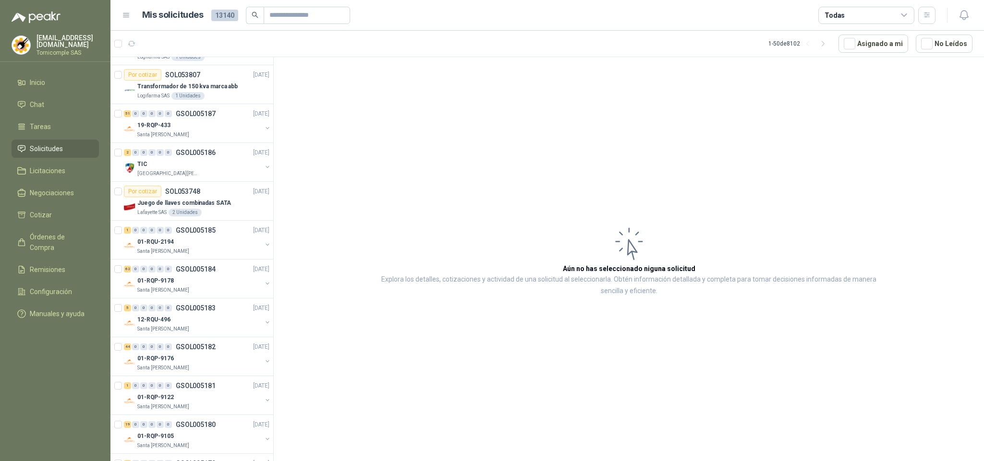
scroll to position [0, 0]
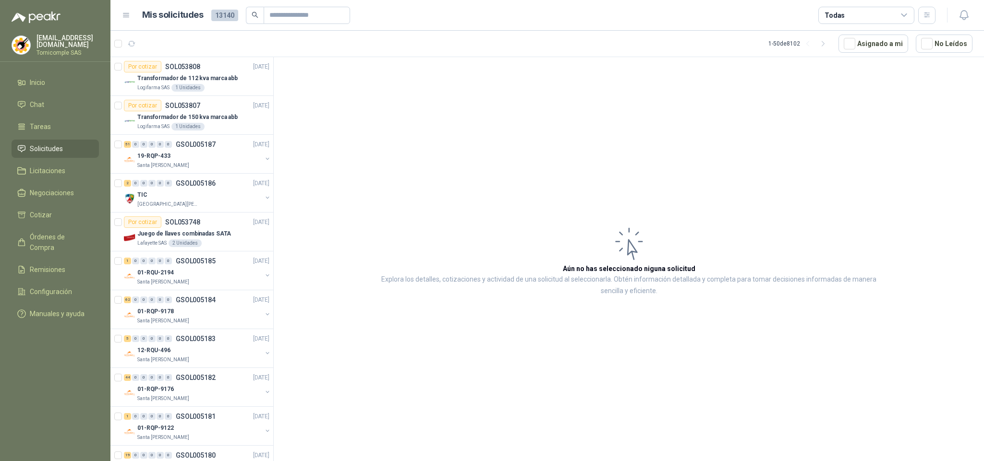
click at [36, 144] on span "Solicitudes" at bounding box center [46, 149] width 33 height 11
click at [51, 73] on link "Inicio" at bounding box center [55, 82] width 87 height 18
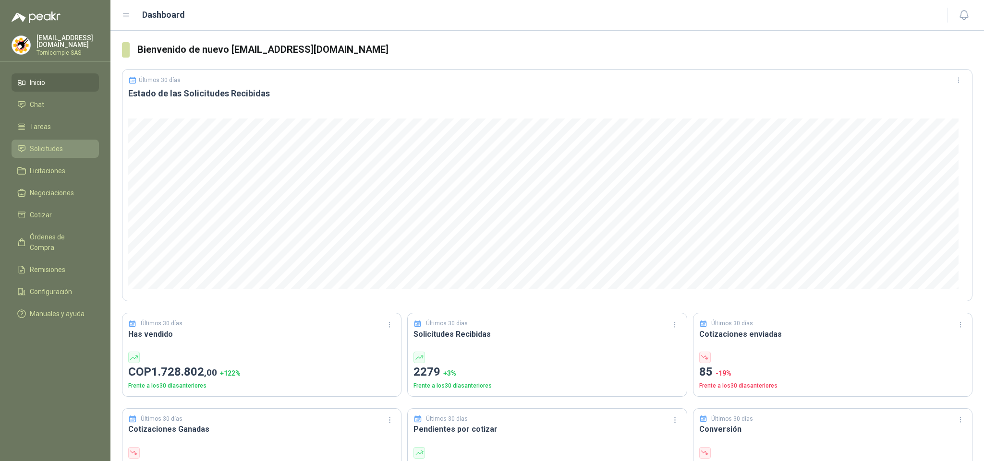
click at [66, 153] on link "Solicitudes" at bounding box center [55, 149] width 87 height 18
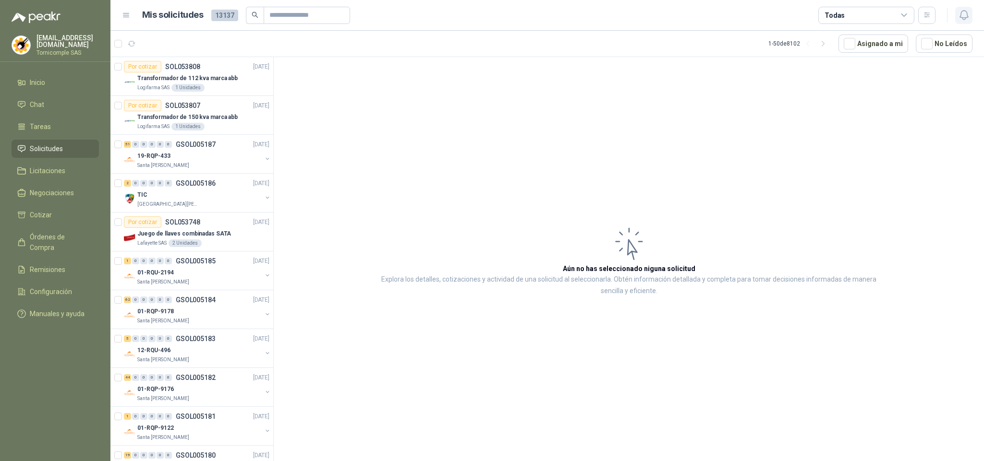
click at [967, 9] on icon "button" at bounding box center [964, 15] width 12 height 12
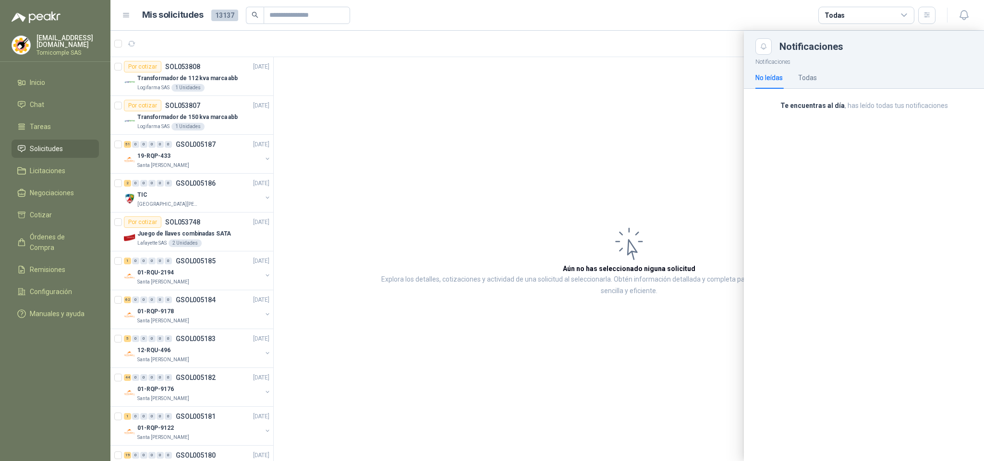
click at [68, 140] on link "Solicitudes" at bounding box center [55, 149] width 87 height 18
click at [43, 83] on span "Inicio" at bounding box center [37, 82] width 15 height 11
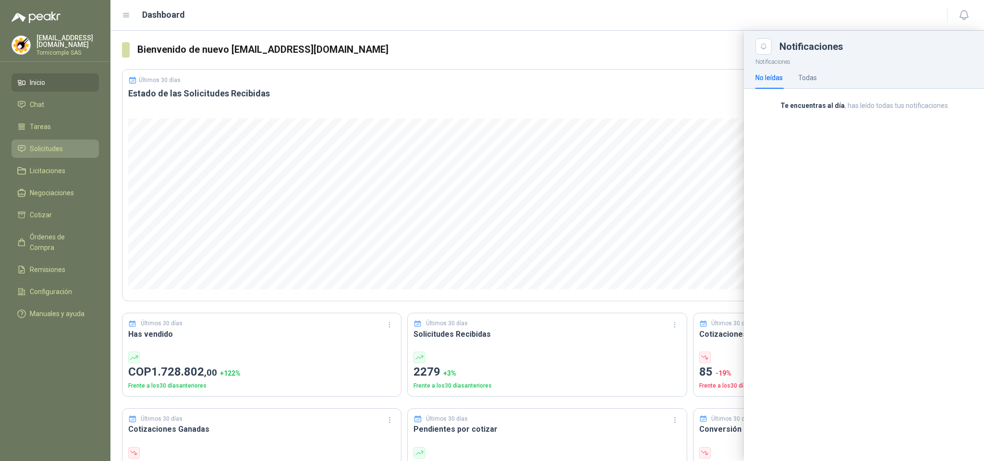
click at [78, 147] on li "Solicitudes" at bounding box center [55, 149] width 76 height 11
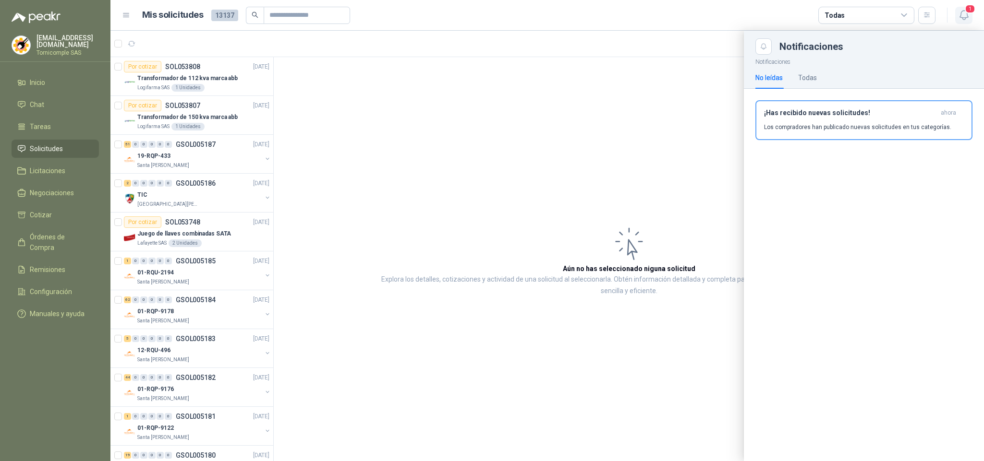
click at [958, 13] on icon "button" at bounding box center [964, 15] width 12 height 12
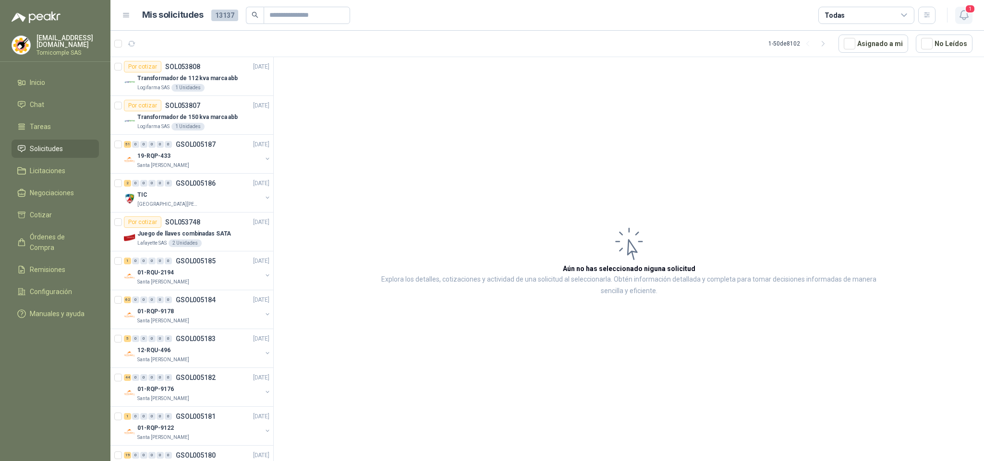
click at [958, 16] on icon "button" at bounding box center [964, 15] width 12 height 12
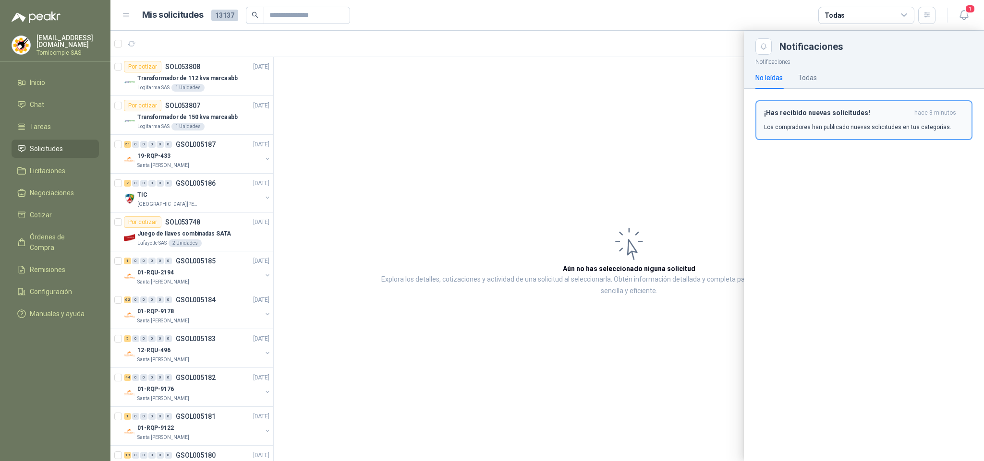
click at [836, 118] on div "¡Has recibido nuevas solicitudes! hace 8 minutos Los compradores han publicado …" at bounding box center [864, 120] width 200 height 23
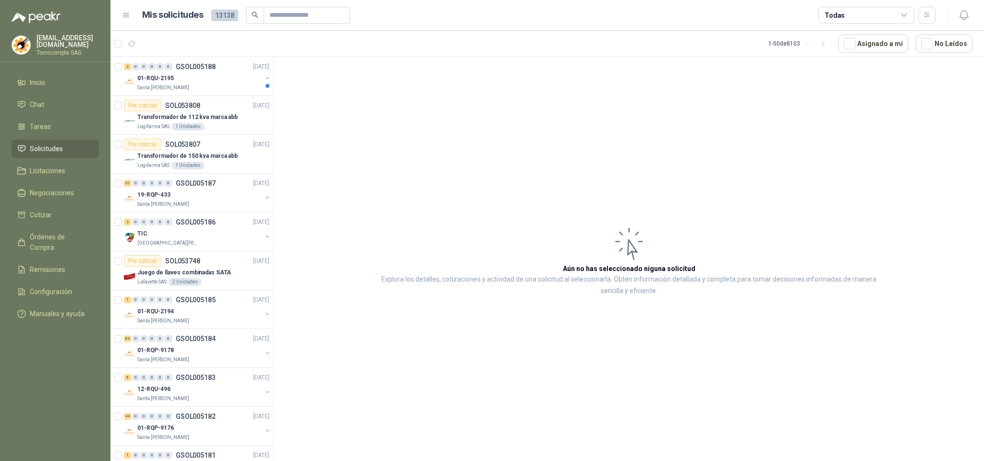
click at [76, 147] on li "Solicitudes" at bounding box center [55, 149] width 76 height 11
click at [172, 79] on p "01-RQU-2195" at bounding box center [155, 78] width 36 height 9
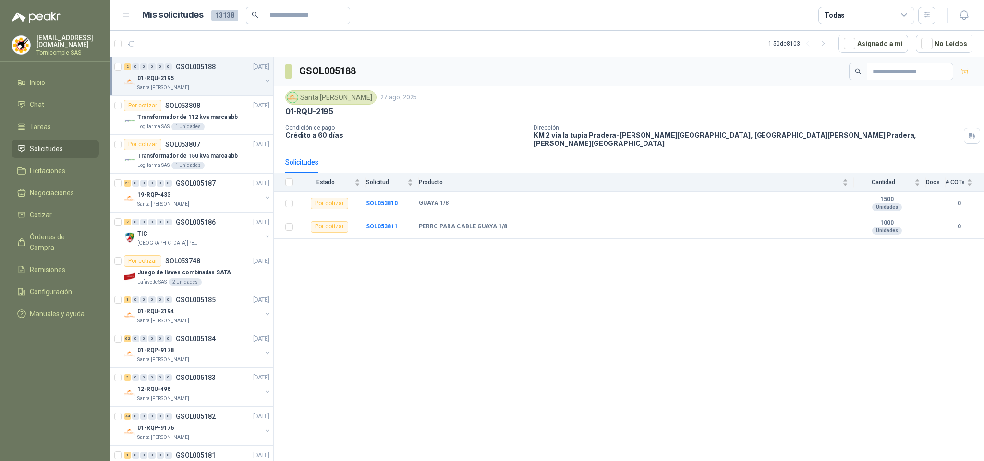
click at [76, 140] on link "Solicitudes" at bounding box center [55, 149] width 87 height 18
click at [41, 79] on span "Inicio" at bounding box center [37, 82] width 15 height 11
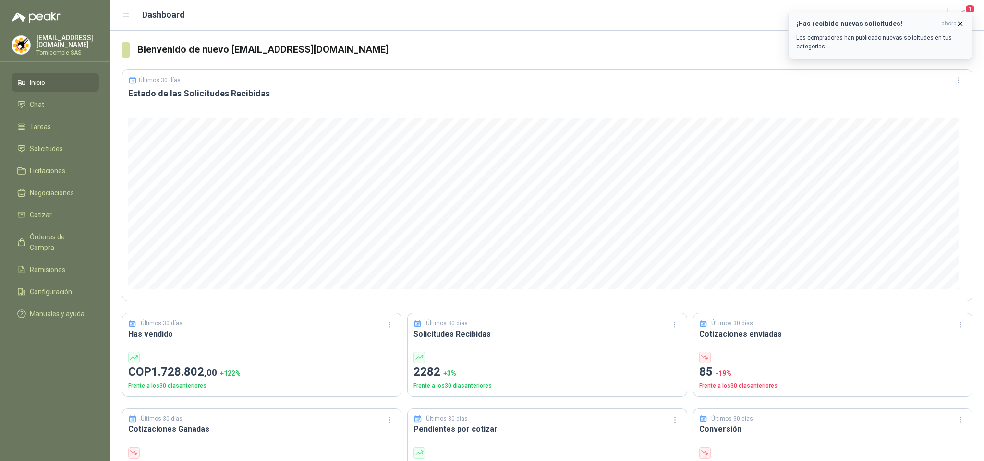
click at [952, 26] on span "ahora" at bounding box center [948, 24] width 15 height 8
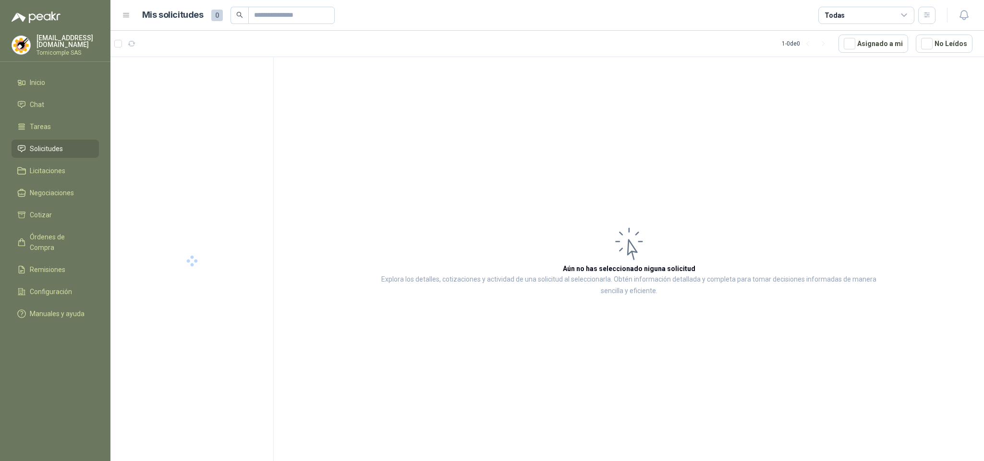
click at [955, 25] on header "Mis solicitudes 0 Todas" at bounding box center [546, 15] width 873 height 31
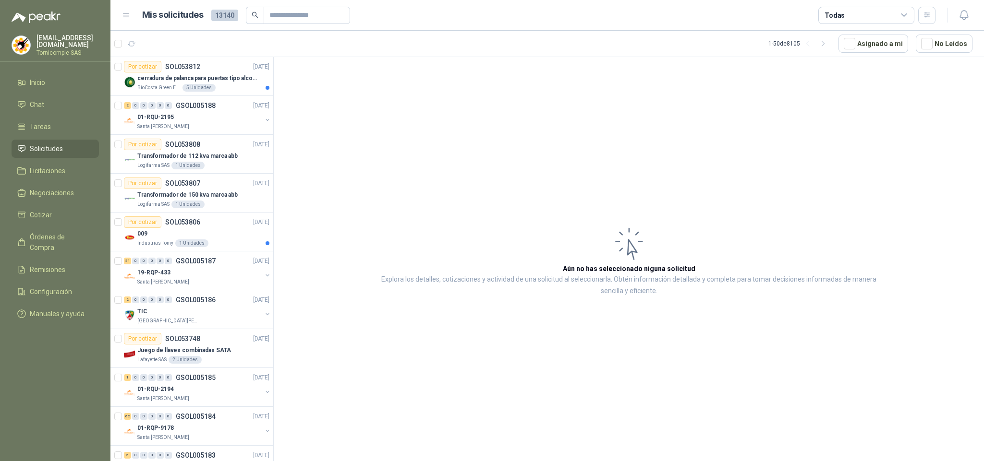
click at [64, 150] on li "Solicitudes" at bounding box center [55, 149] width 76 height 11
click at [154, 78] on p "cerradura de palanca para puertas tipo alcoba marca yale" at bounding box center [197, 78] width 120 height 9
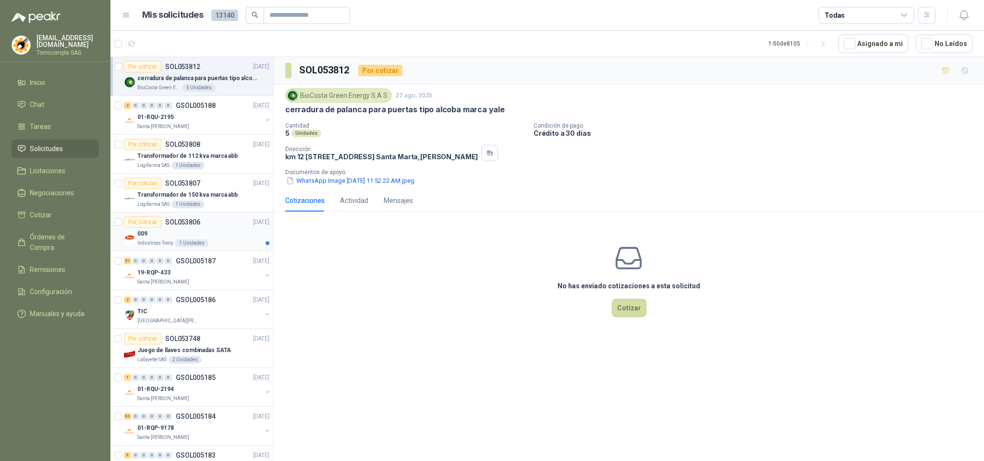
click at [182, 240] on div "1 Unidades" at bounding box center [191, 244] width 33 height 8
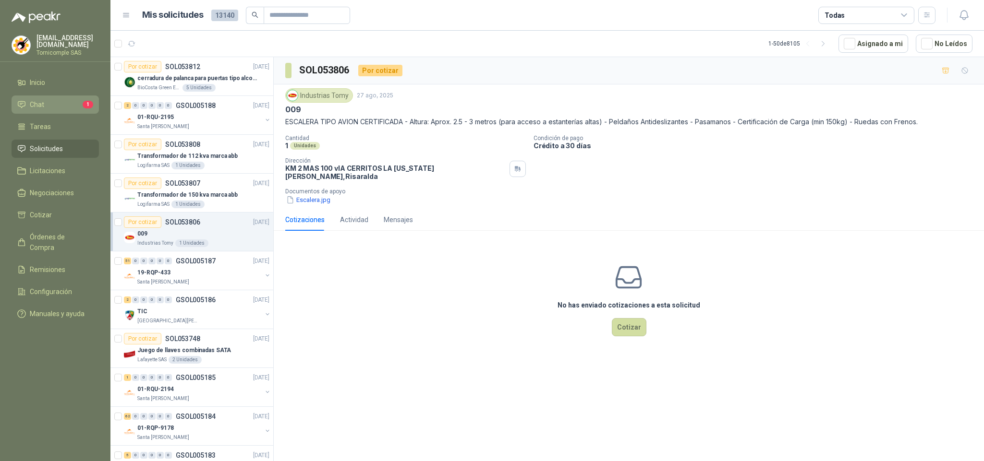
click at [84, 101] on span "1" at bounding box center [88, 105] width 11 height 8
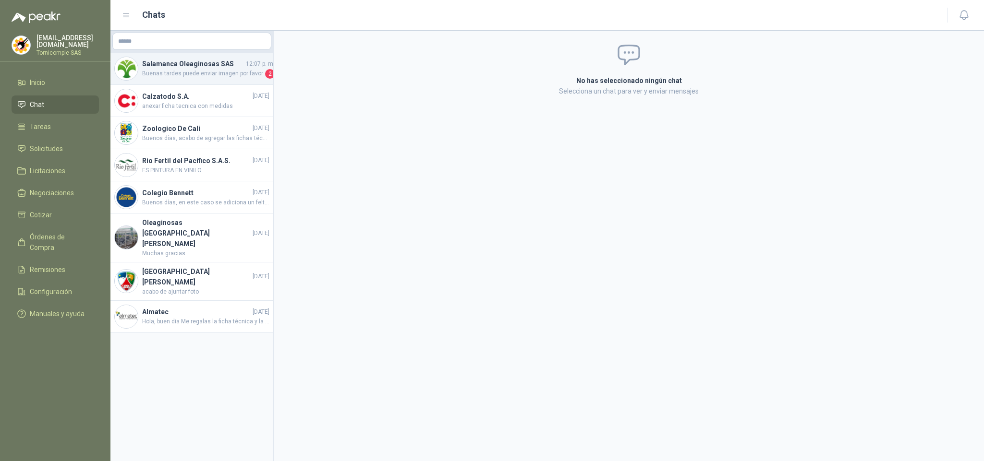
click at [189, 72] on span "Buenas tardes puede enviar imagen por favor" at bounding box center [202, 74] width 121 height 10
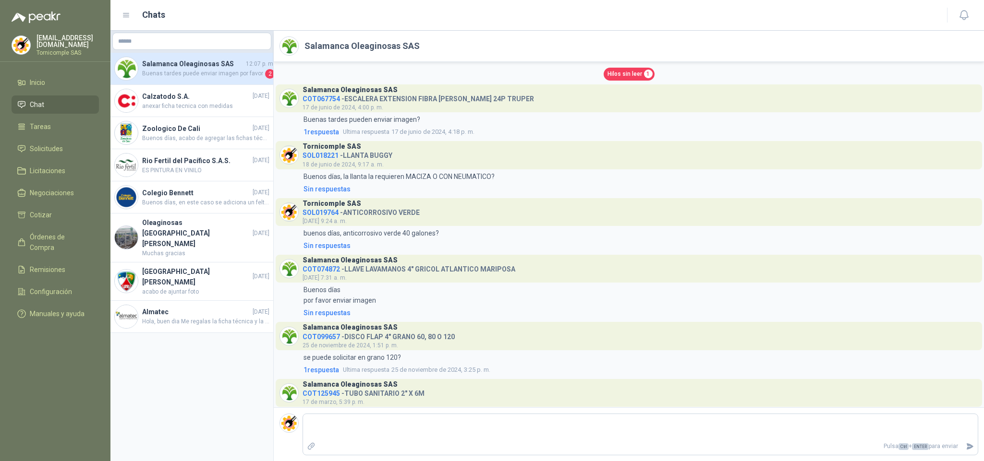
scroll to position [371, 0]
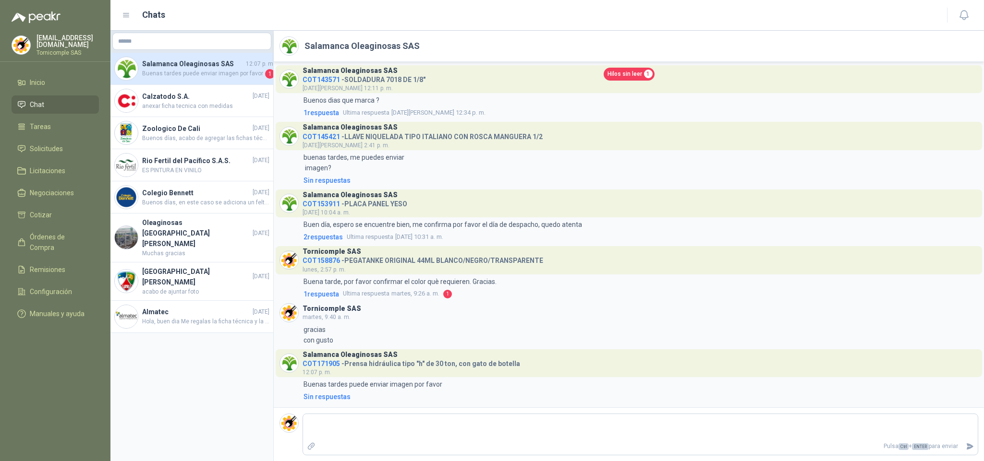
click at [628, 74] on span "Hilos sin leer" at bounding box center [624, 74] width 35 height 9
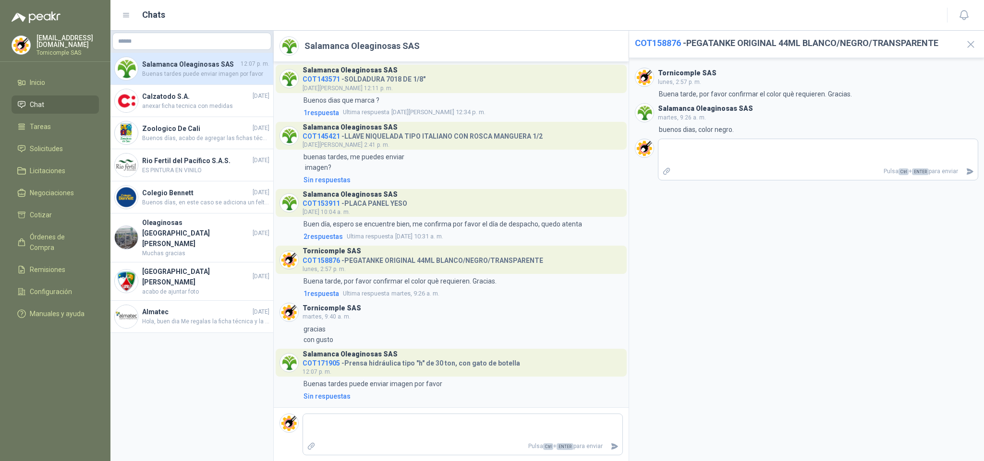
scroll to position [354, 0]
click at [416, 365] on h4 "COT171905 - Prensa hidráulica tipo "h" de 30 ton, con gato de botella" at bounding box center [410, 361] width 217 height 9
click at [330, 369] on span "12:07 p. m." at bounding box center [316, 372] width 29 height 7
click at [329, 362] on span "COT171905" at bounding box center [320, 364] width 37 height 8
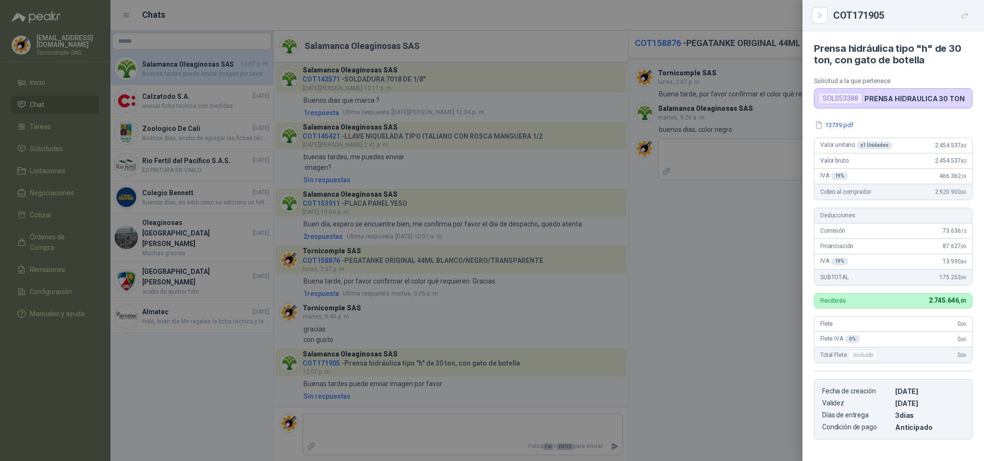
click at [346, 435] on div at bounding box center [492, 230] width 984 height 461
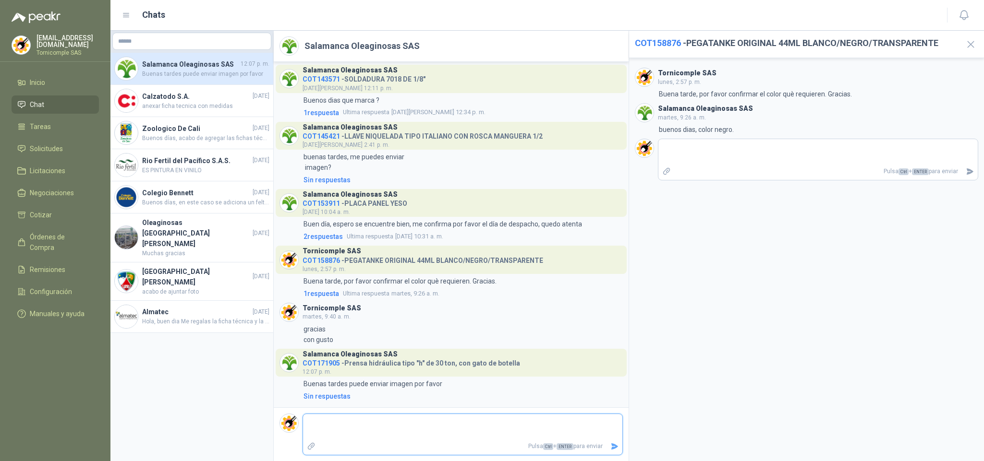
click at [356, 433] on textarea at bounding box center [462, 427] width 319 height 22
type textarea "*"
type textarea "**"
type textarea "***"
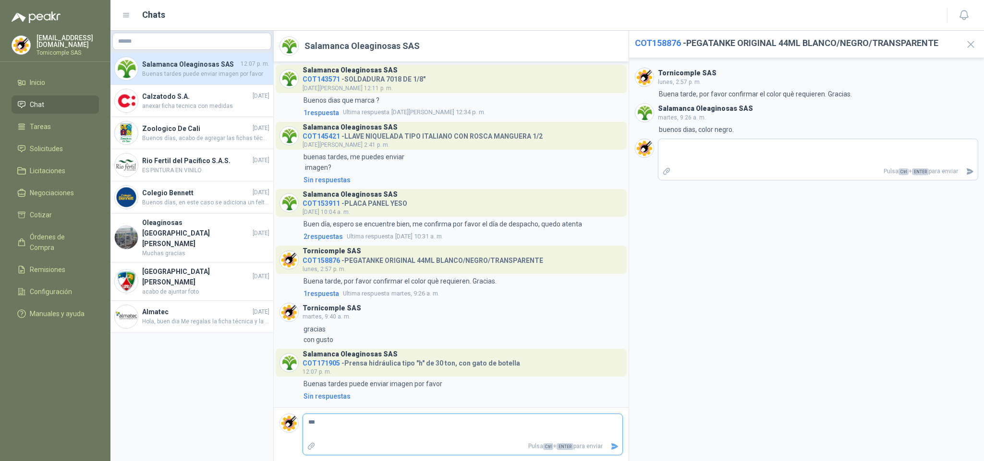
type textarea "****"
type textarea "*****"
type textarea "*******"
type textarea "********"
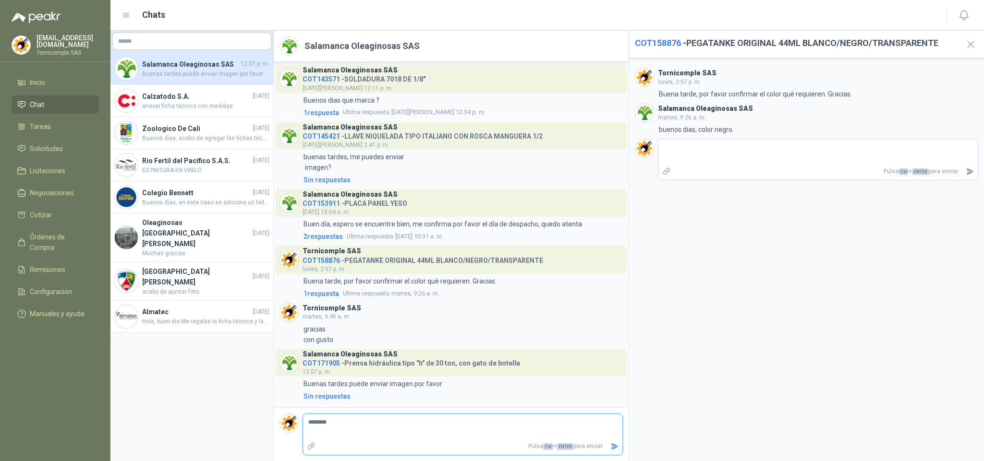
type textarea "*********"
type textarea "**********"
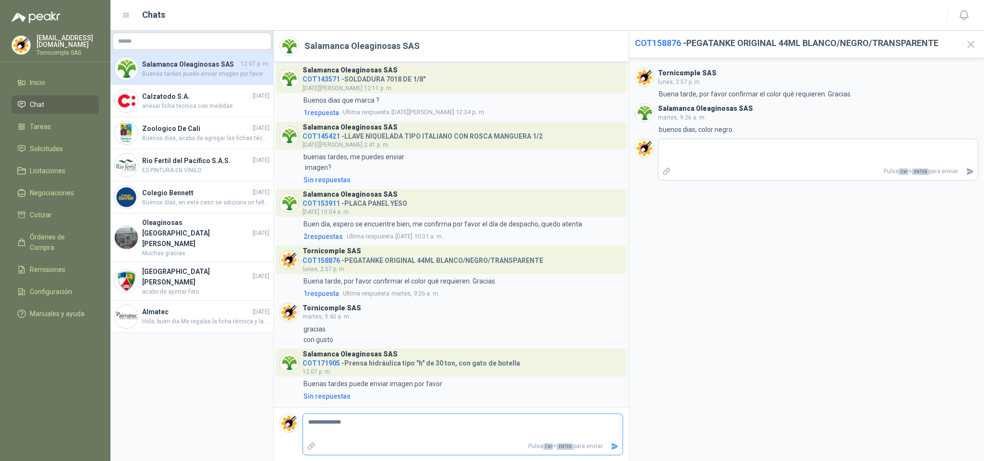
type textarea "**********"
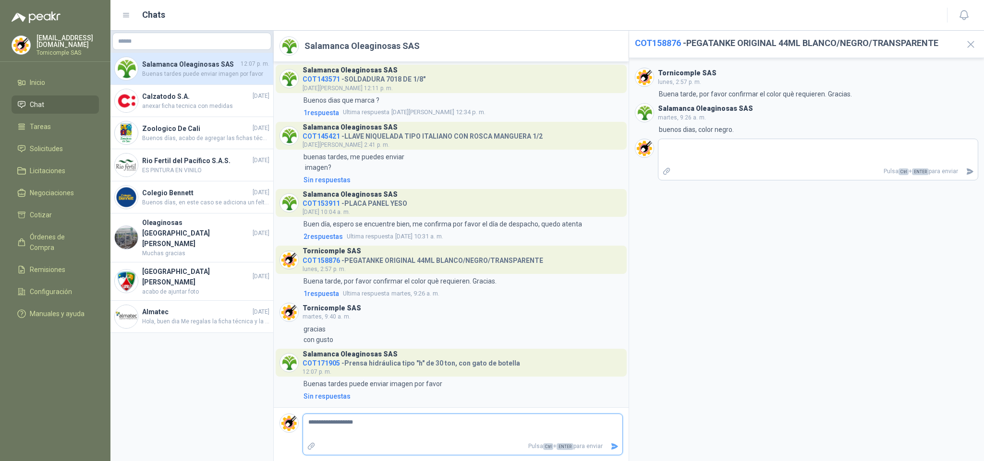
type textarea "**********"
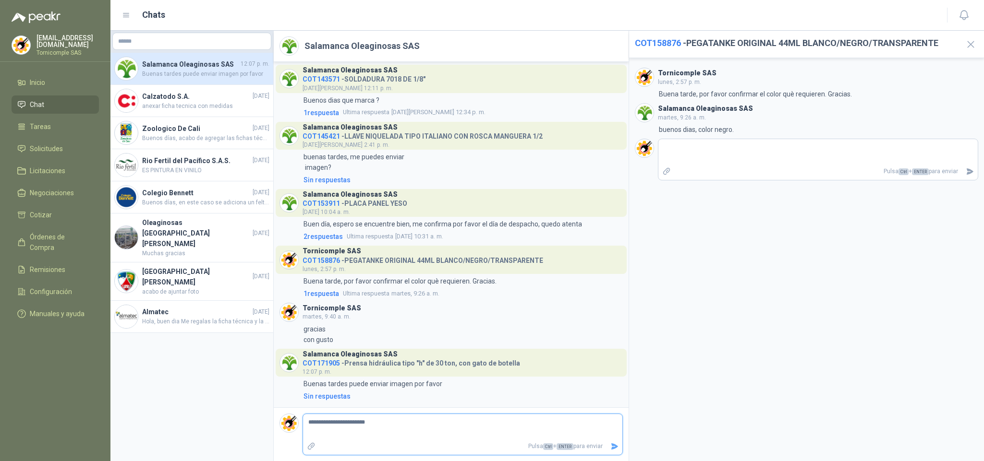
type textarea "**********"
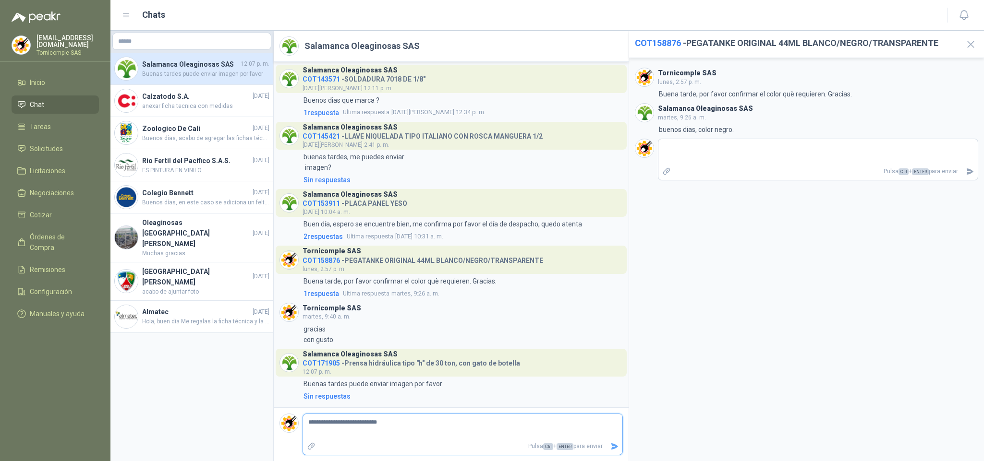
type textarea "**********"
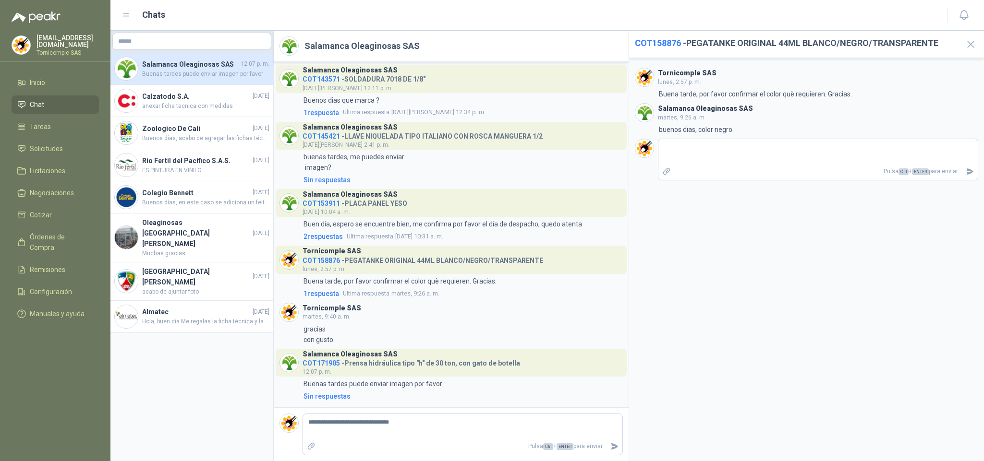
click at [319, 363] on span "COT171905" at bounding box center [320, 364] width 37 height 8
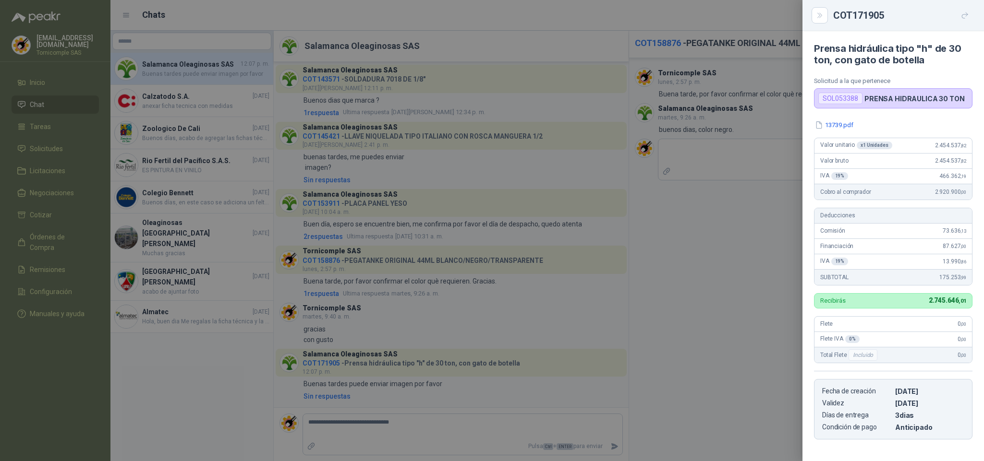
click at [372, 431] on div at bounding box center [492, 230] width 984 height 461
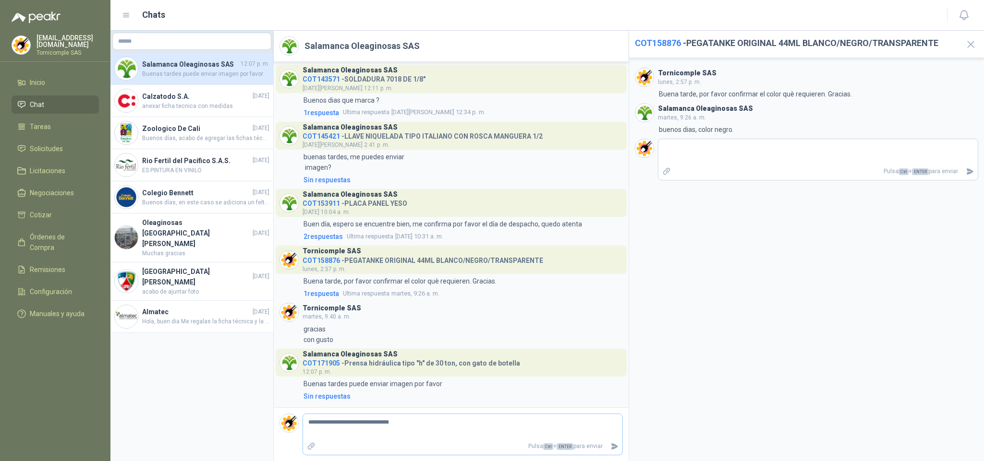
click at [307, 450] on icon "Adjuntar archivos" at bounding box center [311, 446] width 9 height 9
click at [0, 0] on input "file" at bounding box center [0, 0] width 0 height 0
click at [614, 447] on icon "Enviar" at bounding box center [614, 447] width 7 height 6
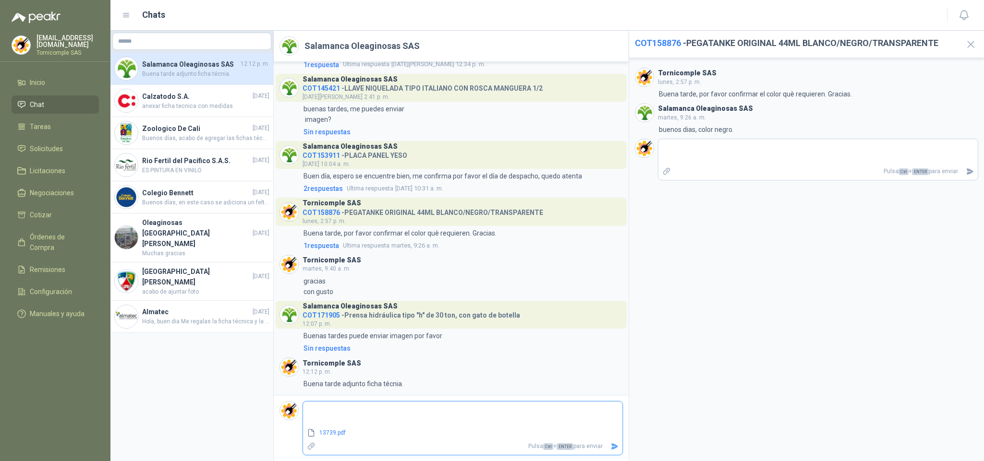
click at [613, 445] on icon "Enviar" at bounding box center [614, 447] width 7 height 6
click at [402, 430] on link "13739.pdf" at bounding box center [461, 433] width 292 height 9
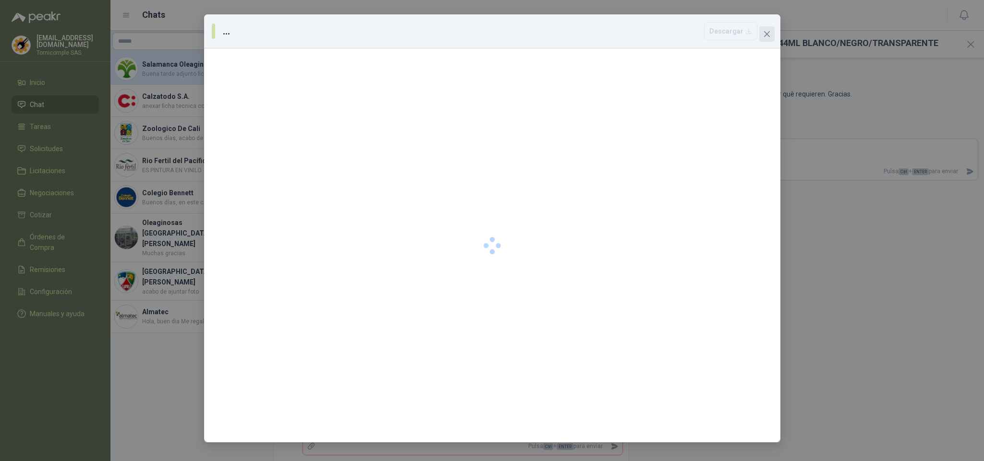
click at [768, 35] on icon "close" at bounding box center [767, 34] width 8 height 8
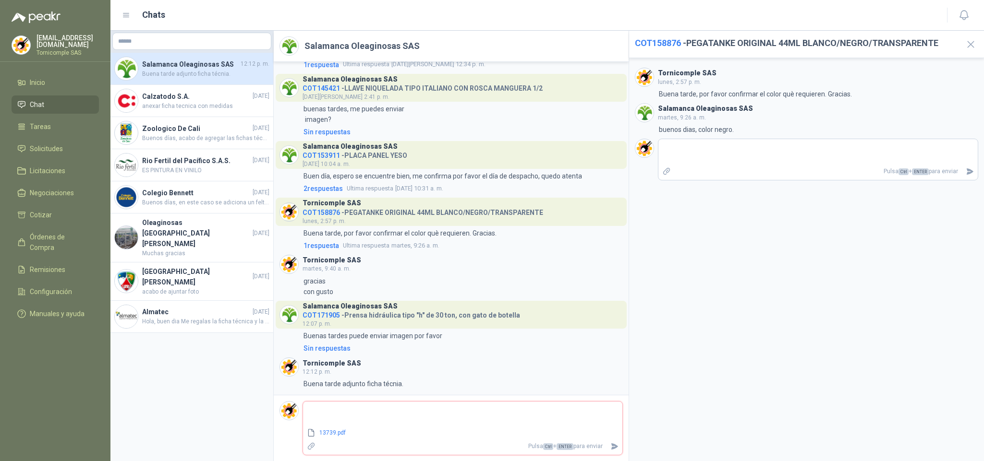
click at [312, 447] on icon "Adjuntar archivos" at bounding box center [311, 446] width 9 height 9
click at [0, 0] on input "file" at bounding box center [0, 0] width 0 height 0
click at [617, 445] on icon "Enviar" at bounding box center [614, 447] width 8 height 8
click at [575, 424] on textarea at bounding box center [462, 415] width 319 height 22
click at [383, 423] on textarea at bounding box center [462, 415] width 319 height 22
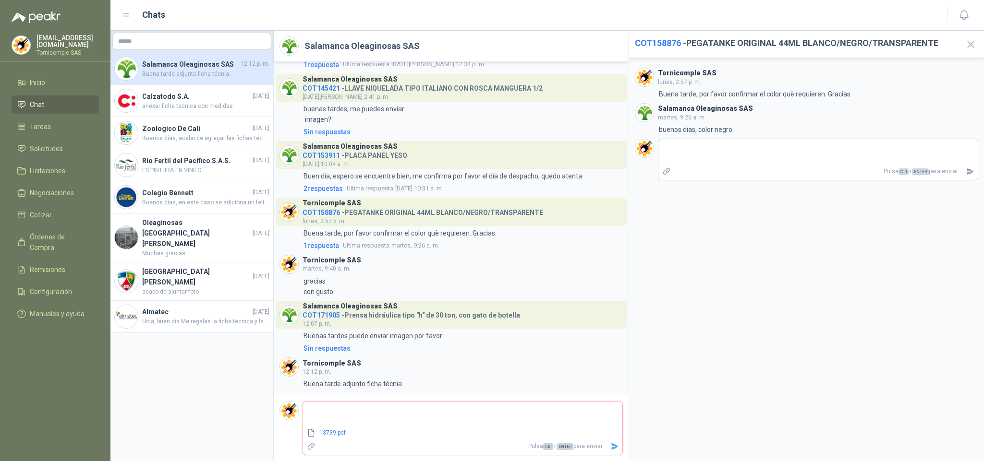
type textarea "**********"
click at [444, 415] on textarea "**********" at bounding box center [462, 415] width 319 height 22
drag, startPoint x: 452, startPoint y: 409, endPoint x: 159, endPoint y: 407, distance: 293.3
click at [159, 407] on div "Salamanca Oleaginosas SAS 12:12 p. m. Buena tarde adjunto ficha técnia. Calzato…" at bounding box center [546, 246] width 873 height 431
paste textarea "**********"
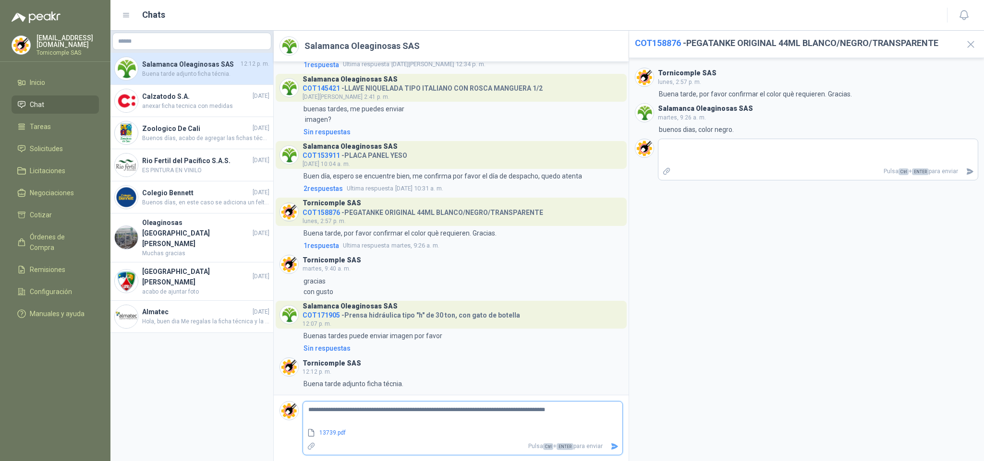
type textarea "**********"
click at [614, 447] on icon "Enviar" at bounding box center [614, 447] width 7 height 6
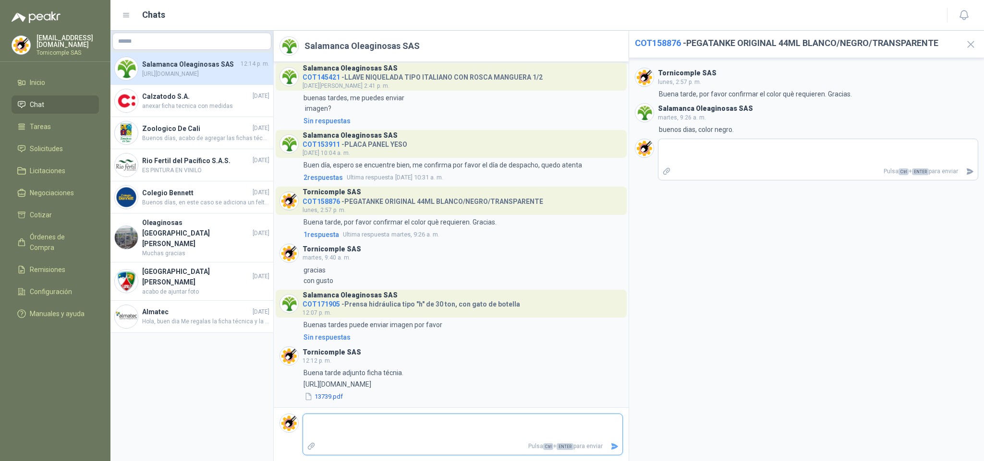
scroll to position [413, 0]
click at [59, 145] on span "Solicitudes" at bounding box center [46, 149] width 33 height 11
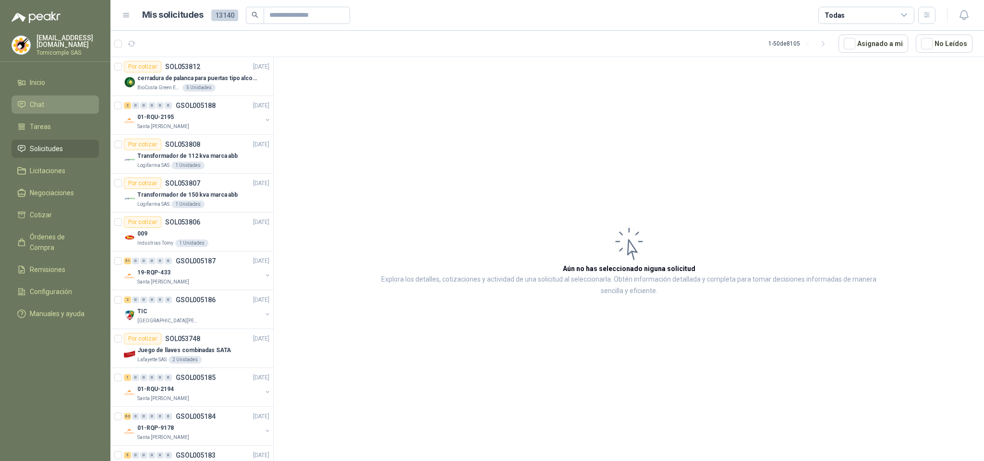
click at [40, 93] on ul "Inicio Chat Tareas Solicitudes Licitaciones Negociaciones Cotizar Órdenes de Co…" at bounding box center [55, 199] width 110 height 253
click at [39, 99] on span "Chat" at bounding box center [37, 104] width 14 height 11
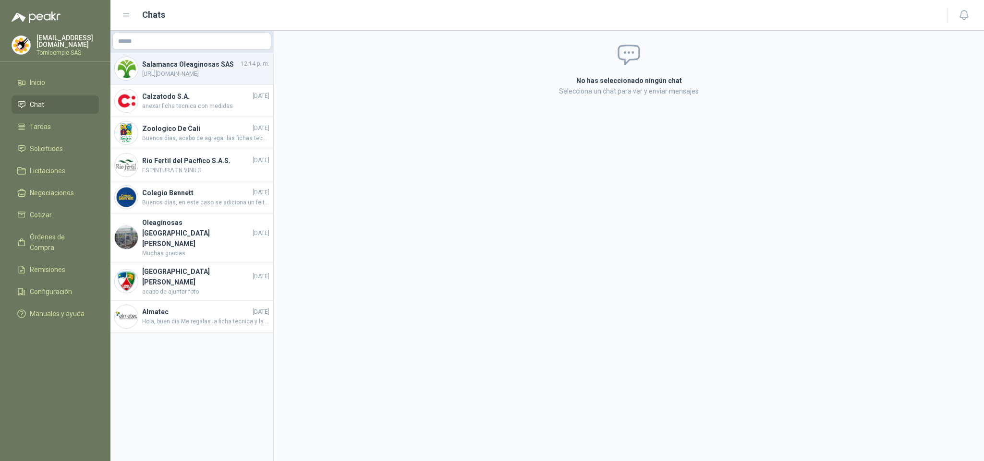
click at [169, 72] on span "[URL][DOMAIN_NAME]" at bounding box center [205, 74] width 127 height 9
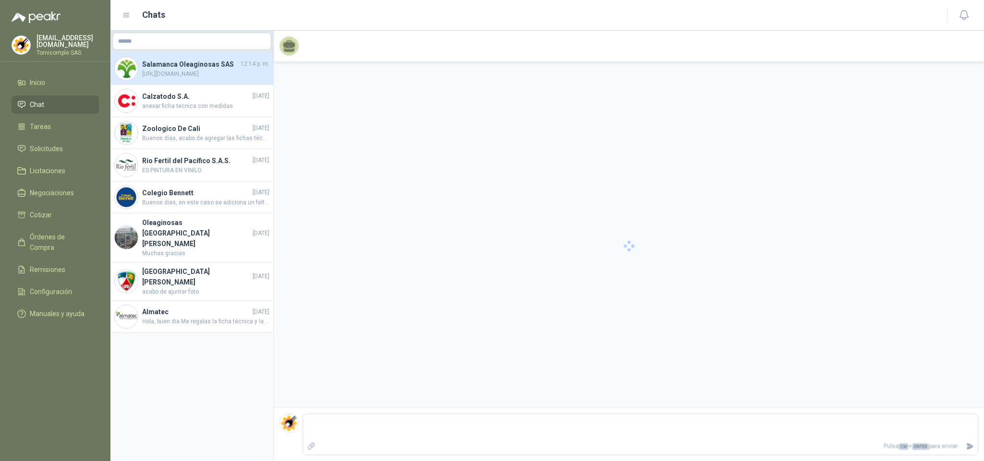
scroll to position [413, 0]
